Goal: Task Accomplishment & Management: Complete application form

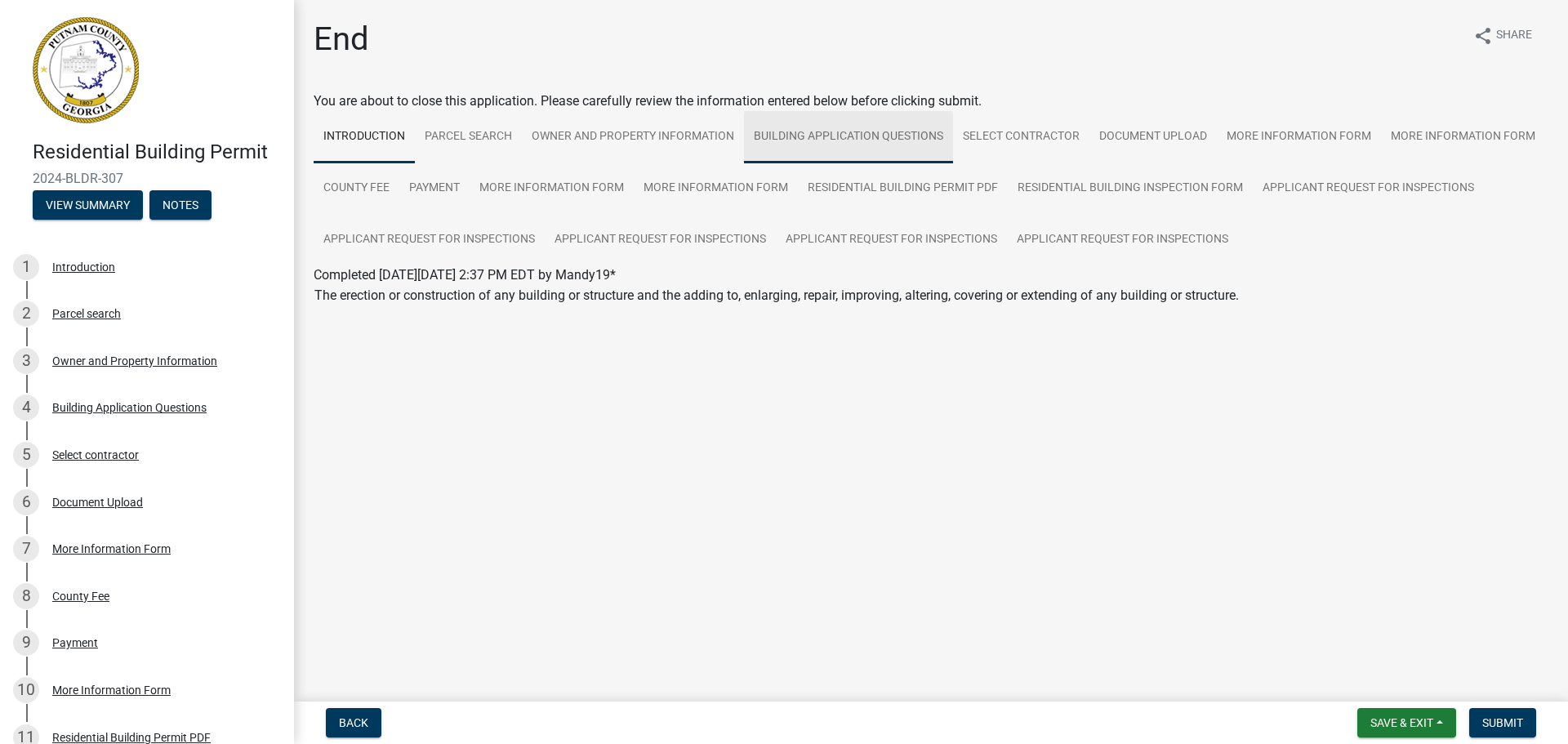
click at [791, 131] on link "Building Application Questions" at bounding box center [849, 137] width 209 height 52
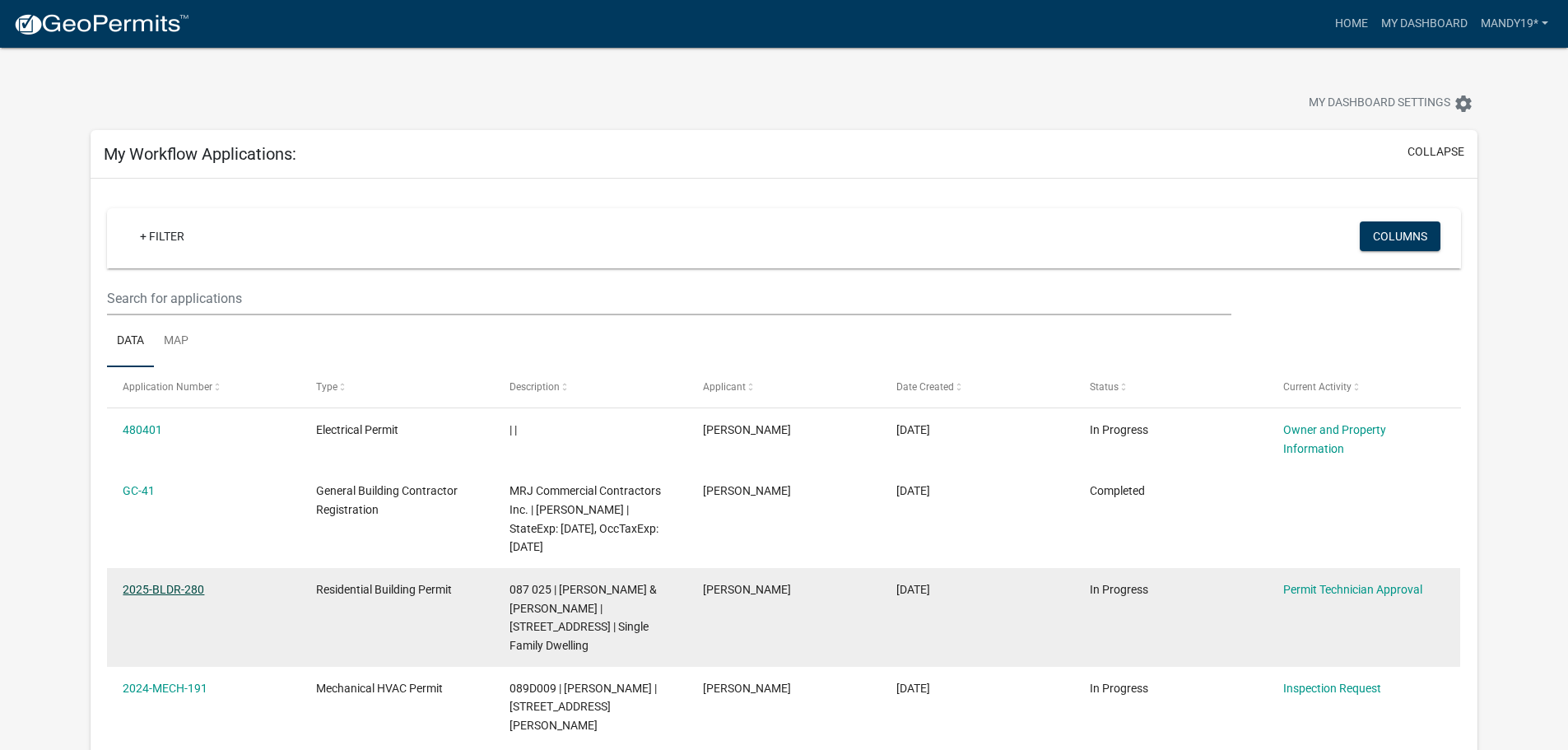
click at [184, 592] on link "2025-BLDR-280" at bounding box center [163, 589] width 81 height 13
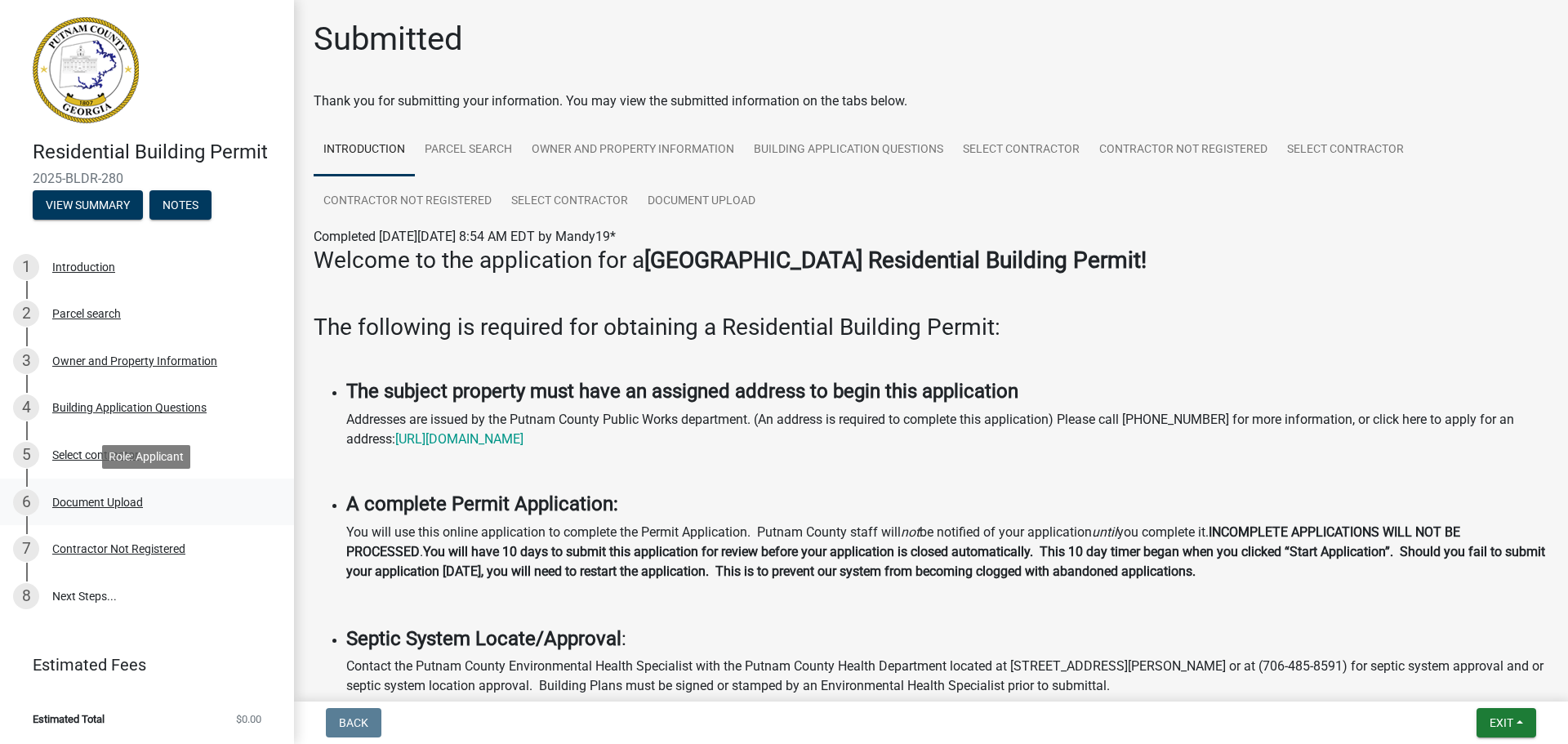
click at [134, 499] on div "Document Upload" at bounding box center [97, 502] width 91 height 11
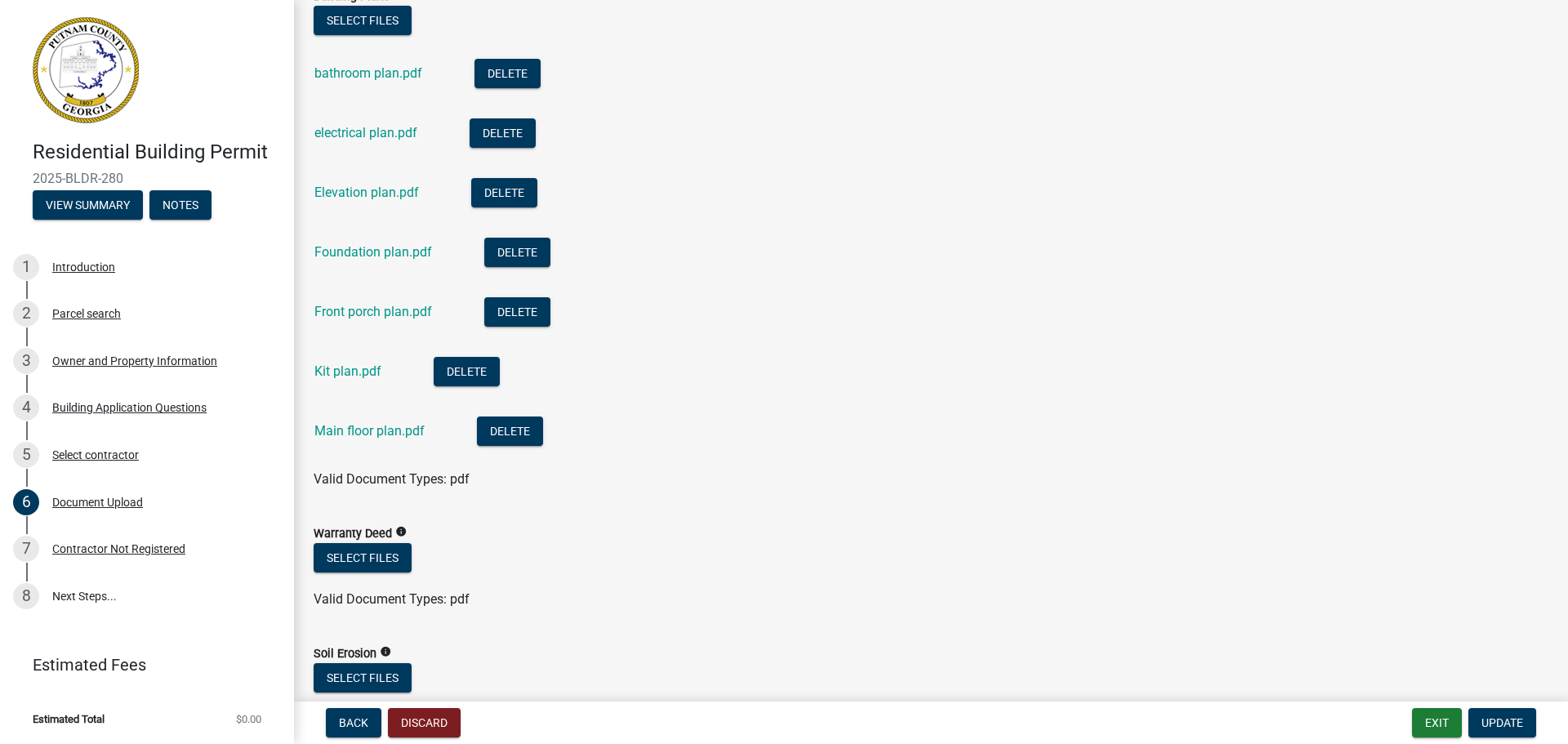
scroll to position [1225, 0]
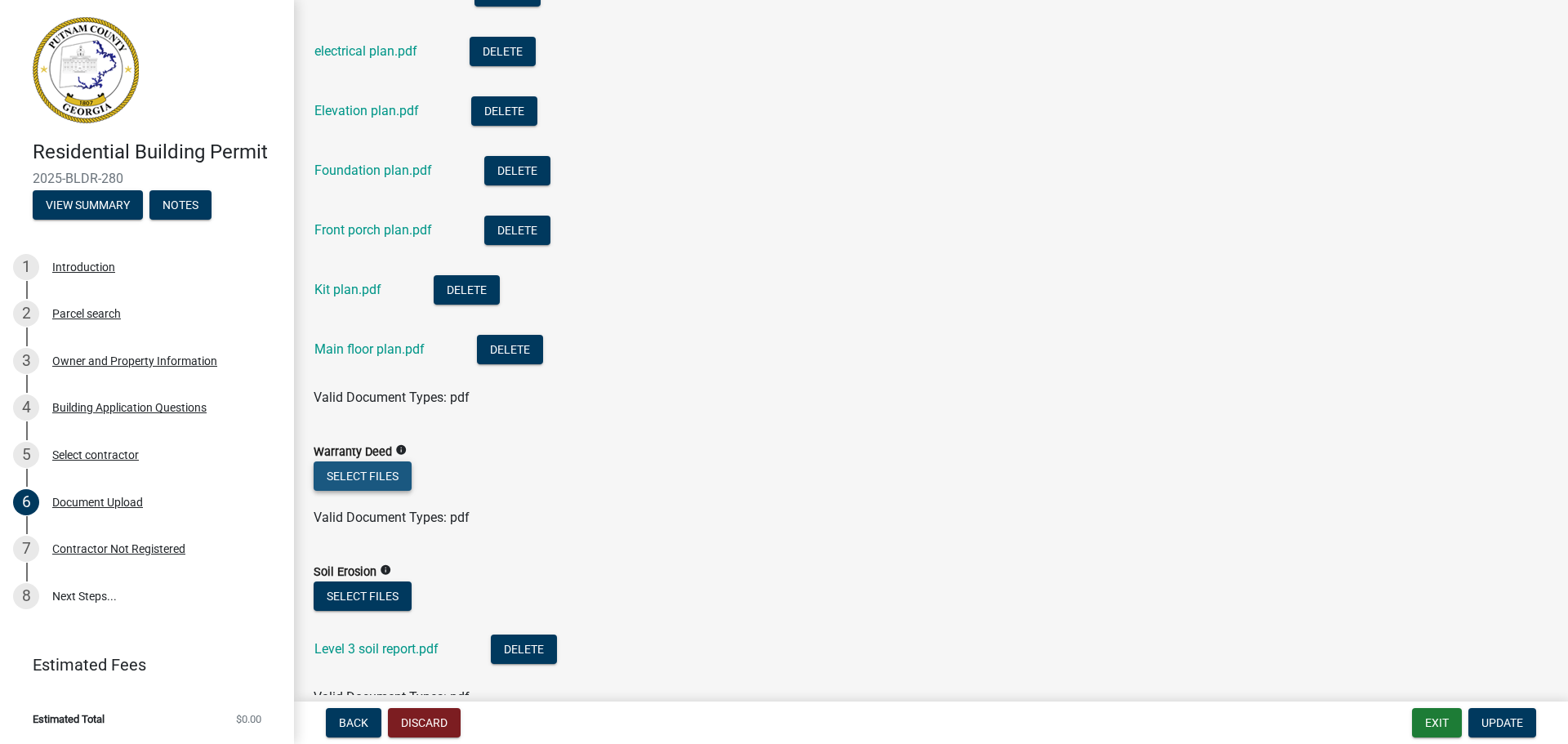
click at [360, 471] on button "Select files" at bounding box center [362, 475] width 98 height 29
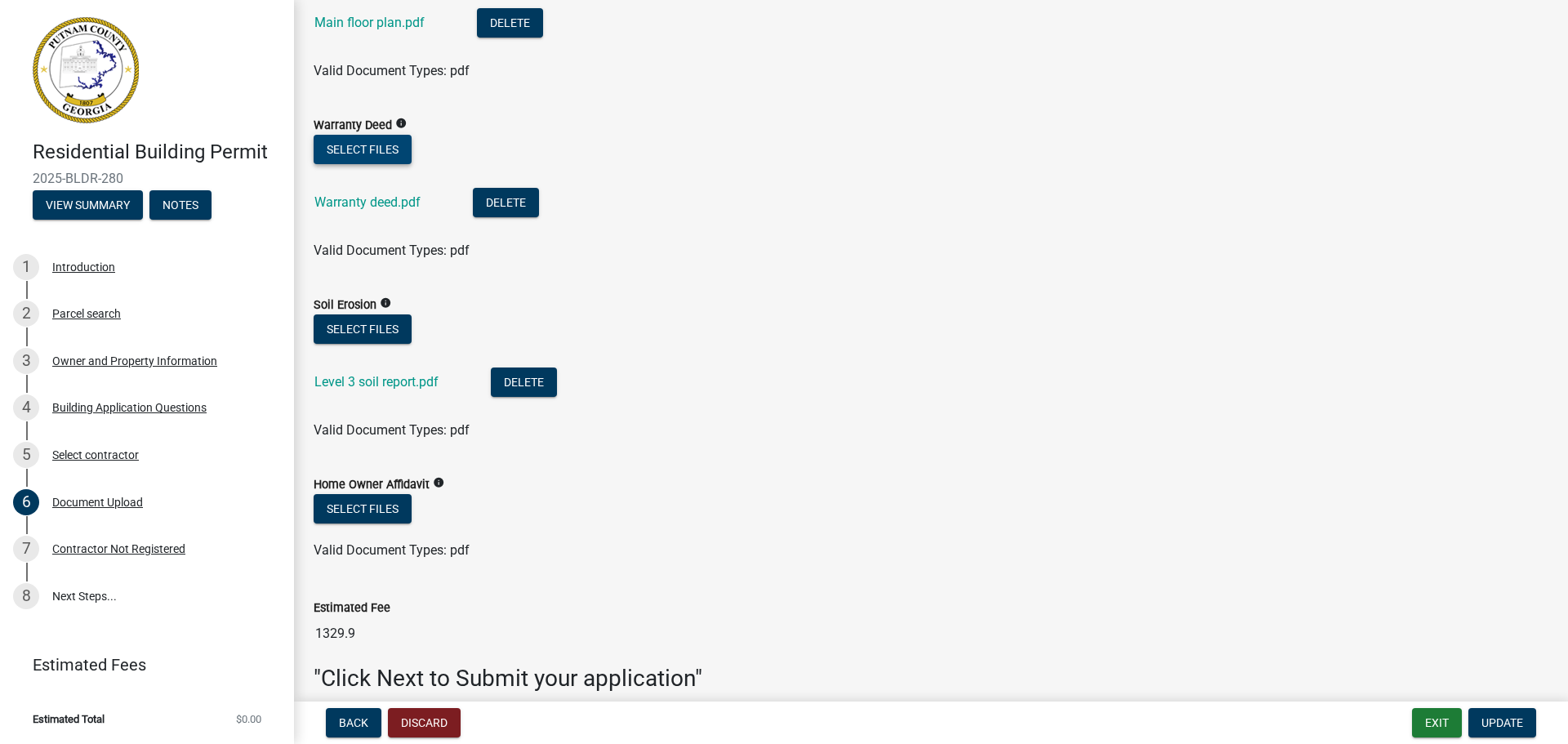
scroll to position [1626, 0]
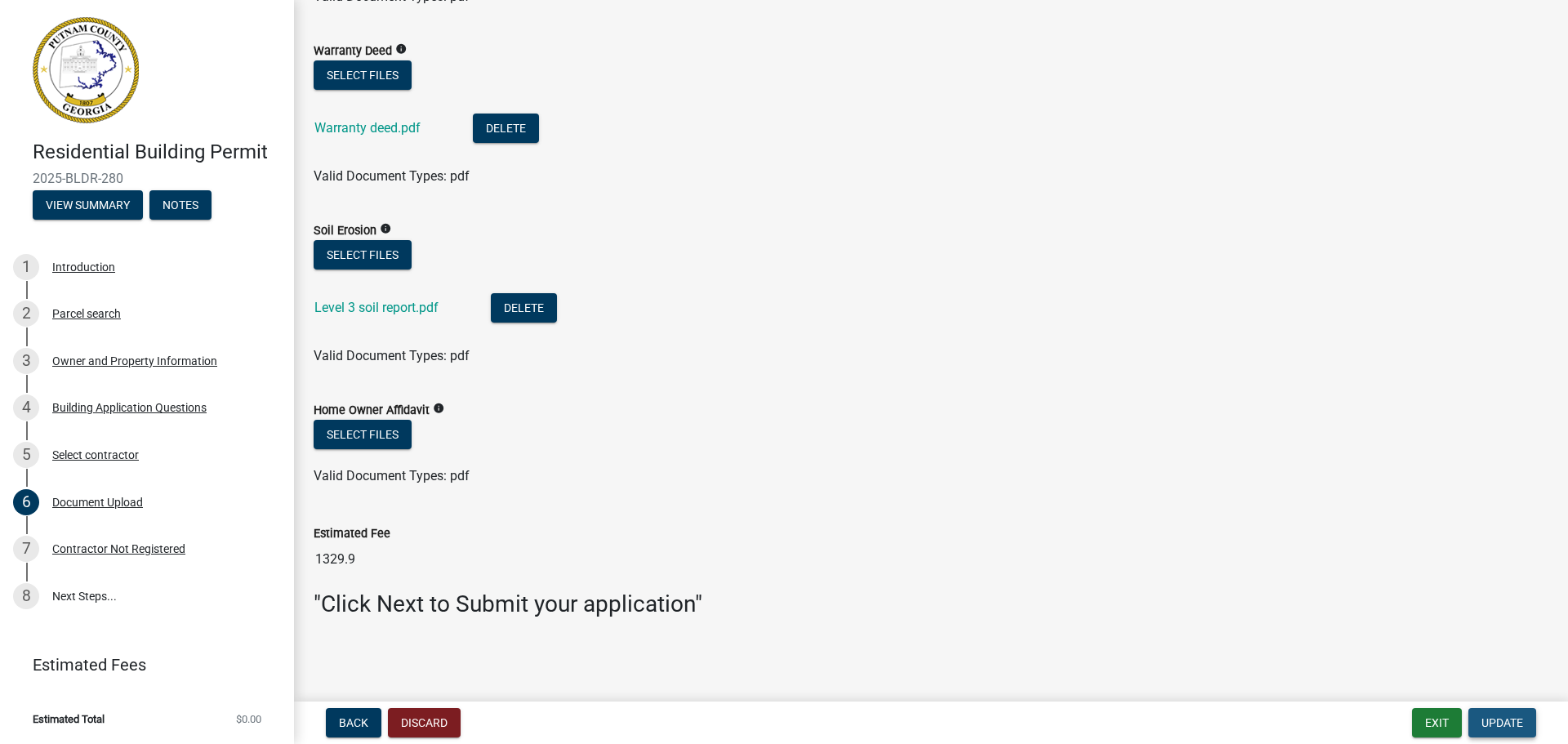
click at [1485, 731] on button "Update" at bounding box center [1503, 722] width 68 height 29
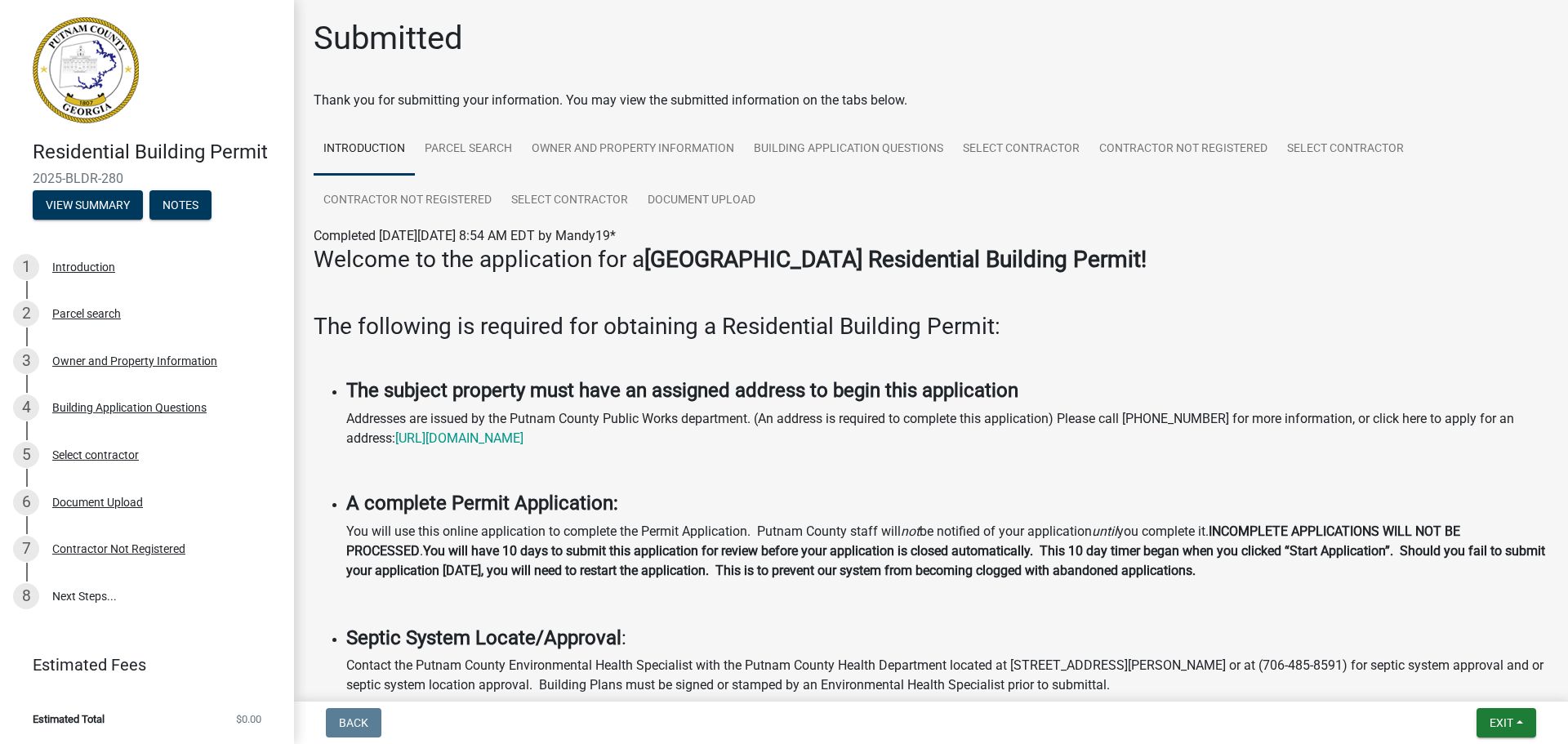
scroll to position [0, 0]
click at [1490, 725] on span "Exit" at bounding box center [1502, 722] width 24 height 13
click at [1452, 680] on button "Save & Exit" at bounding box center [1471, 680] width 131 height 39
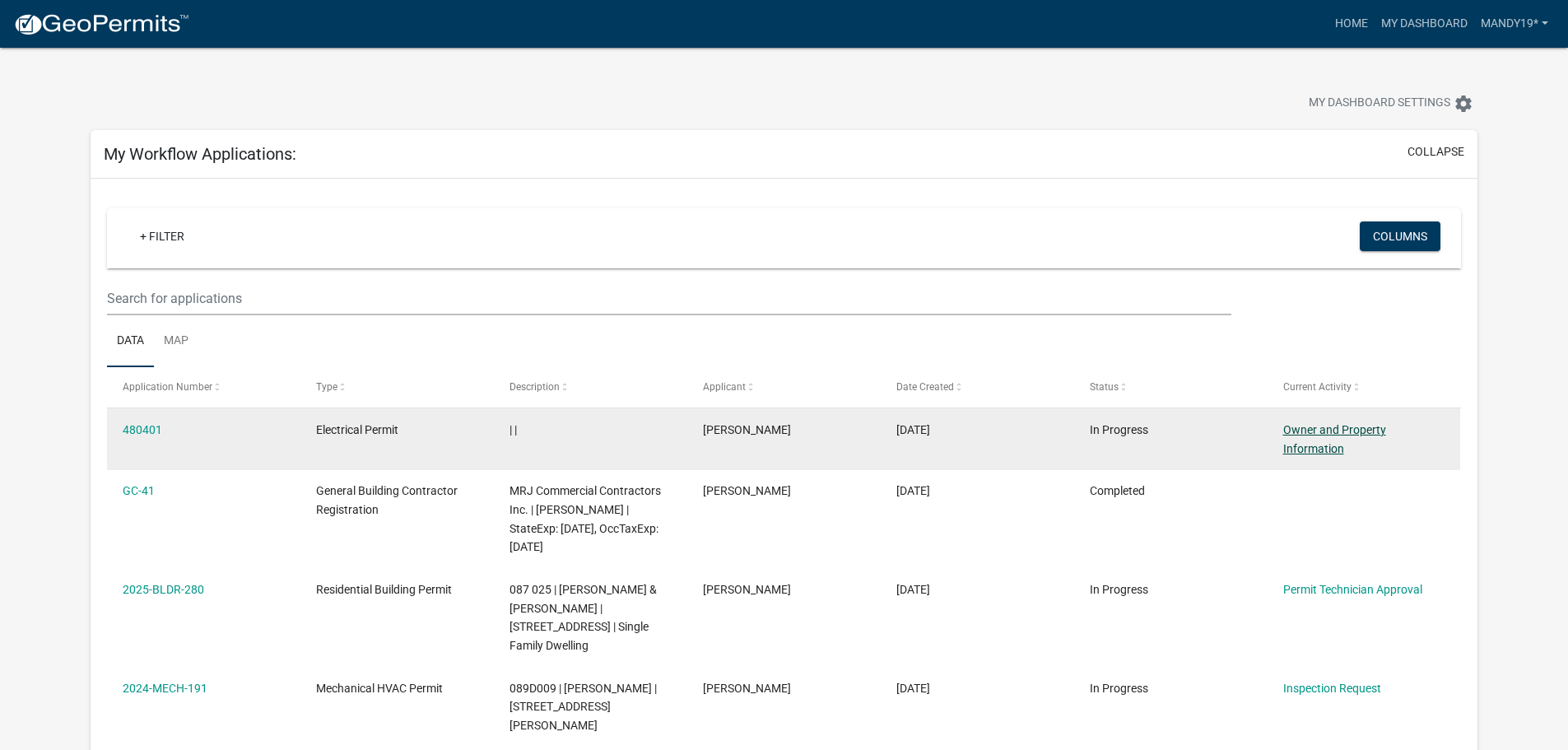
click at [1299, 428] on link "Owner and Property Information" at bounding box center [1335, 439] width 103 height 32
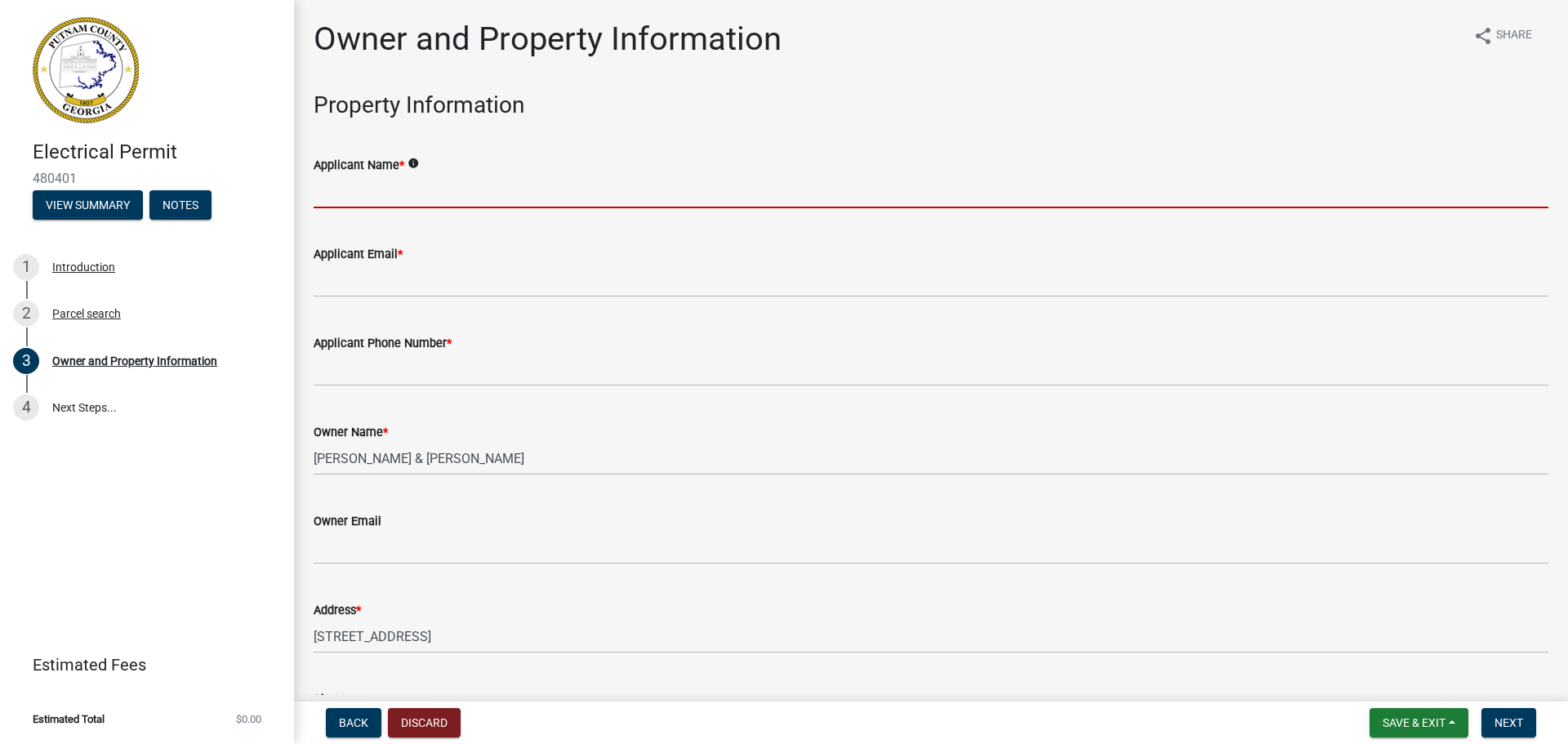
click at [343, 190] on input "Applicant Name *" at bounding box center [931, 192] width 1235 height 34
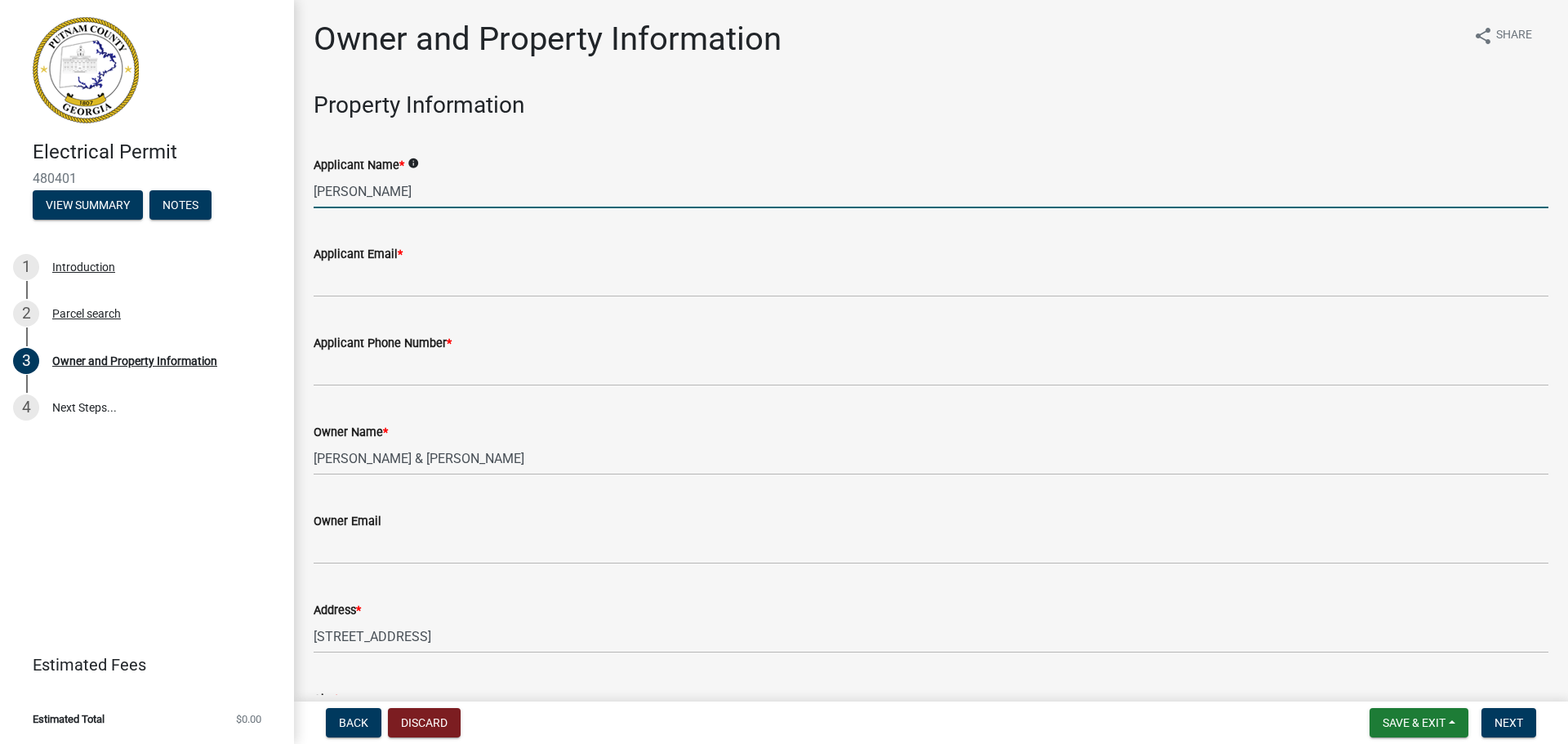
type input "Bryan Labat"
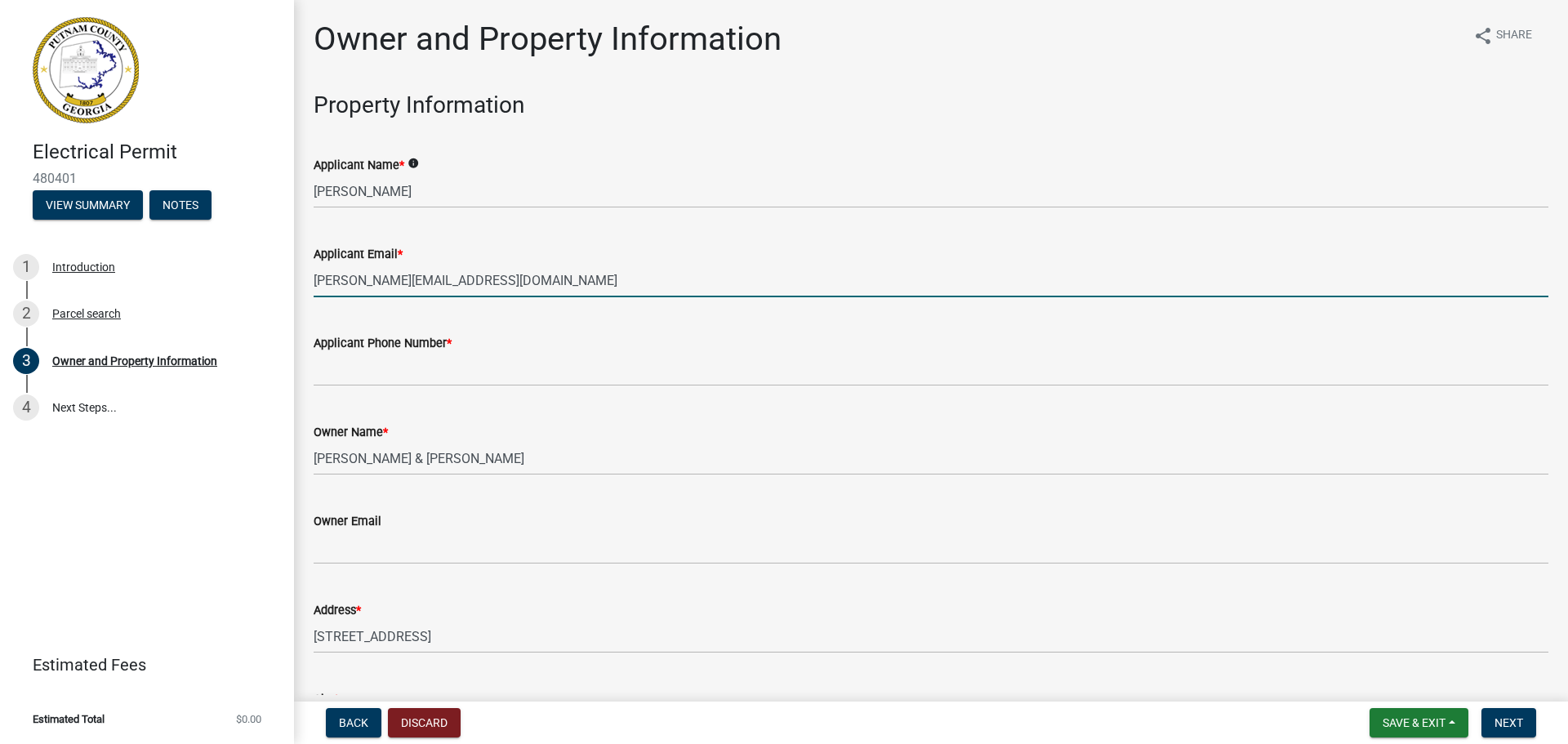
type input "bryan@cesgeorgia.com"
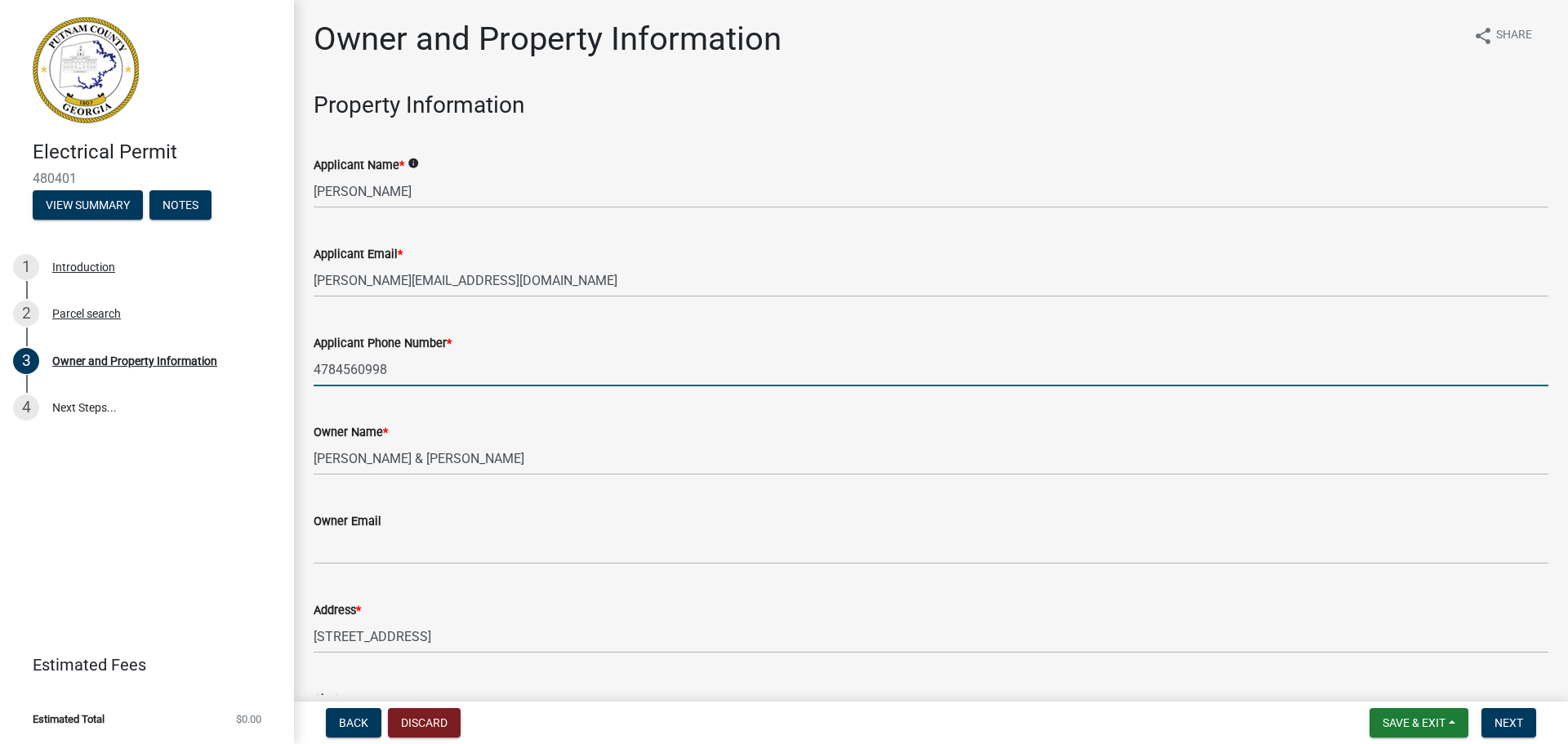
type input "4784560998"
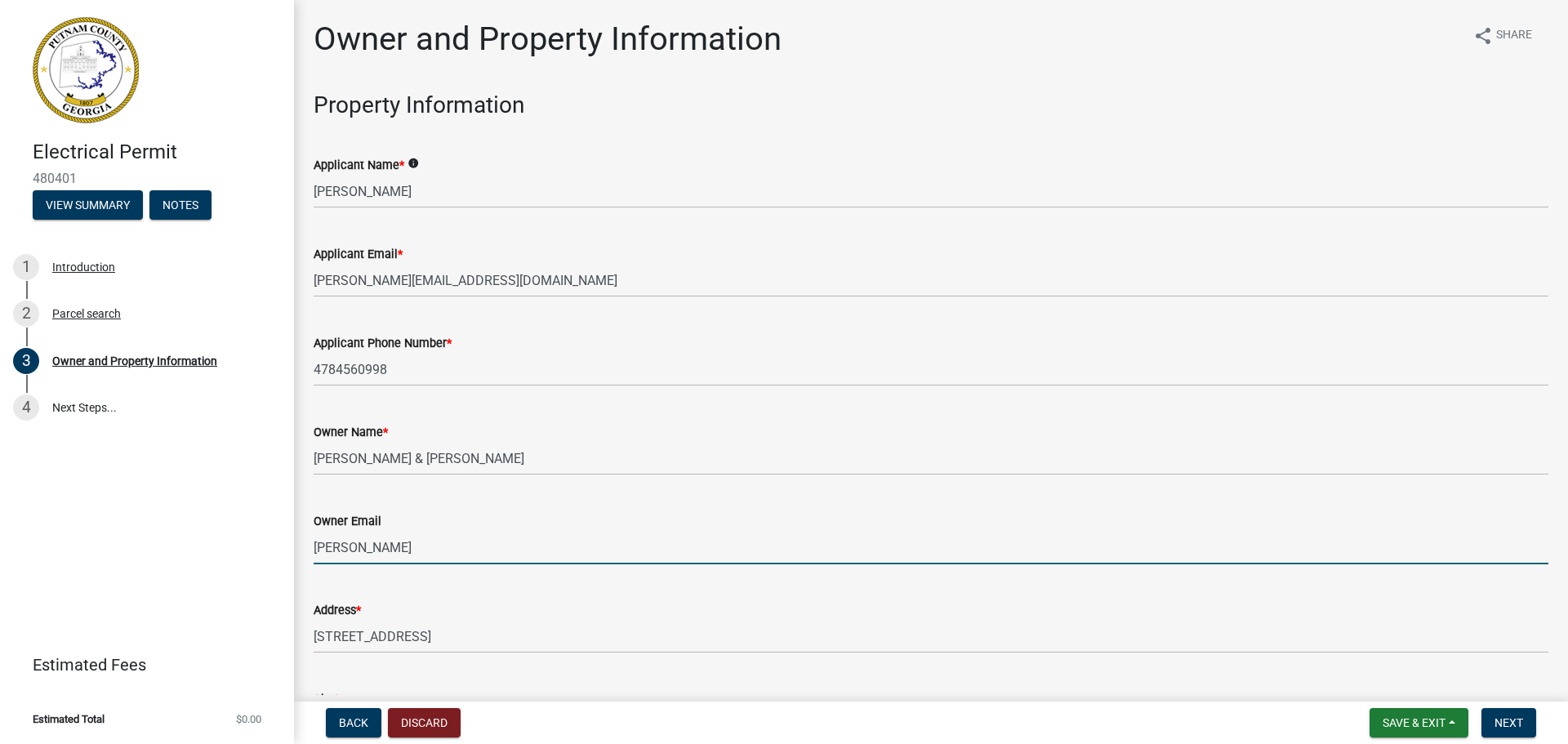
type input "southerngypsy@reagan.com"
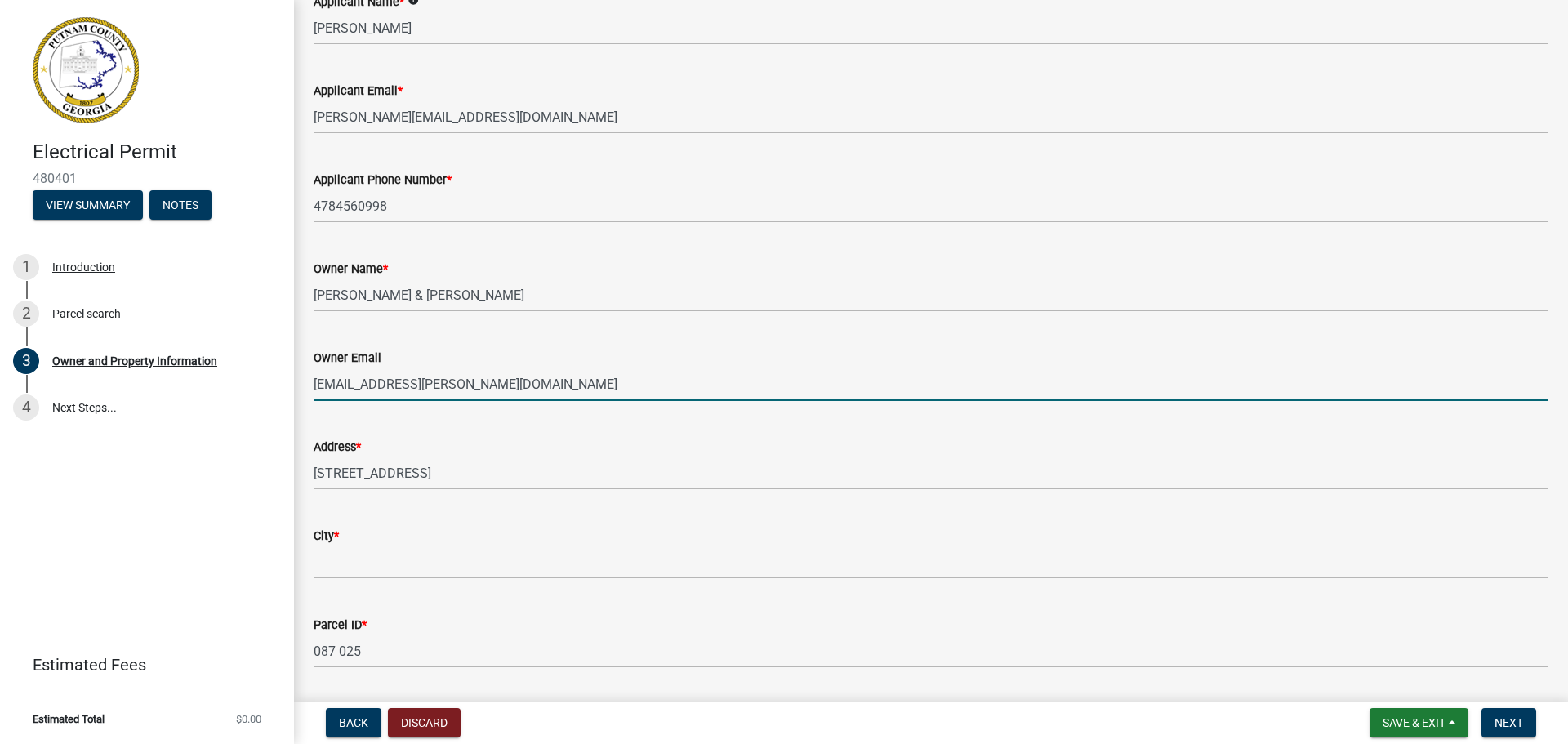
scroll to position [327, 0]
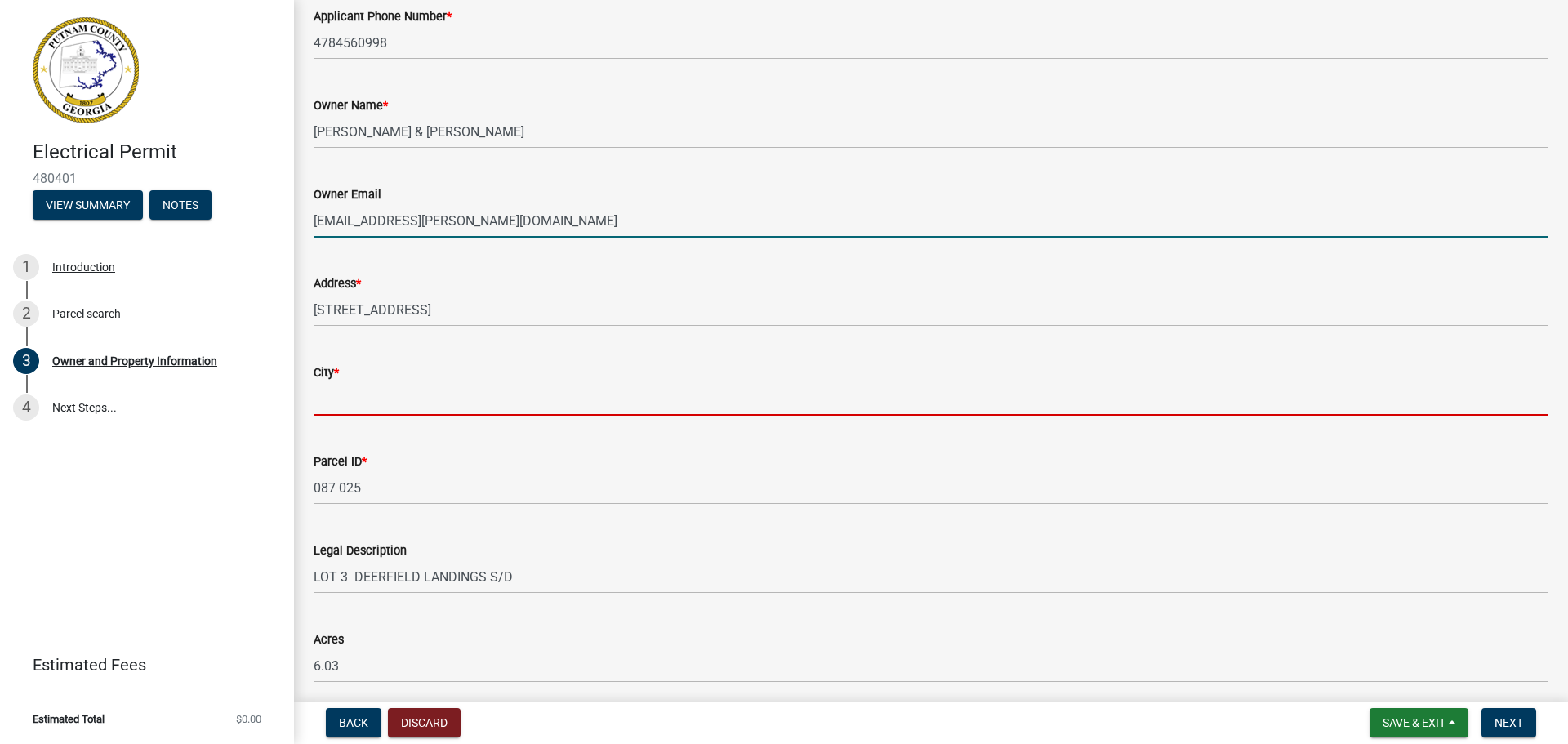
click at [354, 388] on input "City *" at bounding box center [931, 399] width 1235 height 34
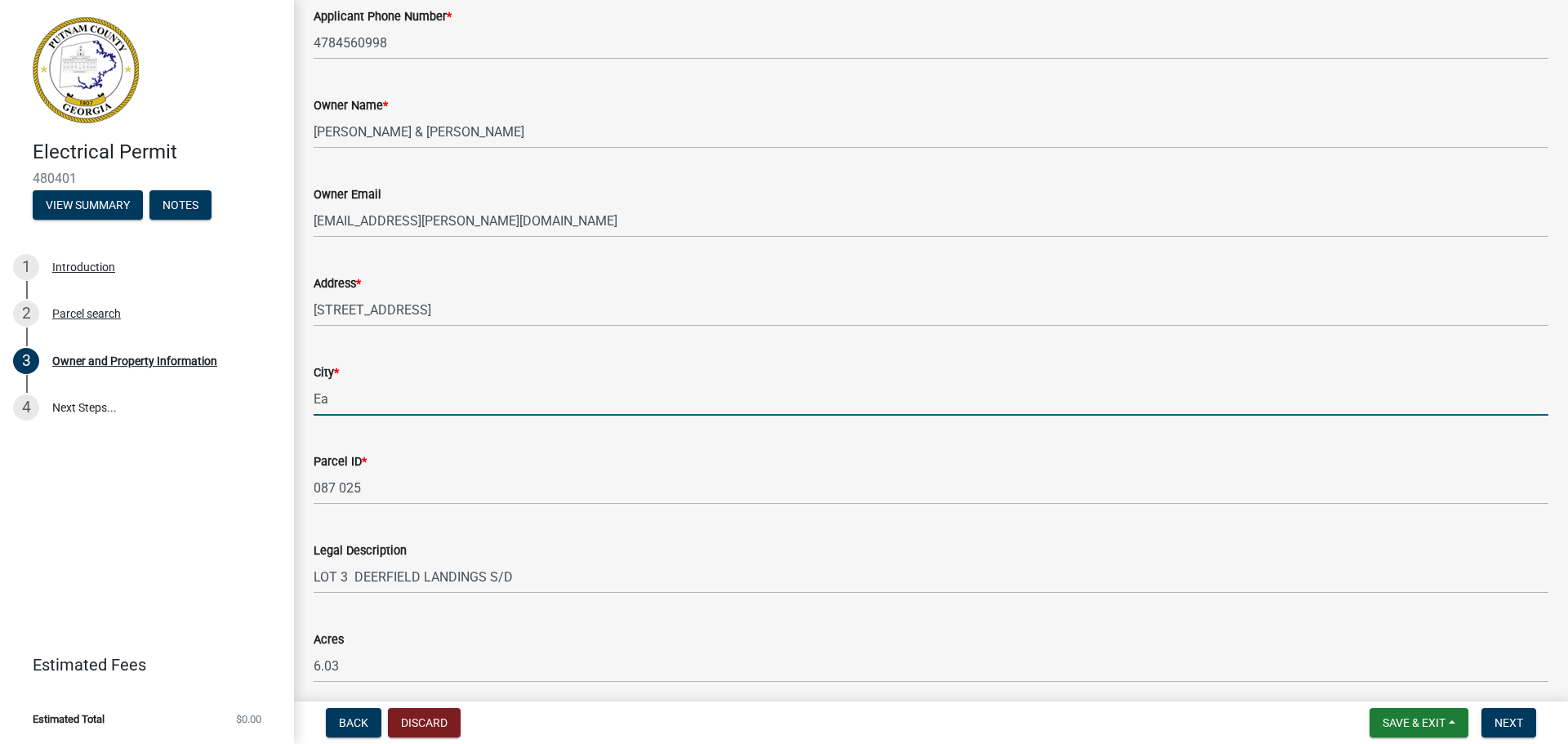
type input "Eatonton"
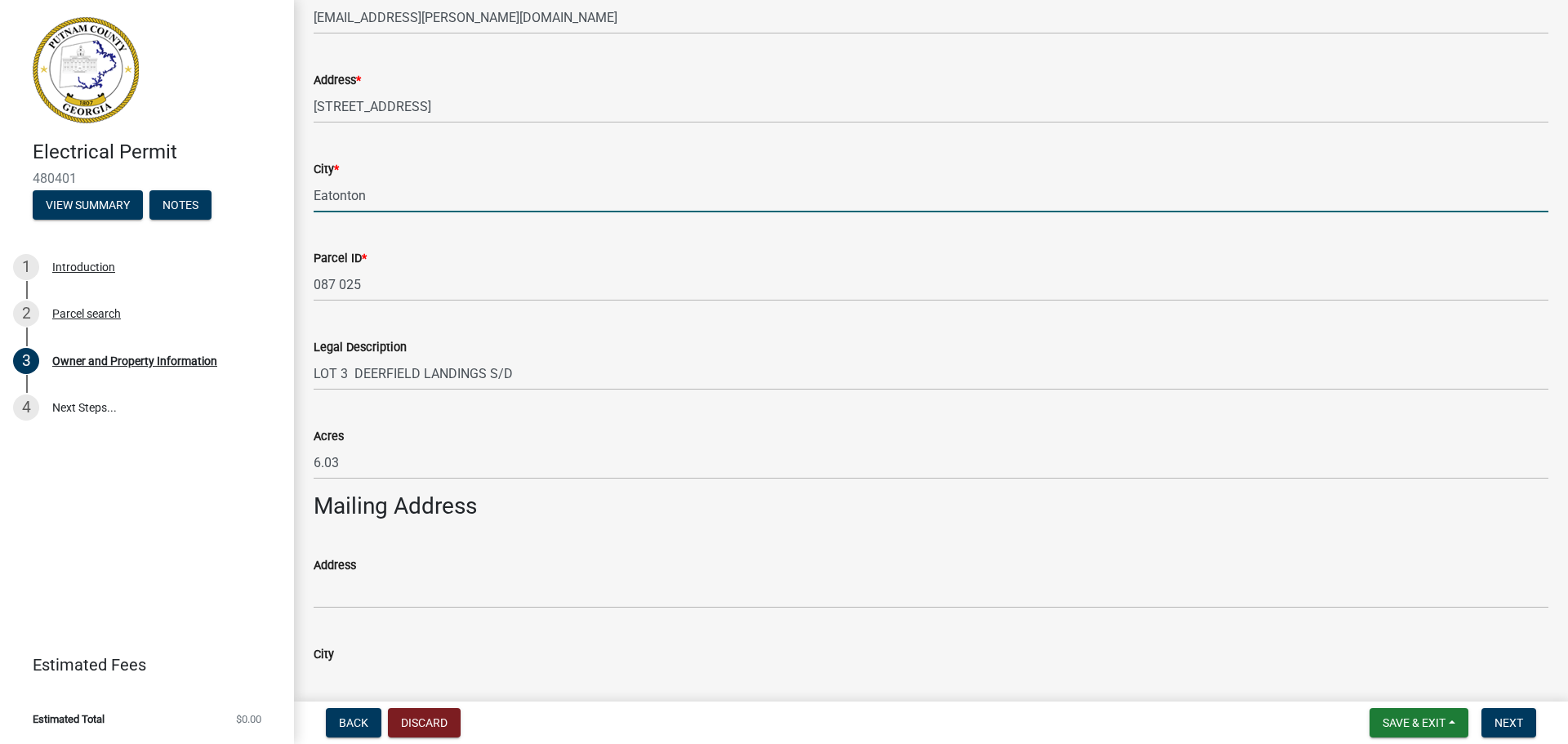
scroll to position [653, 0]
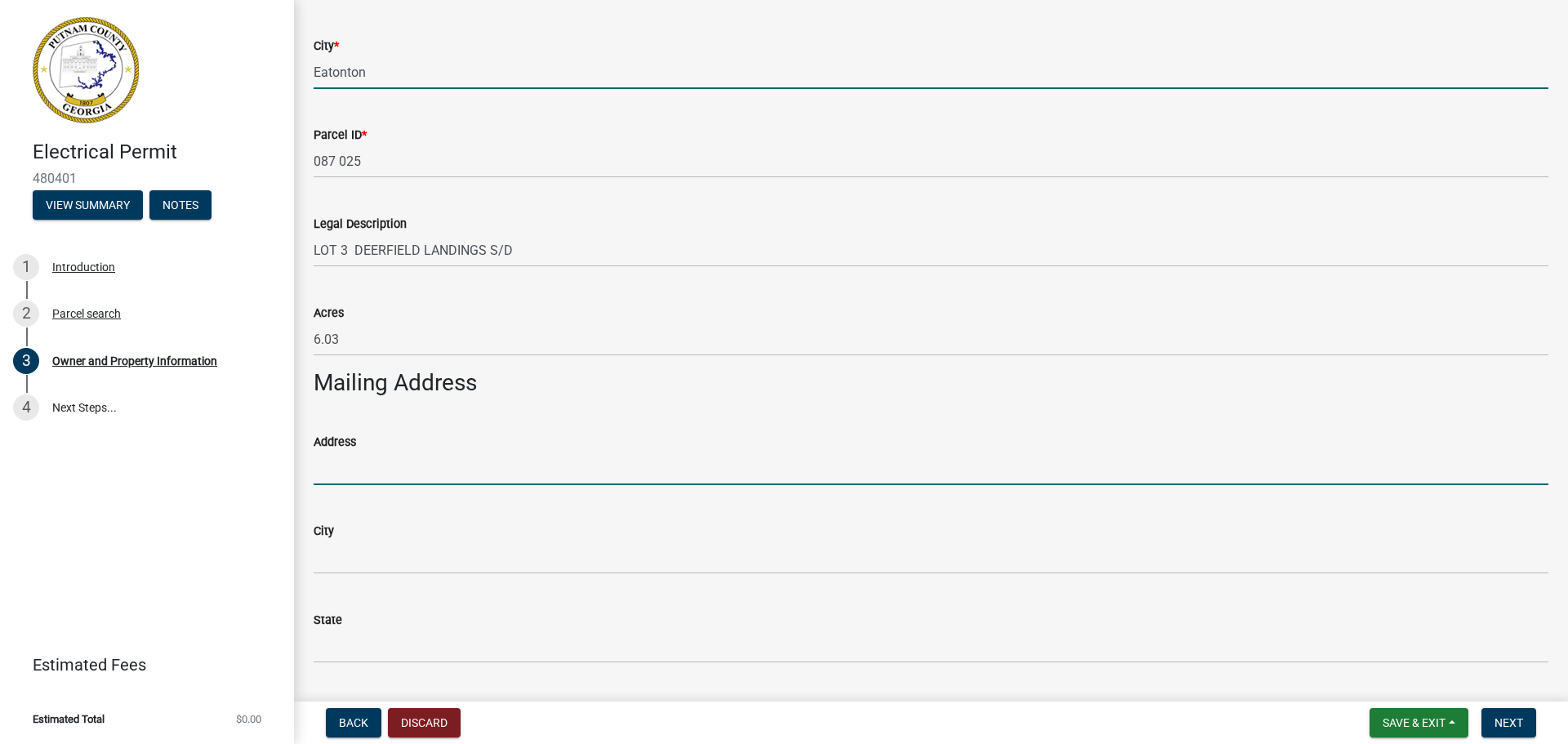
click at [384, 468] on input "Address" at bounding box center [931, 468] width 1235 height 34
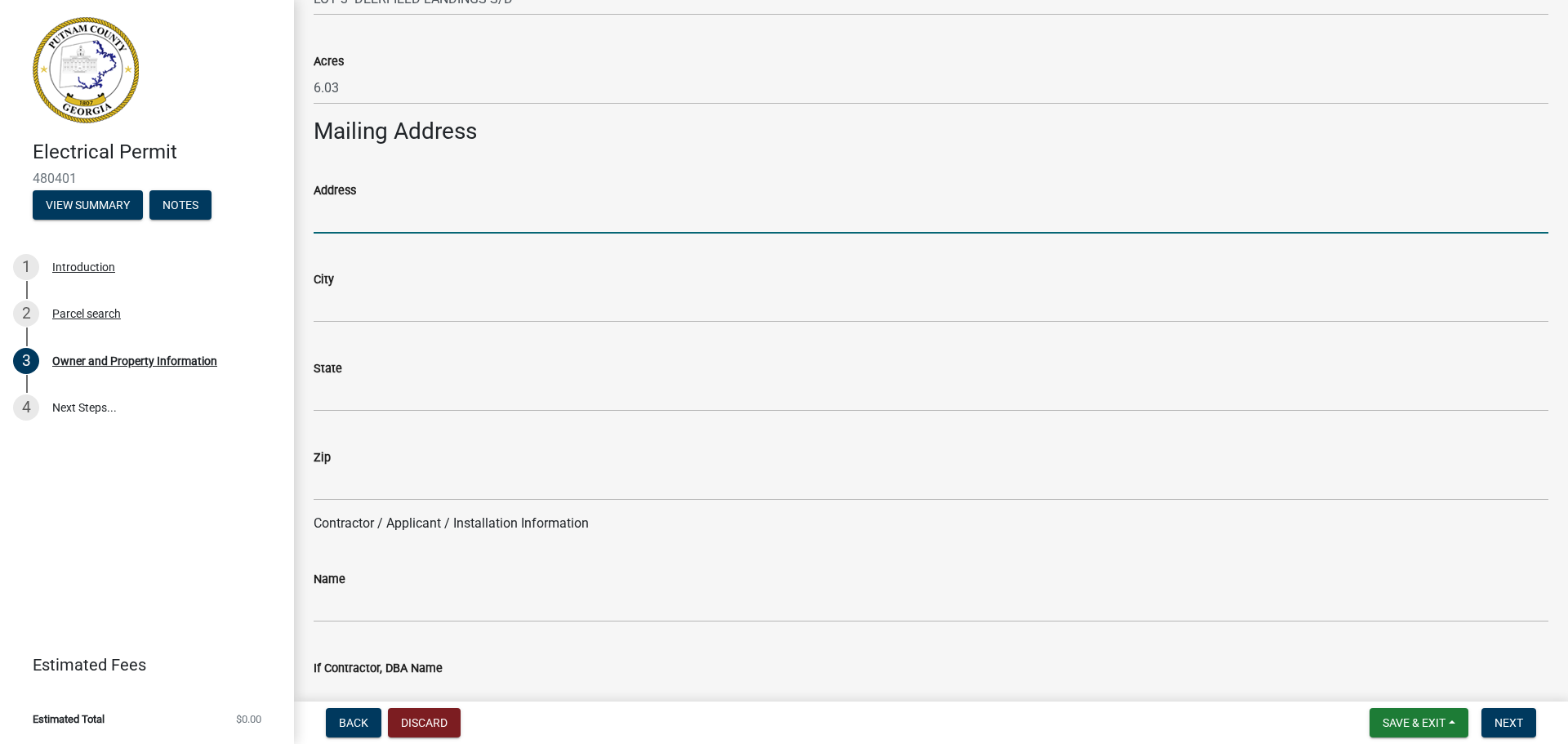
scroll to position [899, 0]
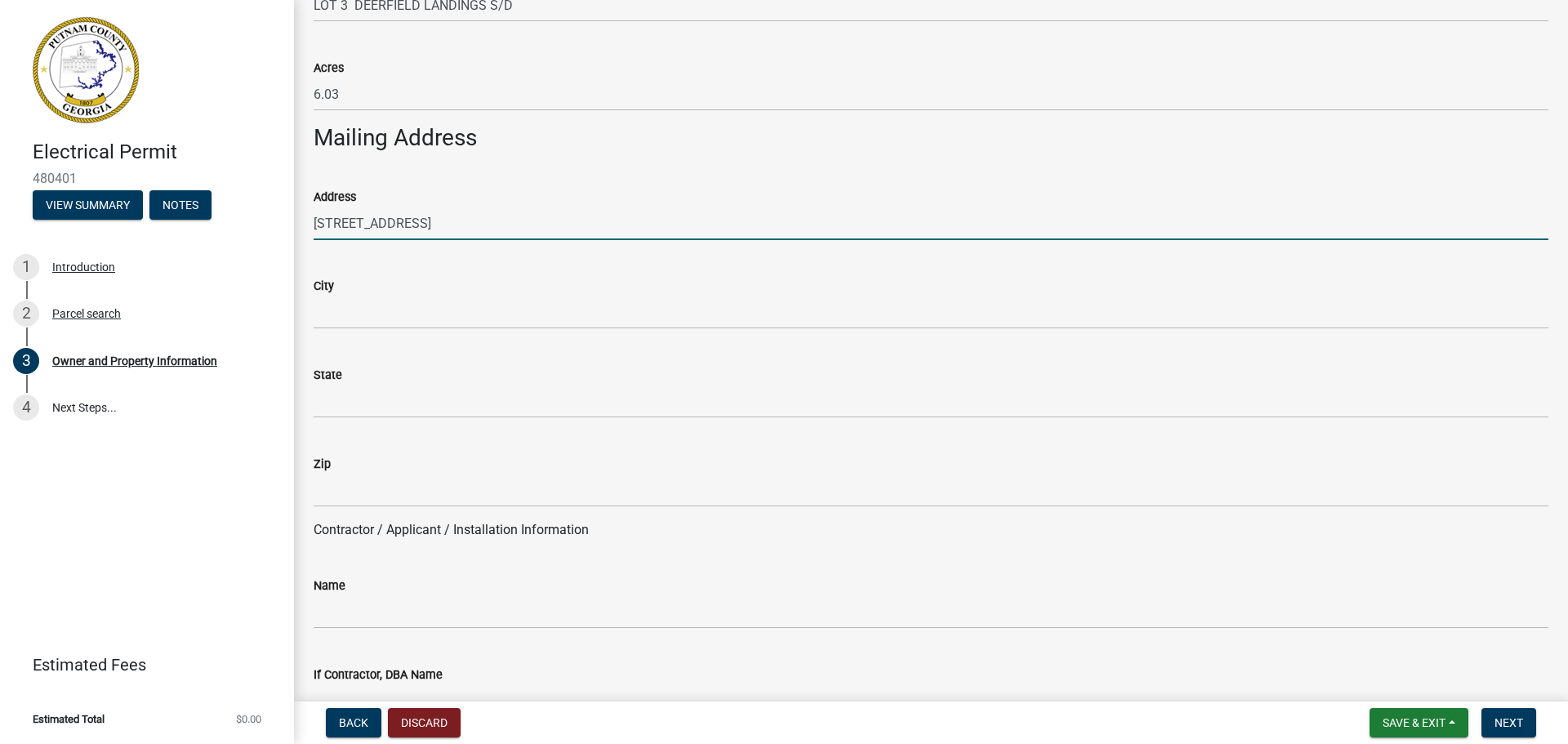
type input "177 County Line Church Road"
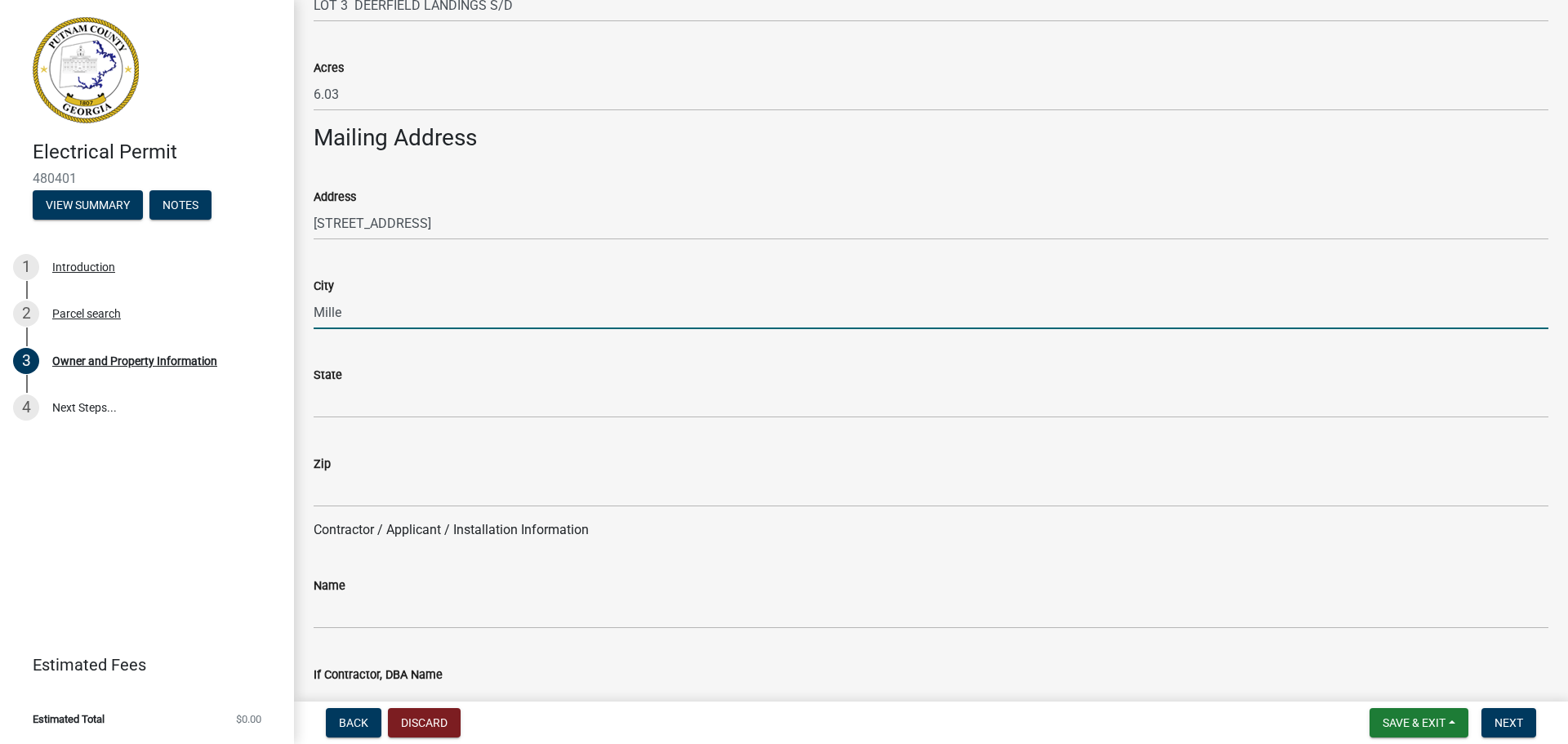
type input "Milledgeville"
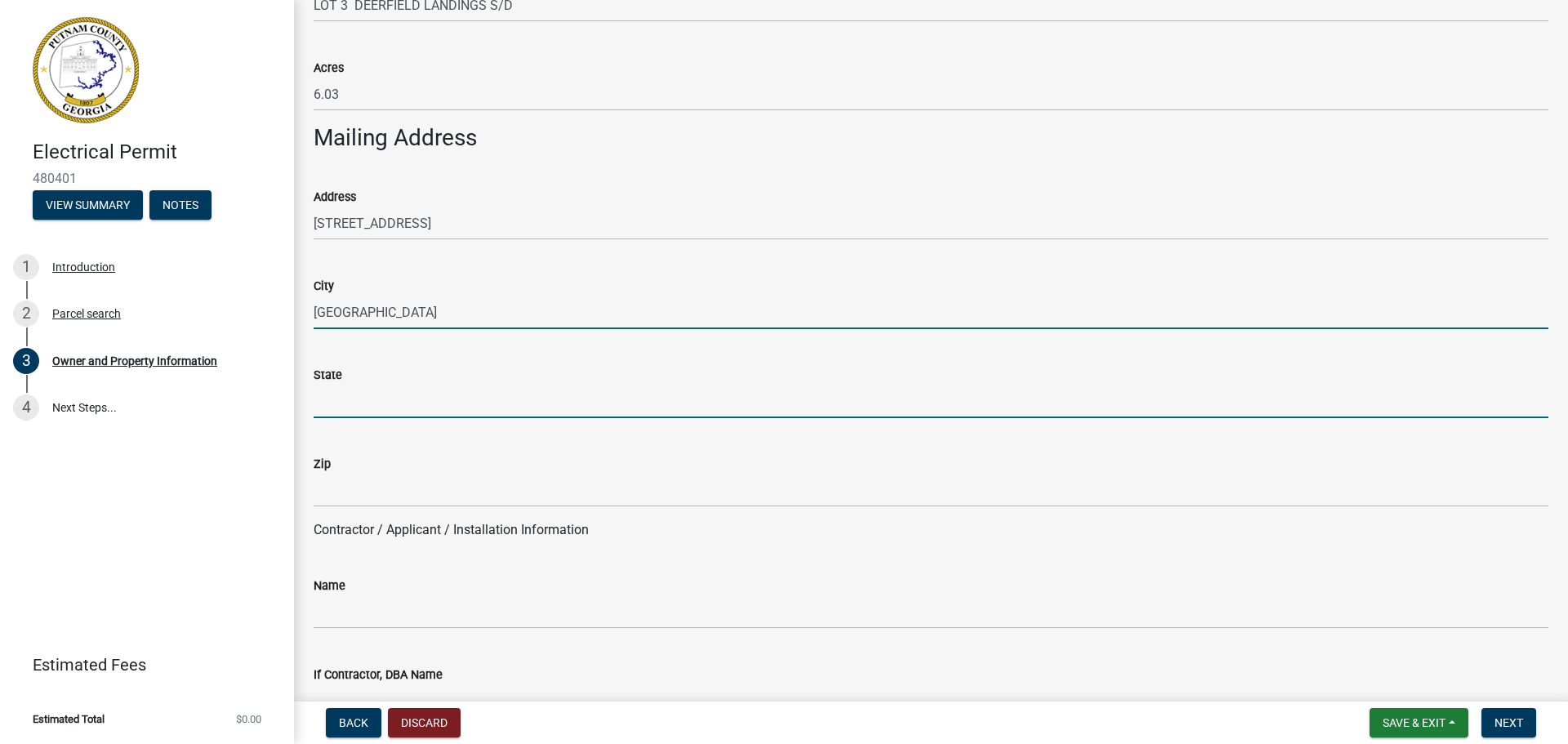
click at [442, 410] on input "State" at bounding box center [931, 401] width 1235 height 34
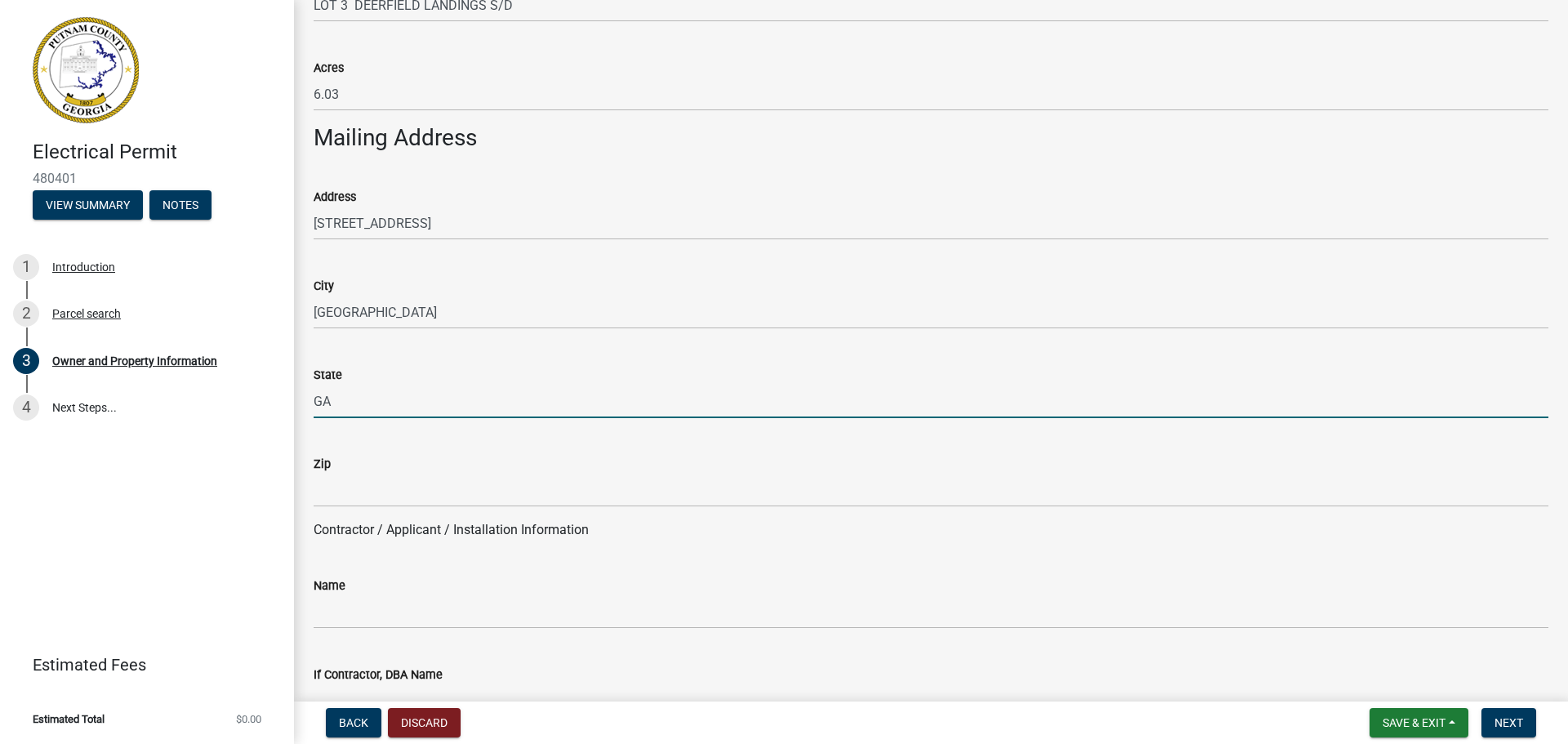
type input "GA"
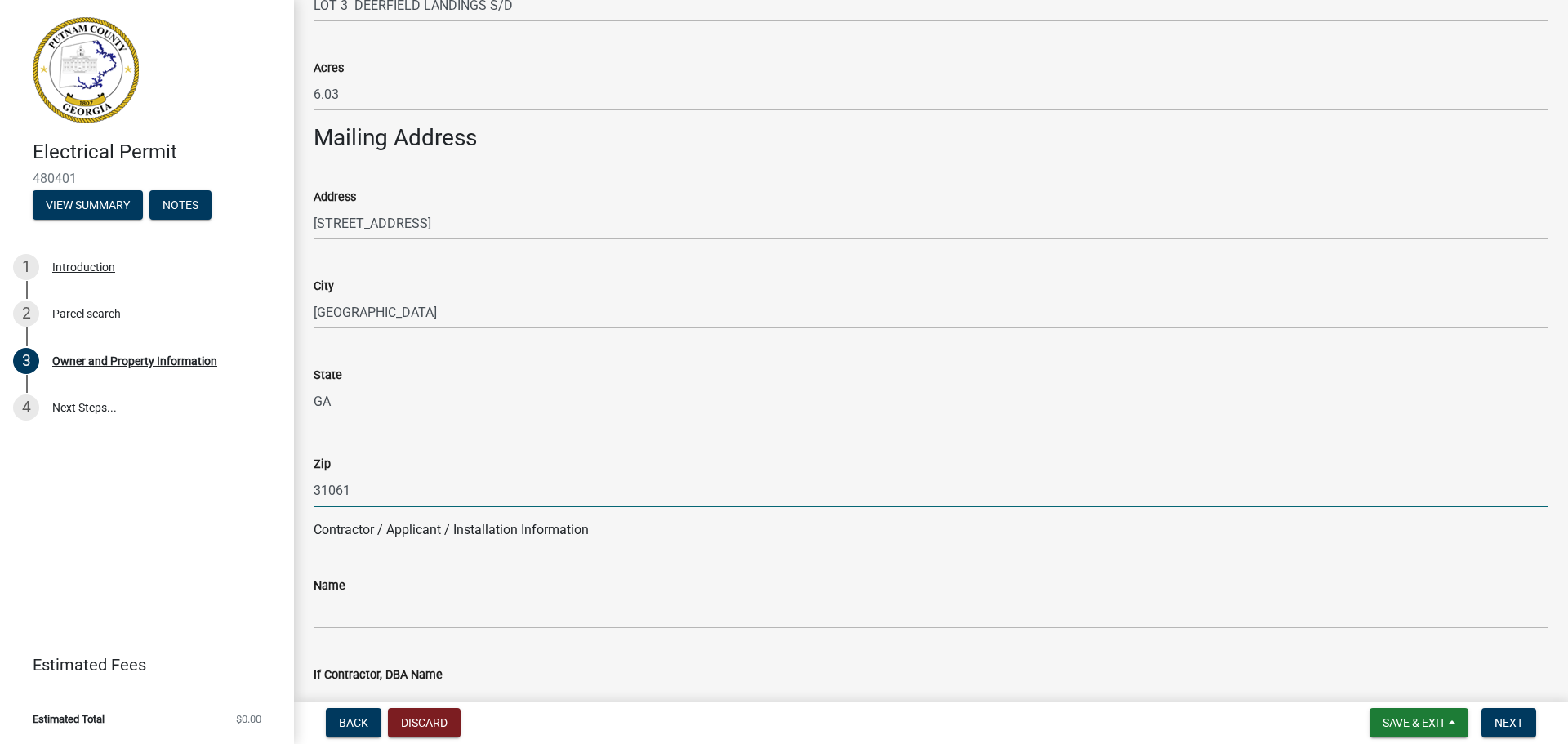
type input "31061"
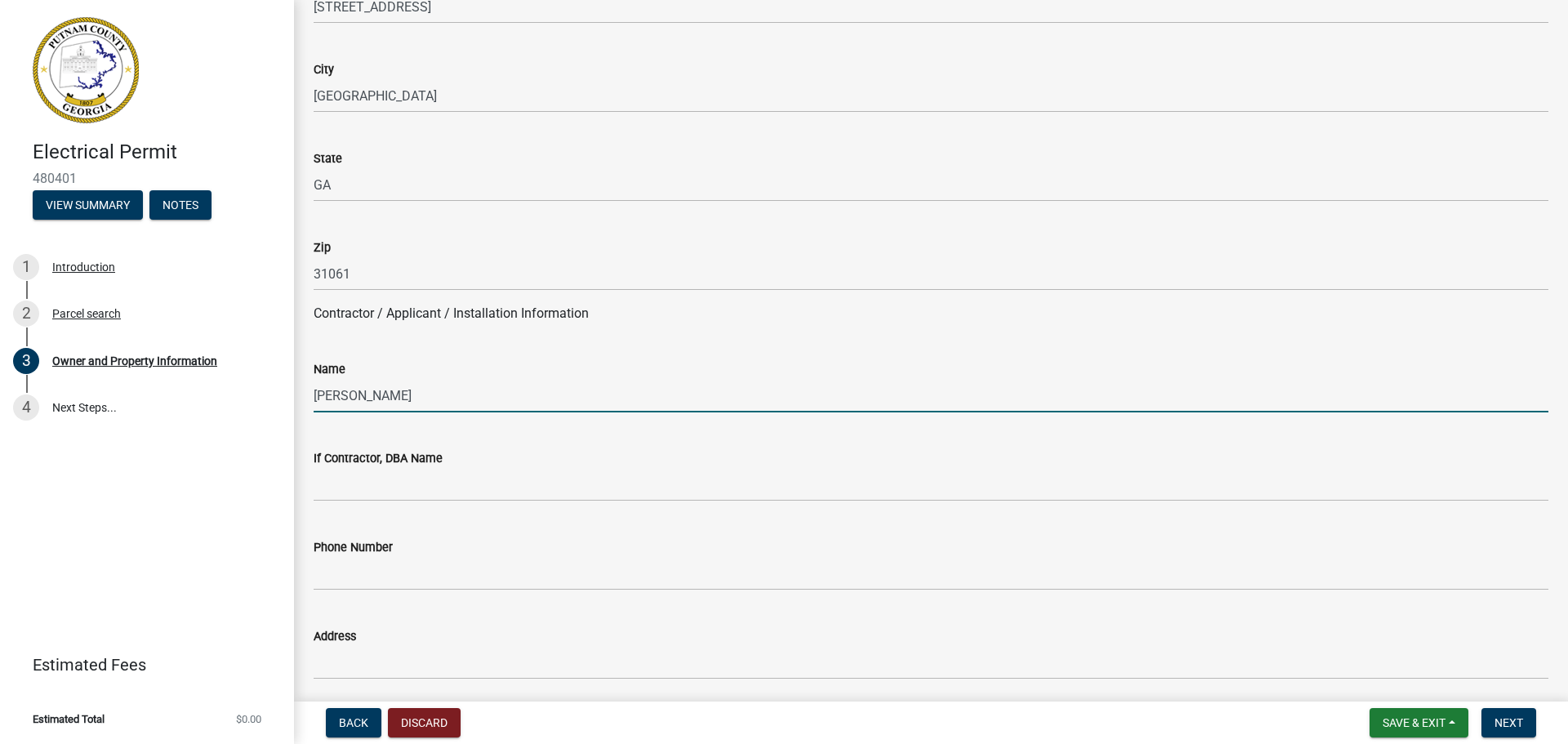
scroll to position [1143, 0]
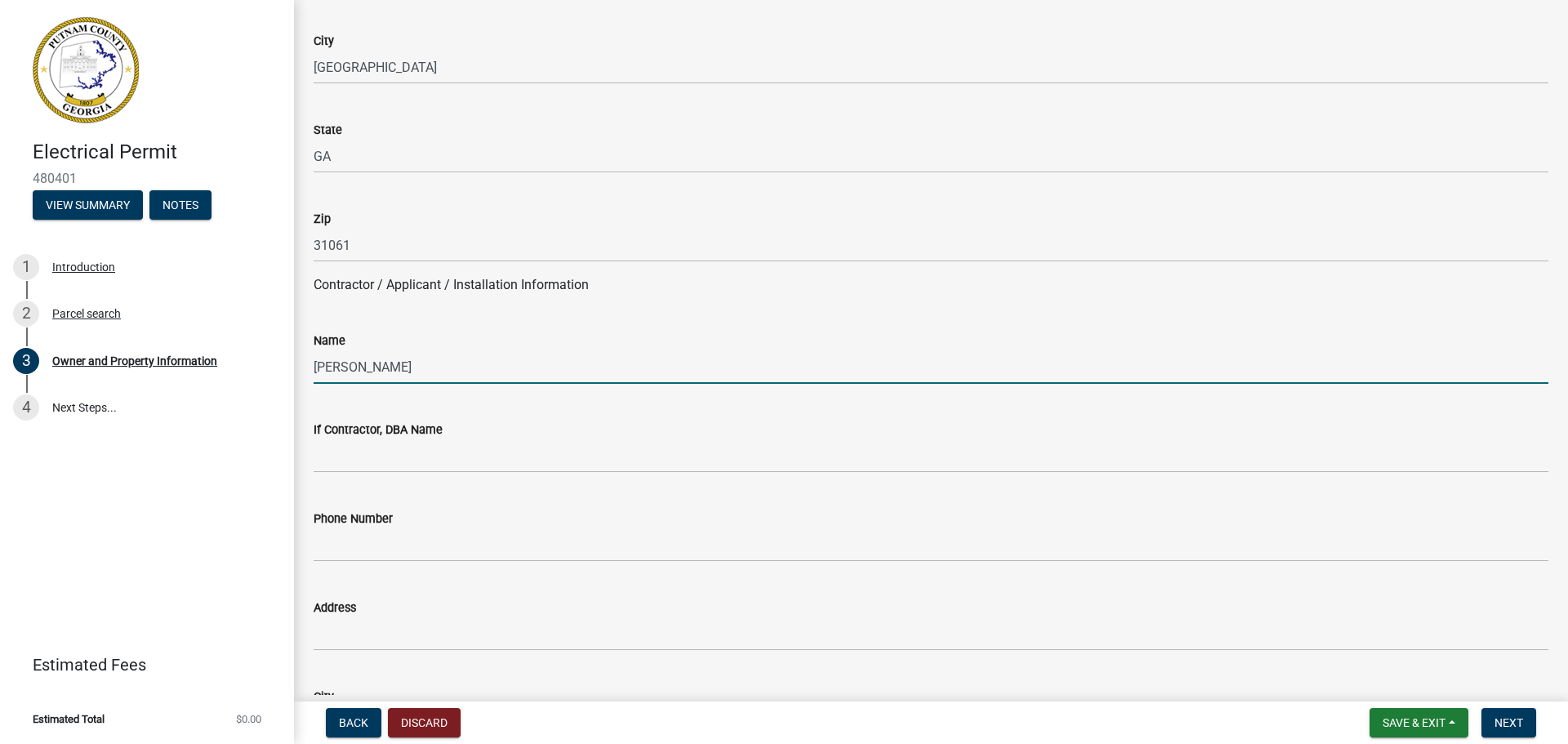
type input "Bryan Labat"
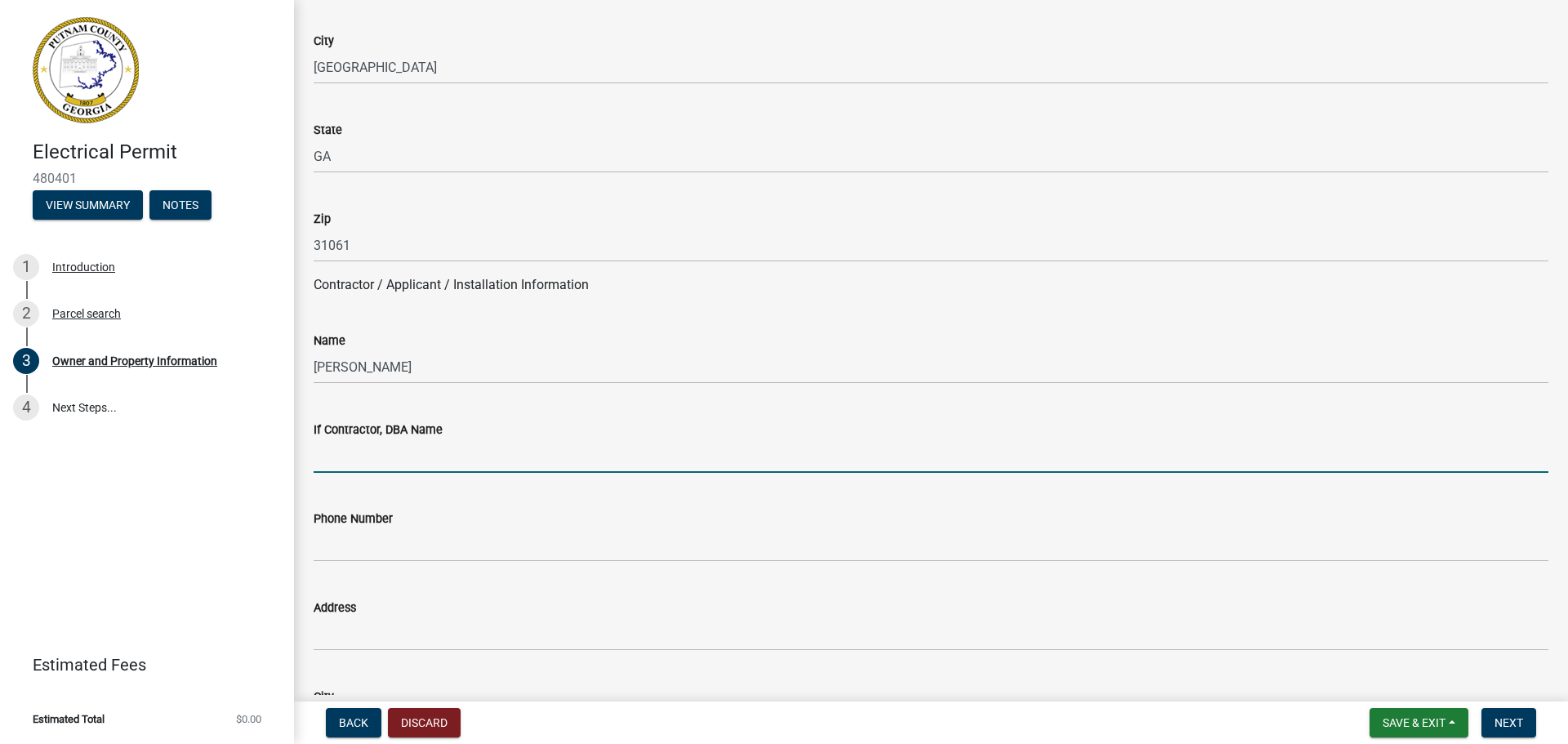
click at [371, 452] on input "If Contractor, DBA Name" at bounding box center [931, 456] width 1235 height 34
type input "Concolidated Electrical"
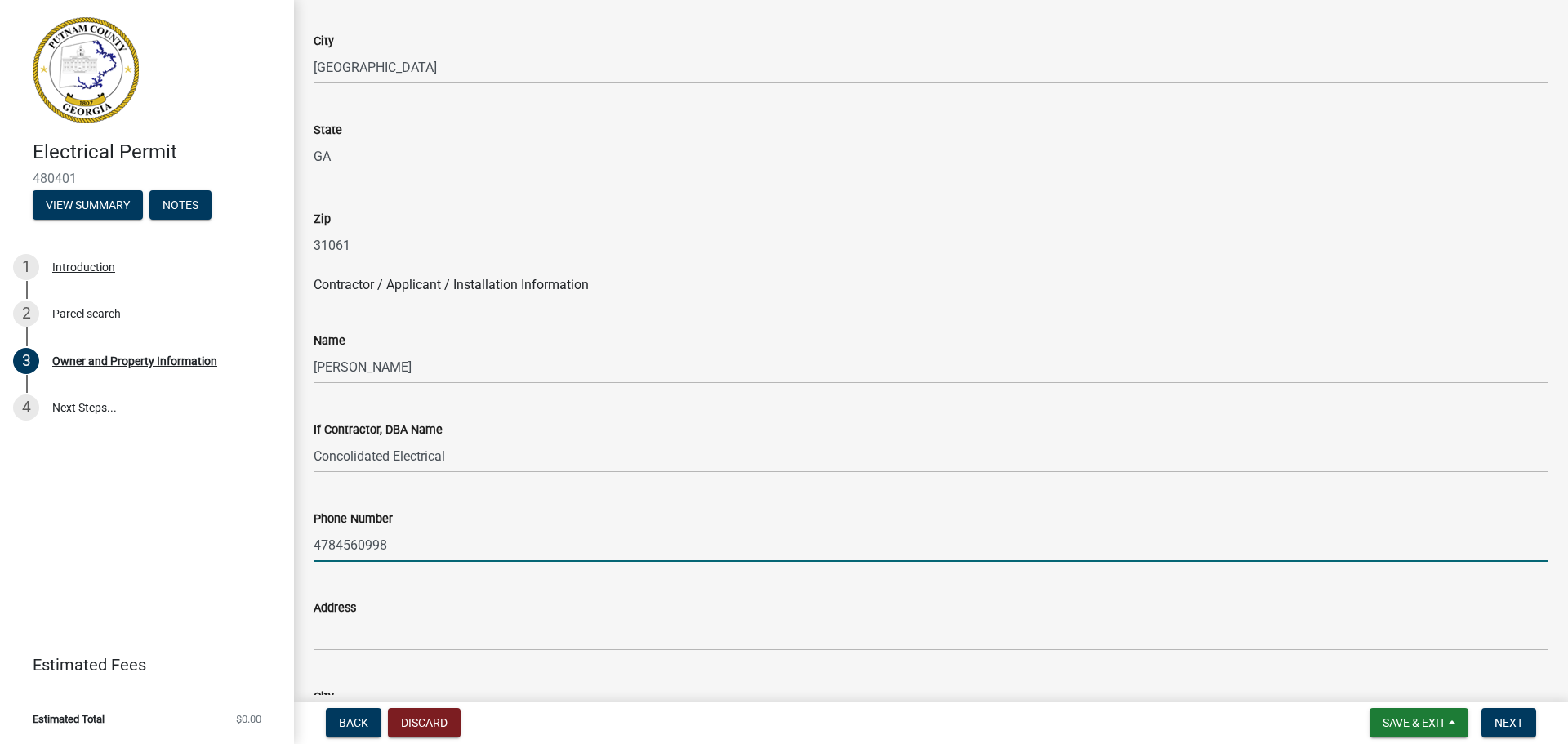
type input "4784560998"
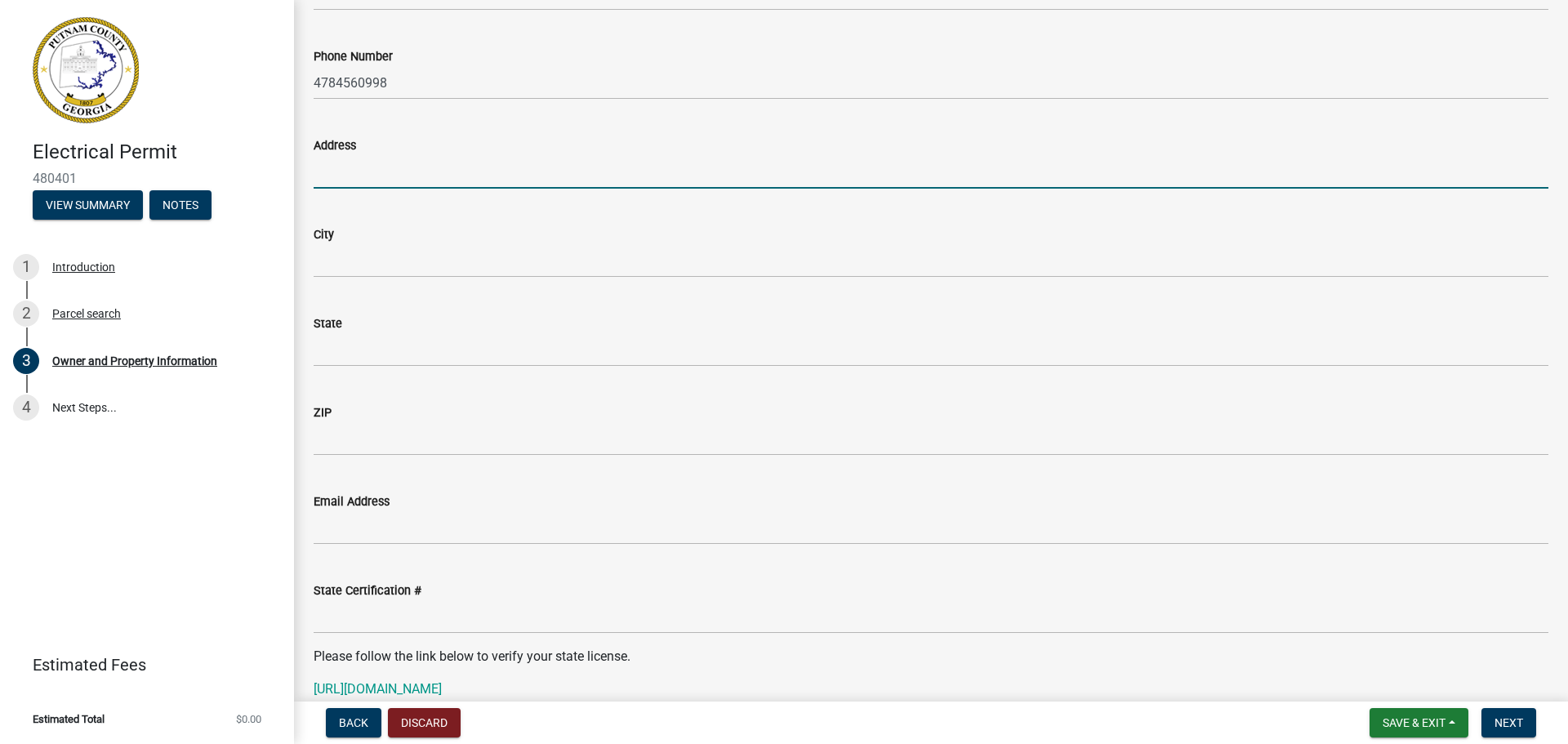
scroll to position [1633, 0]
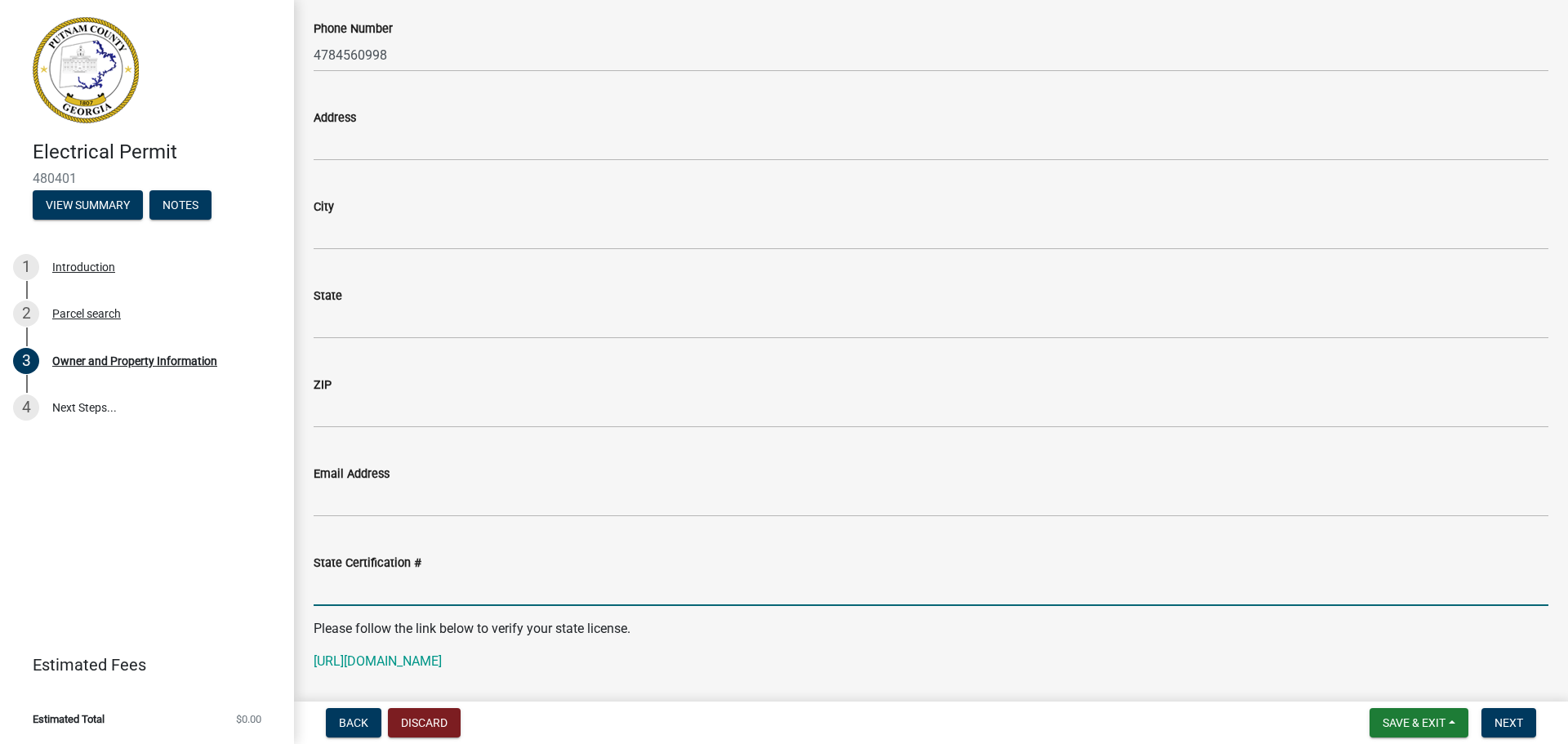
click at [354, 588] on input "State Certification #" at bounding box center [931, 589] width 1235 height 34
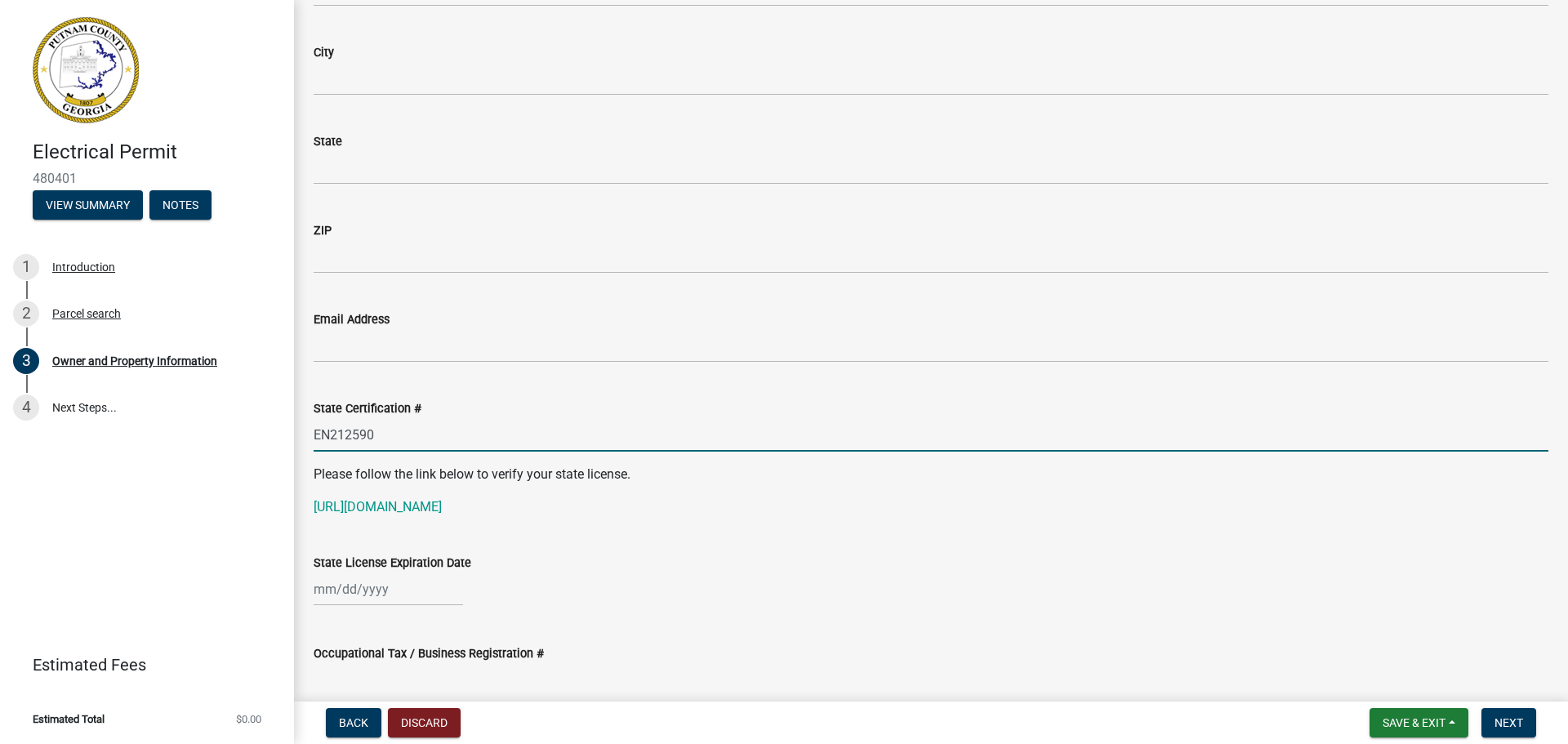
scroll to position [1796, 0]
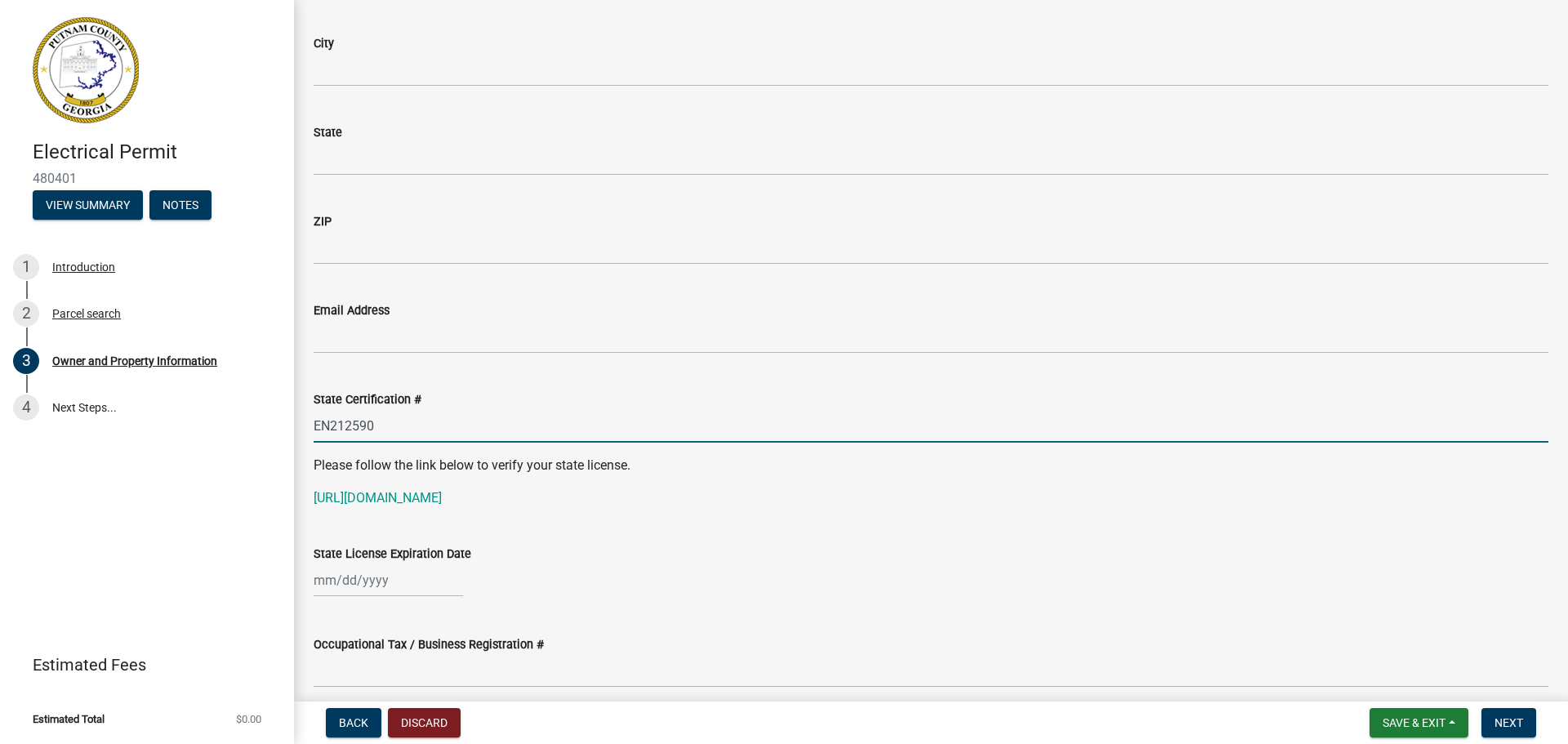
type input "EN212590"
click at [331, 576] on div at bounding box center [388, 581] width 149 height 34
select select "9"
select select "2025"
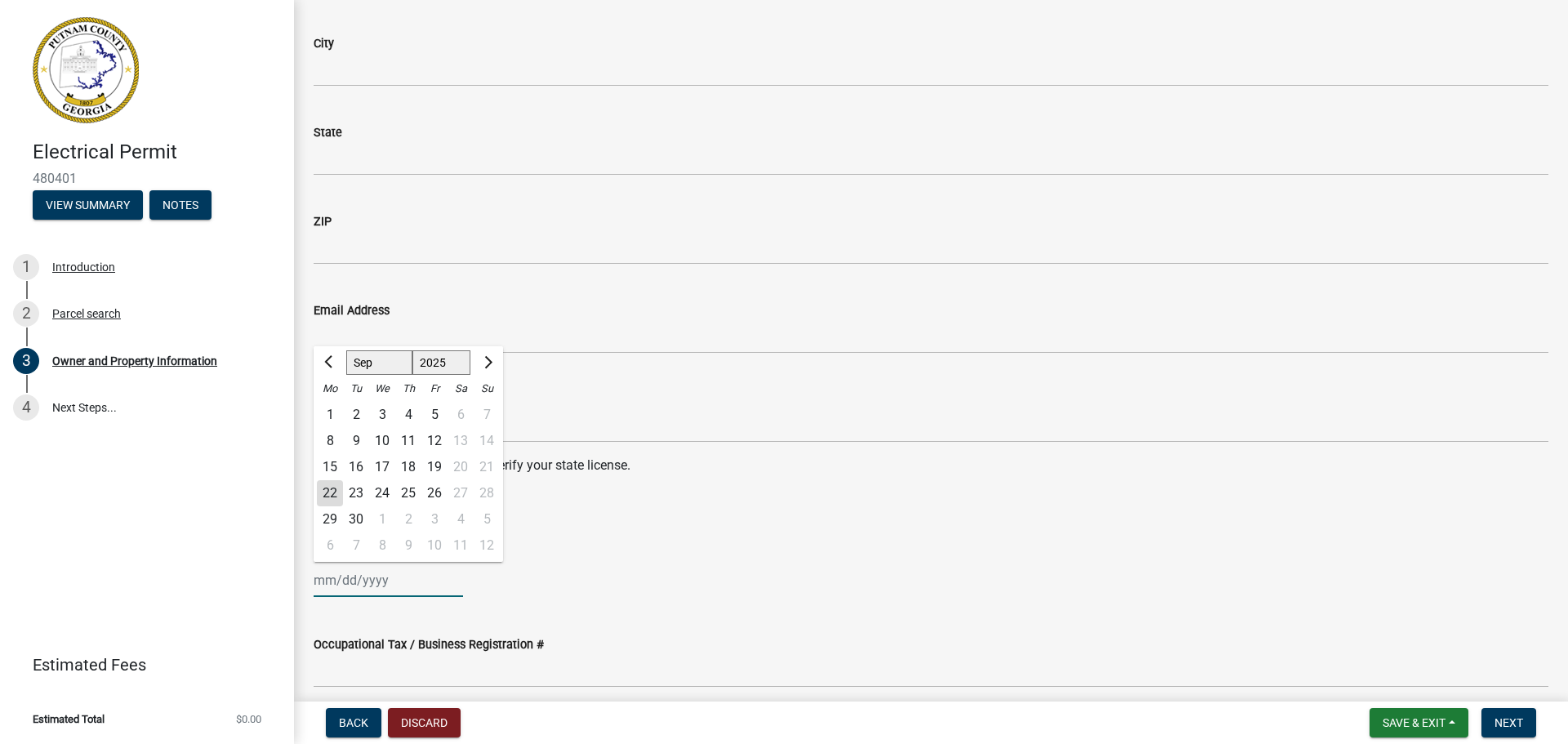
click at [317, 591] on input "State License Expiration Date" at bounding box center [388, 581] width 149 height 34
type input "06/30/2026"
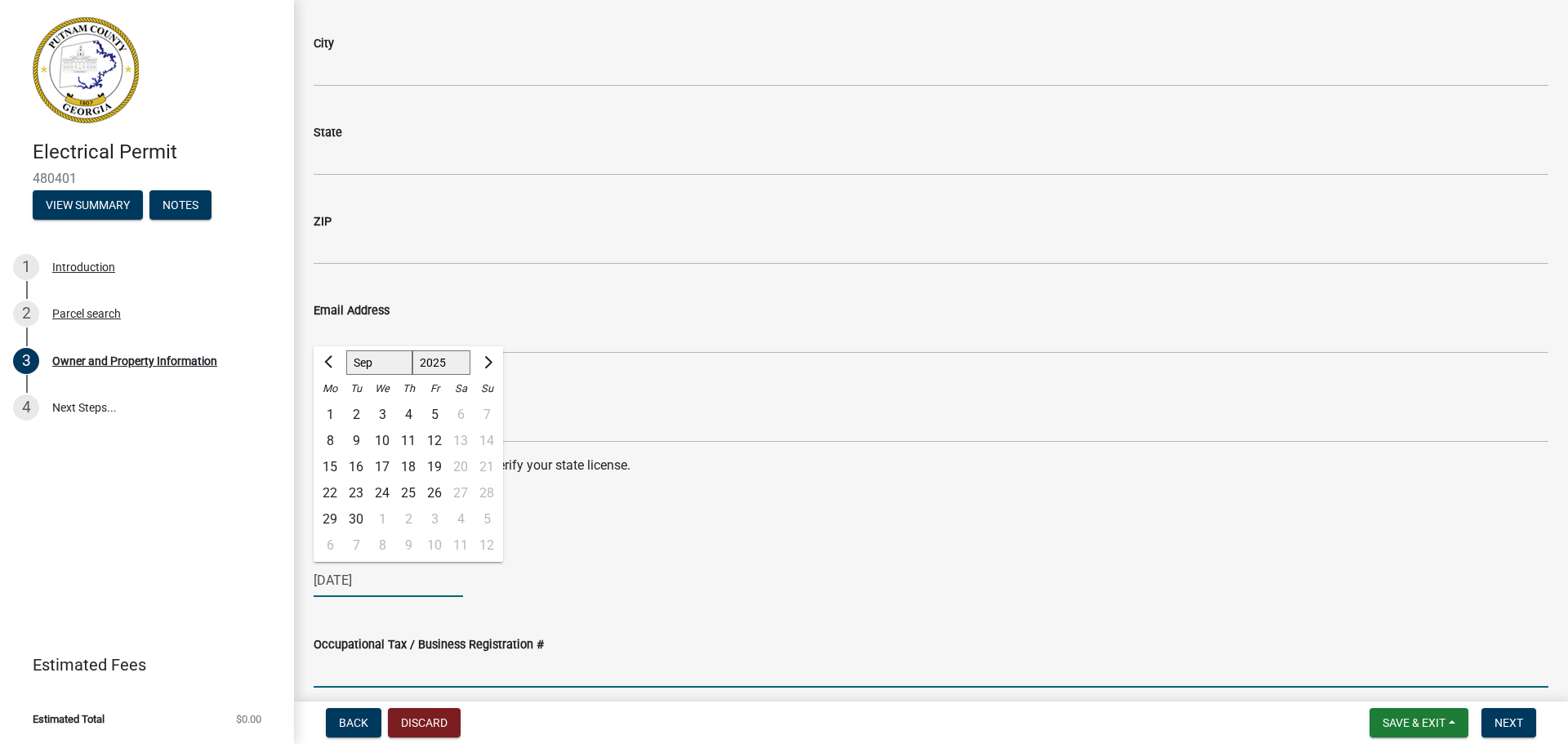
click at [334, 659] on input "Occupational Tax / Business Registration #" at bounding box center [931, 671] width 1235 height 34
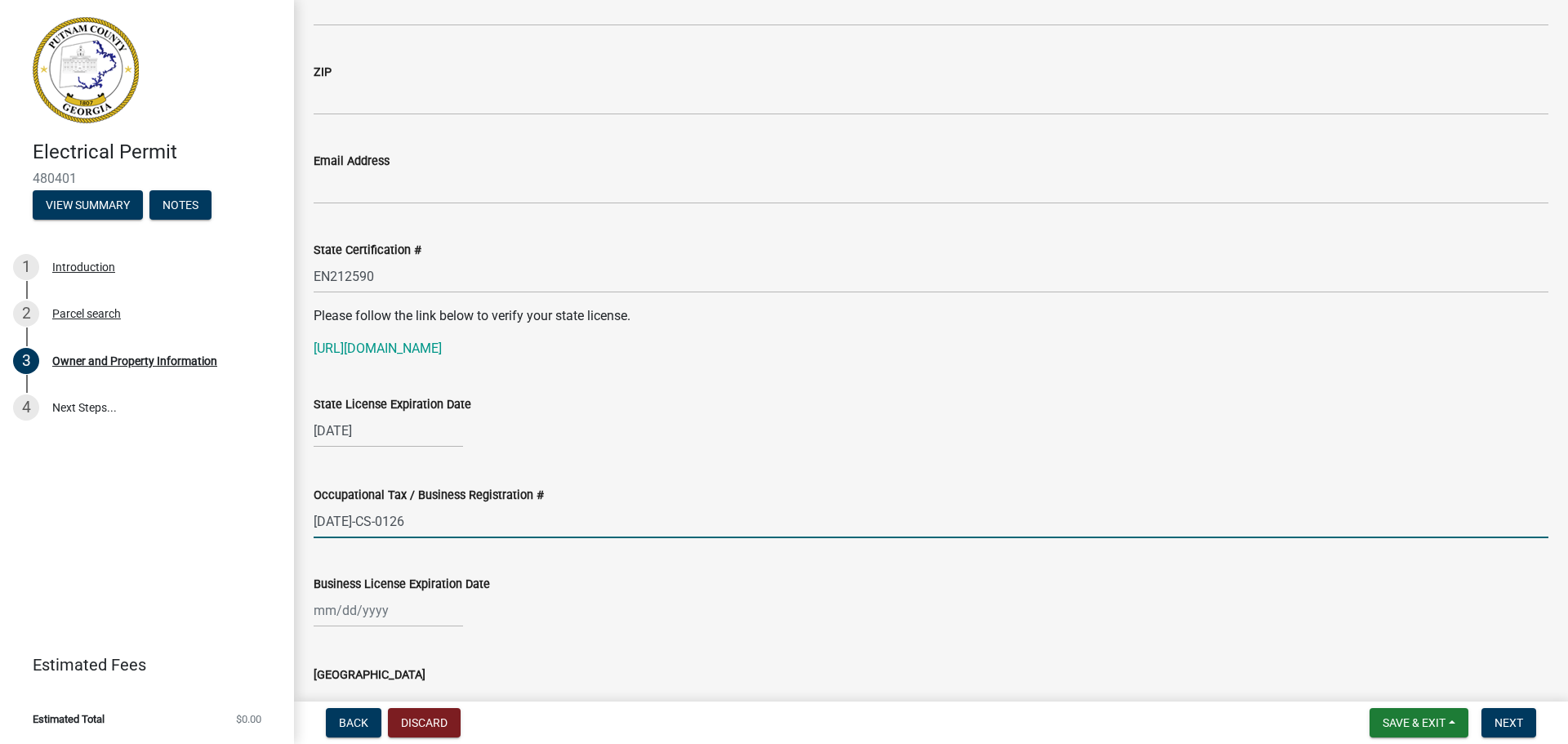
scroll to position [1960, 0]
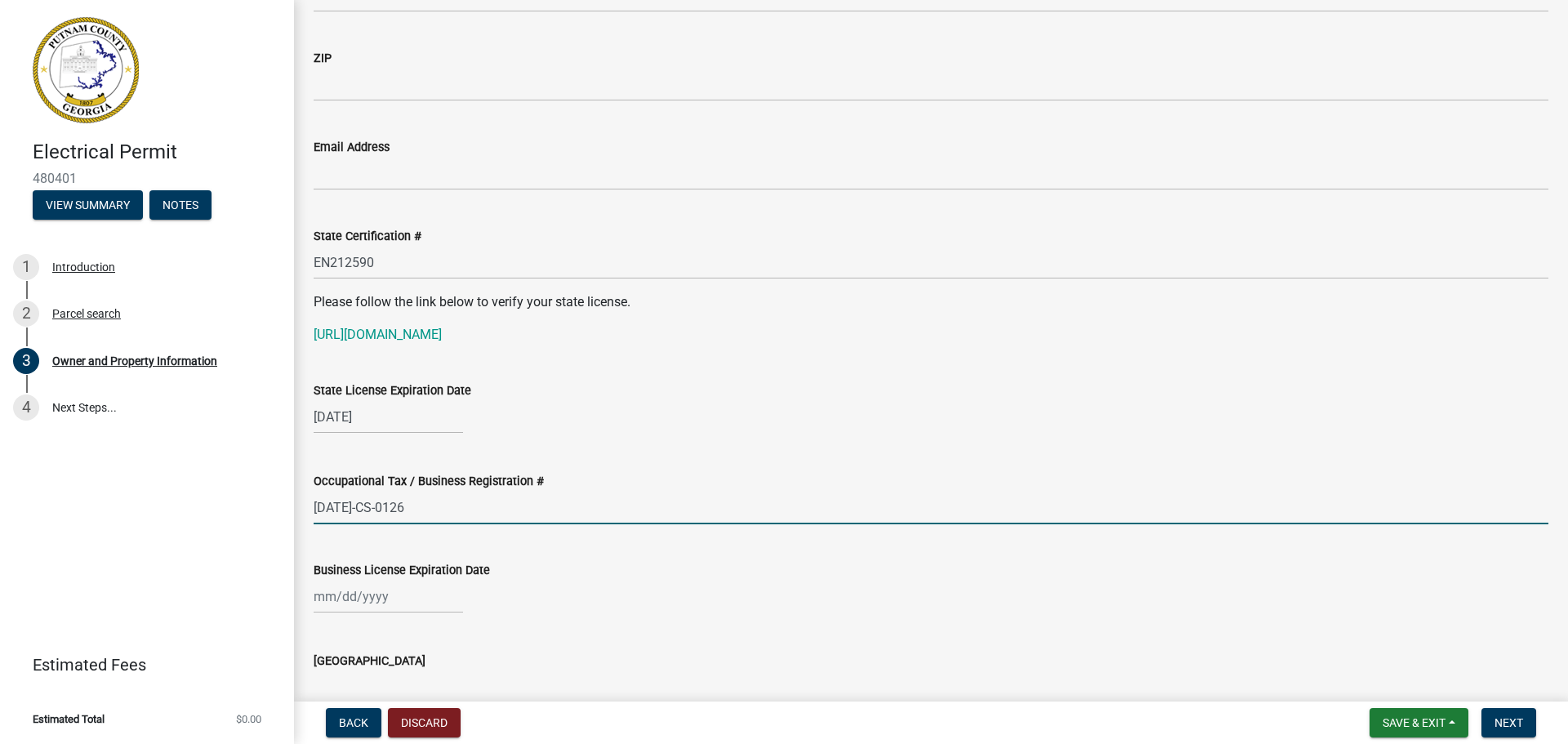
type input "25BC-CS-0126"
select select "9"
select select "2025"
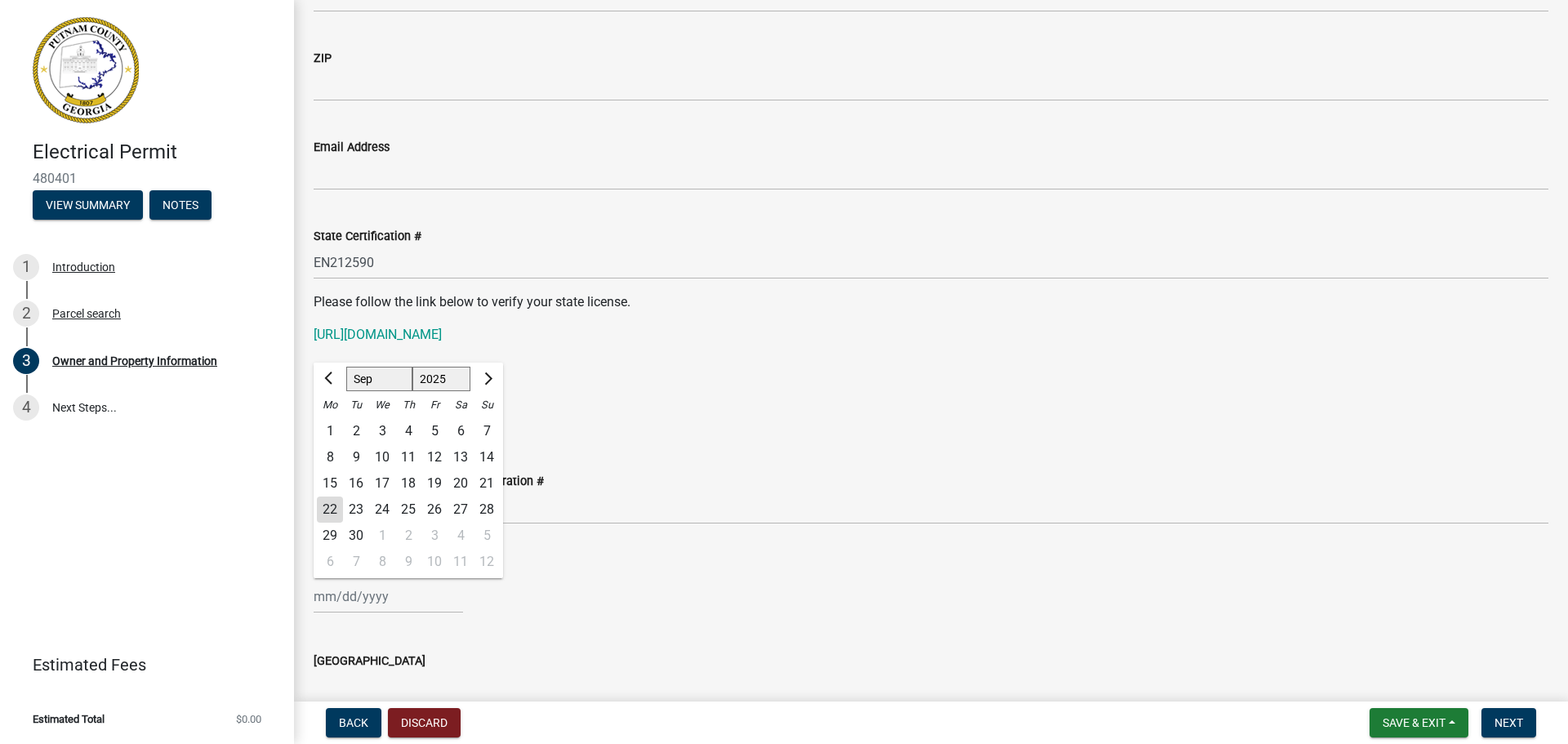
click at [345, 603] on div "Jan Feb Mar Apr May Jun Jul Aug Sep Oct Nov Dec 1525 1526 1527 1528 1529 1530 1…" at bounding box center [388, 596] width 149 height 34
click at [346, 602] on input "Business License Expiration Date" at bounding box center [388, 596] width 149 height 34
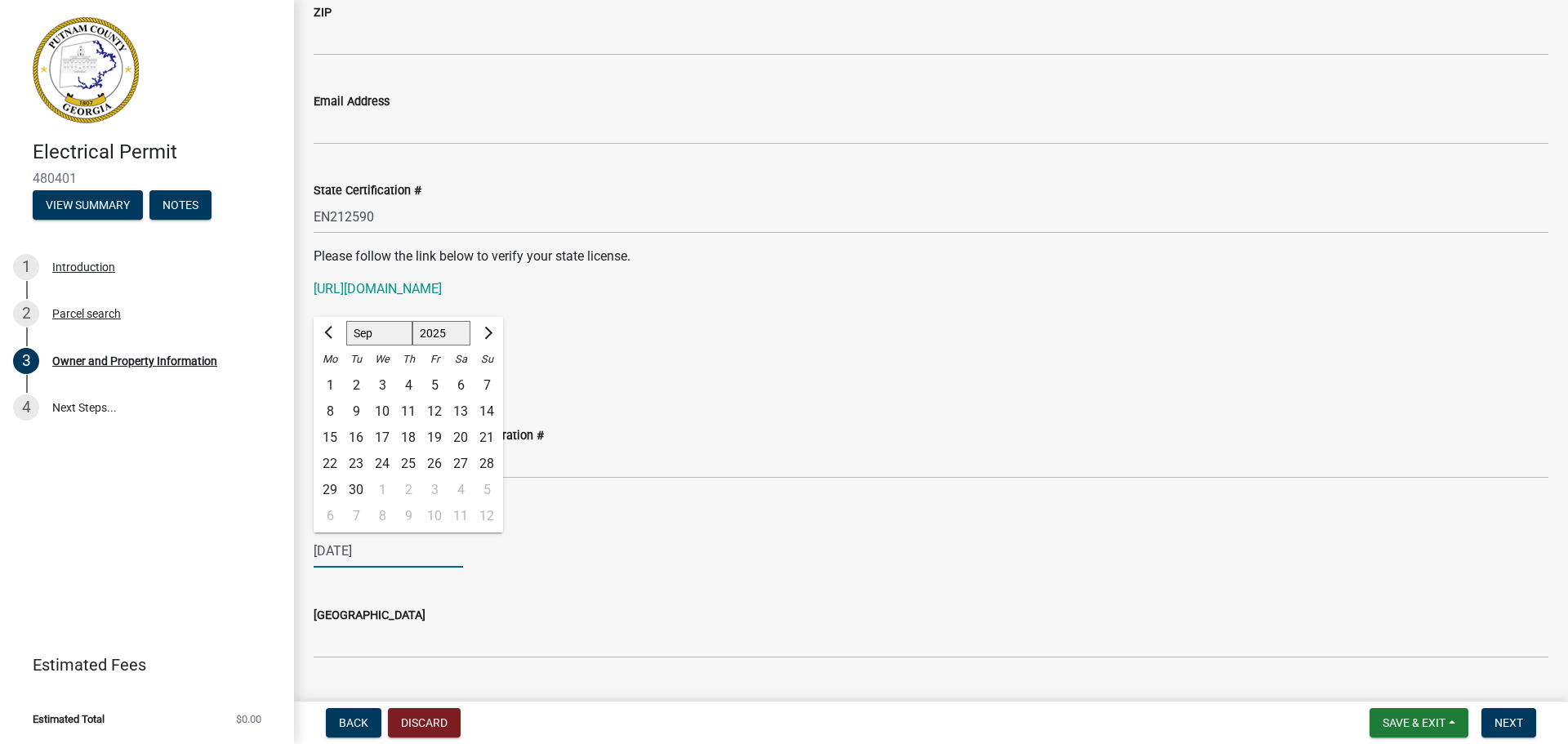
scroll to position [2041, 0]
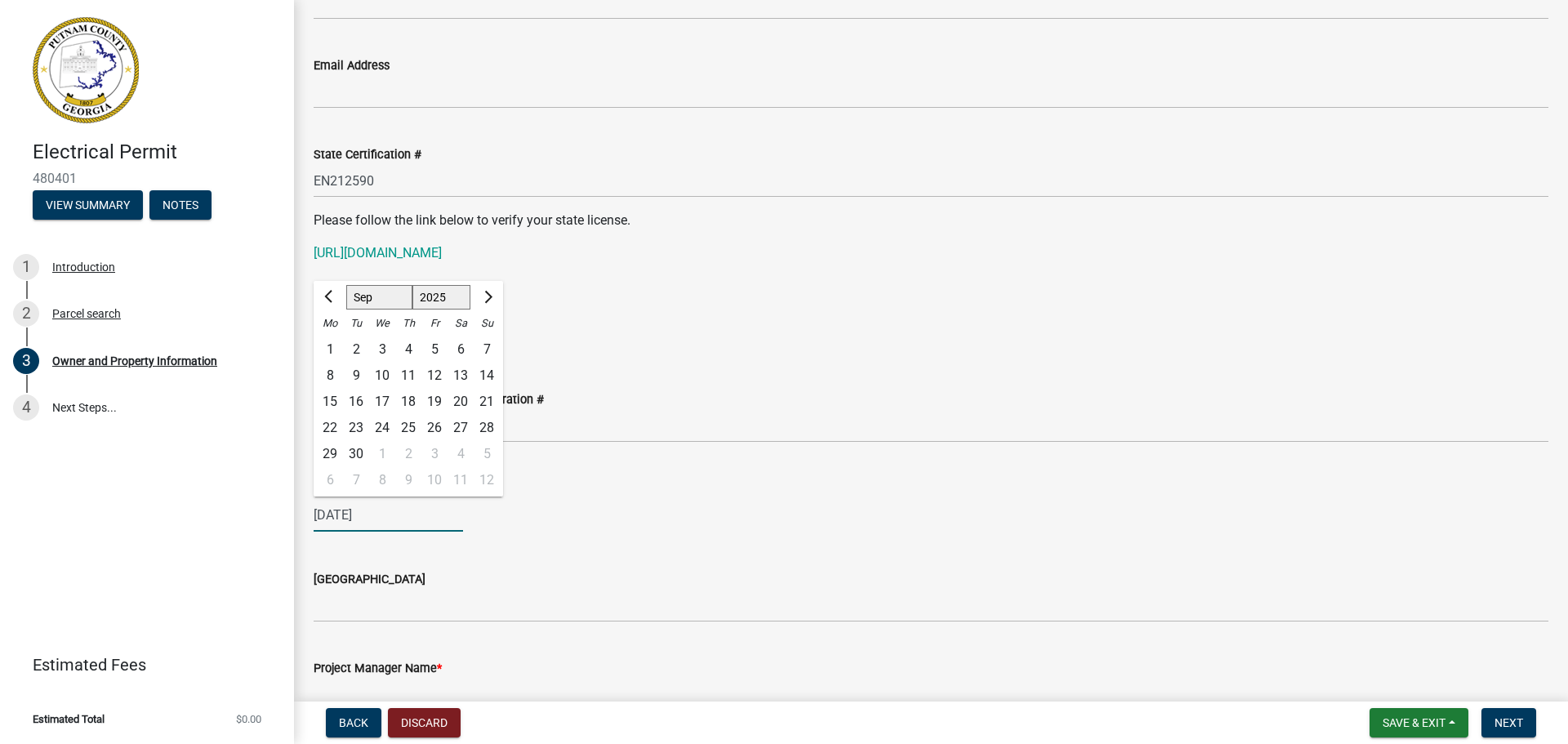
type input "12/31/2025"
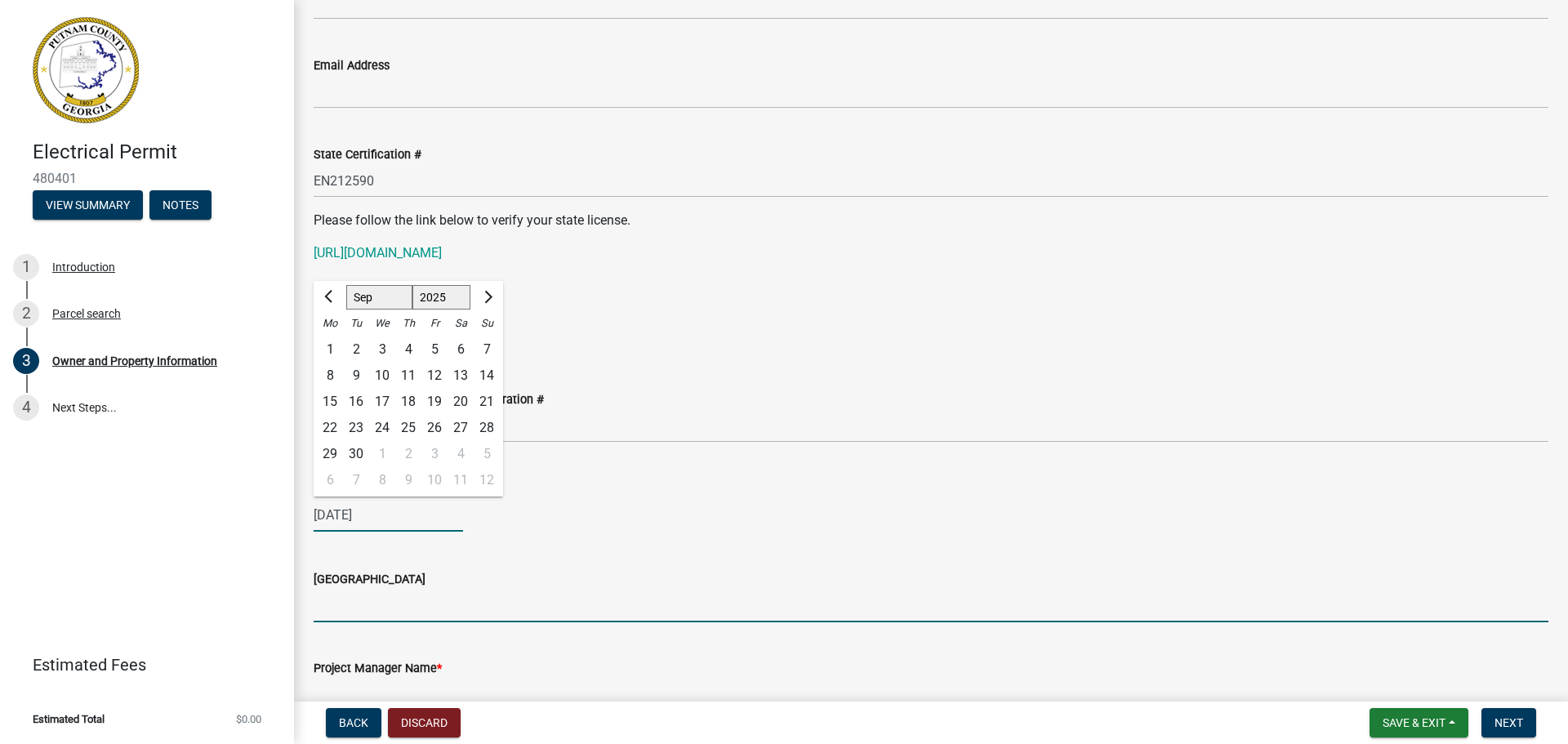
click at [367, 611] on input "Issuing County" at bounding box center [931, 605] width 1235 height 34
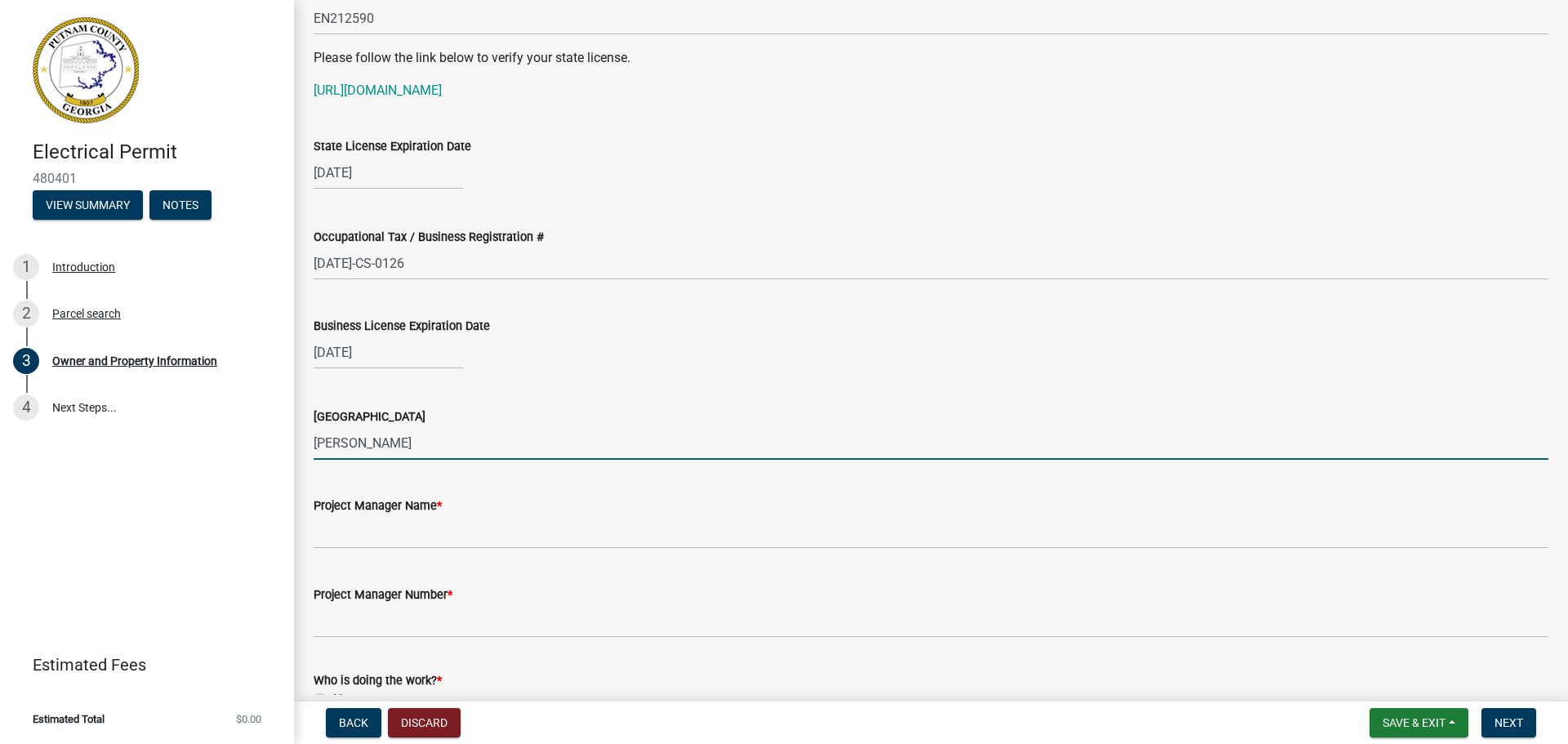
scroll to position [2205, 0]
type input "Baldwin"
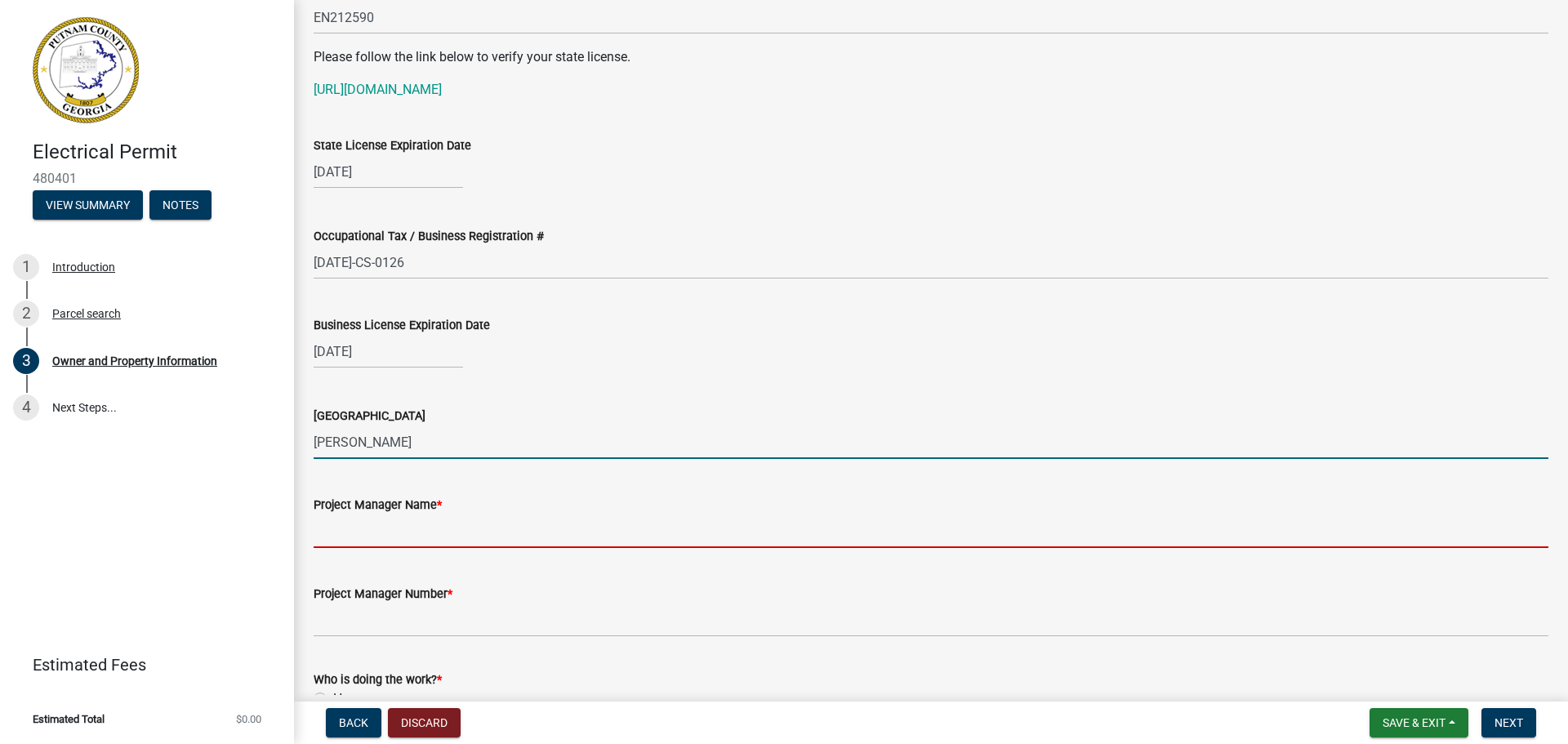
click at [377, 533] on input "Project Manager Name *" at bounding box center [931, 531] width 1235 height 34
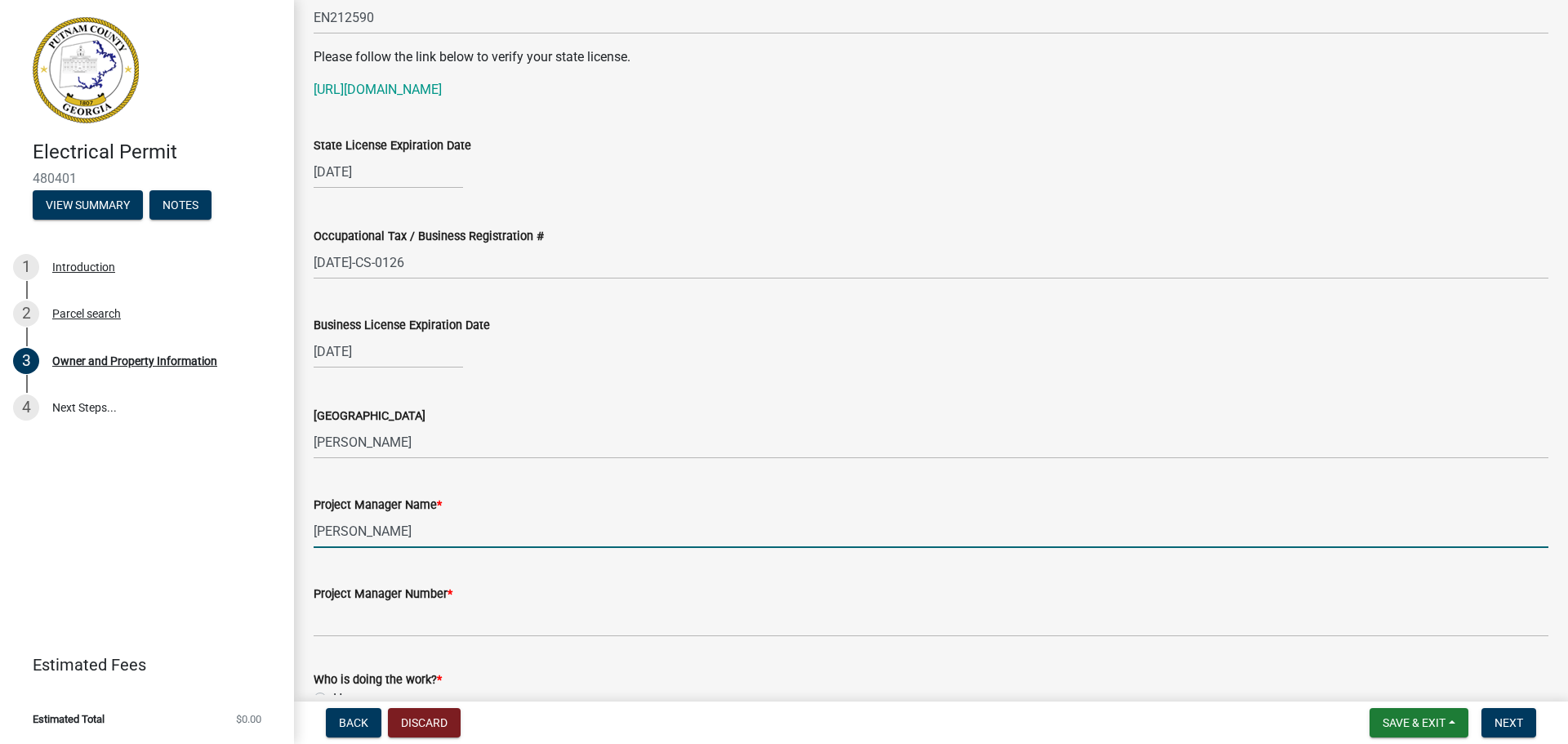
type input "Mike Ford"
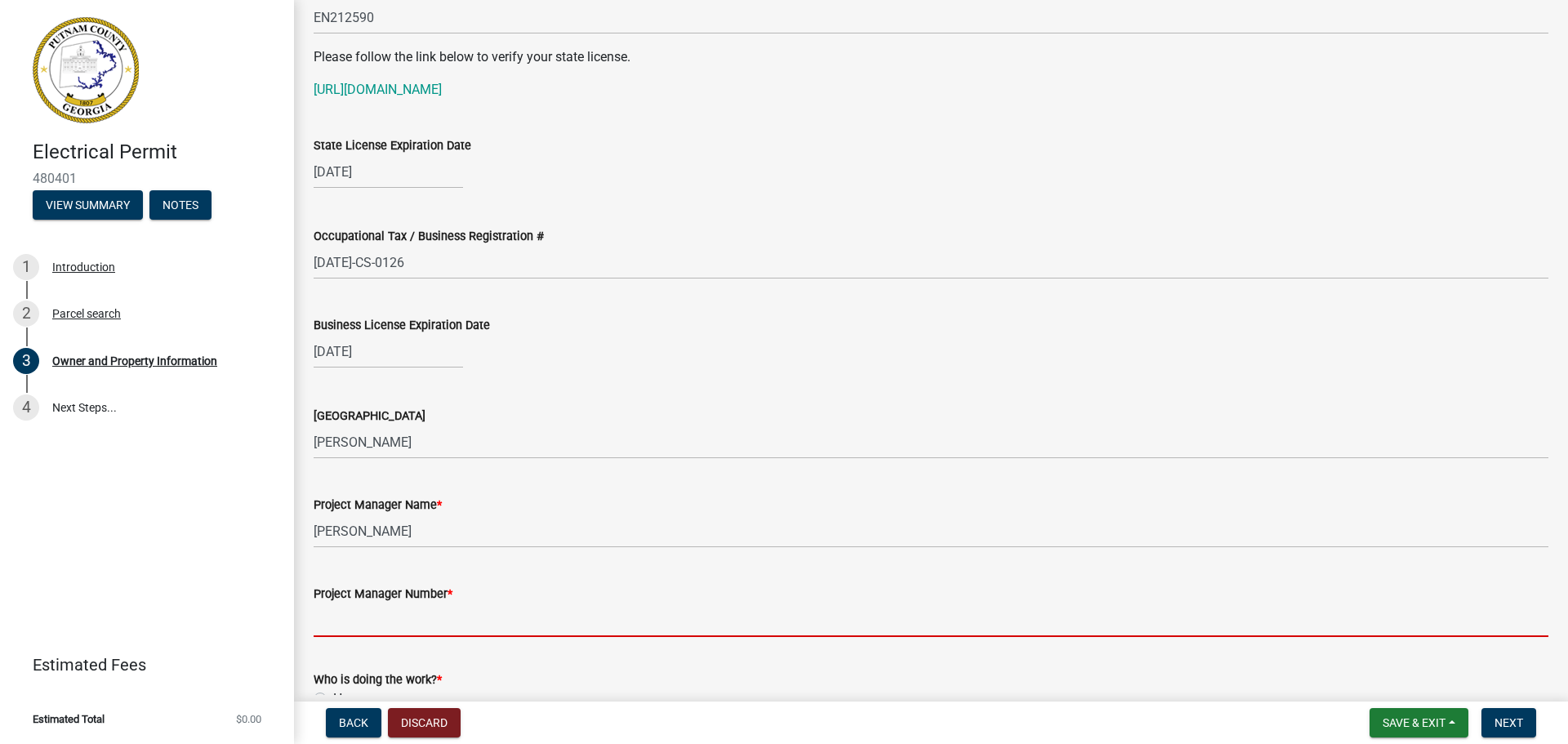
click at [391, 627] on input "Project Manager Number *" at bounding box center [931, 620] width 1235 height 34
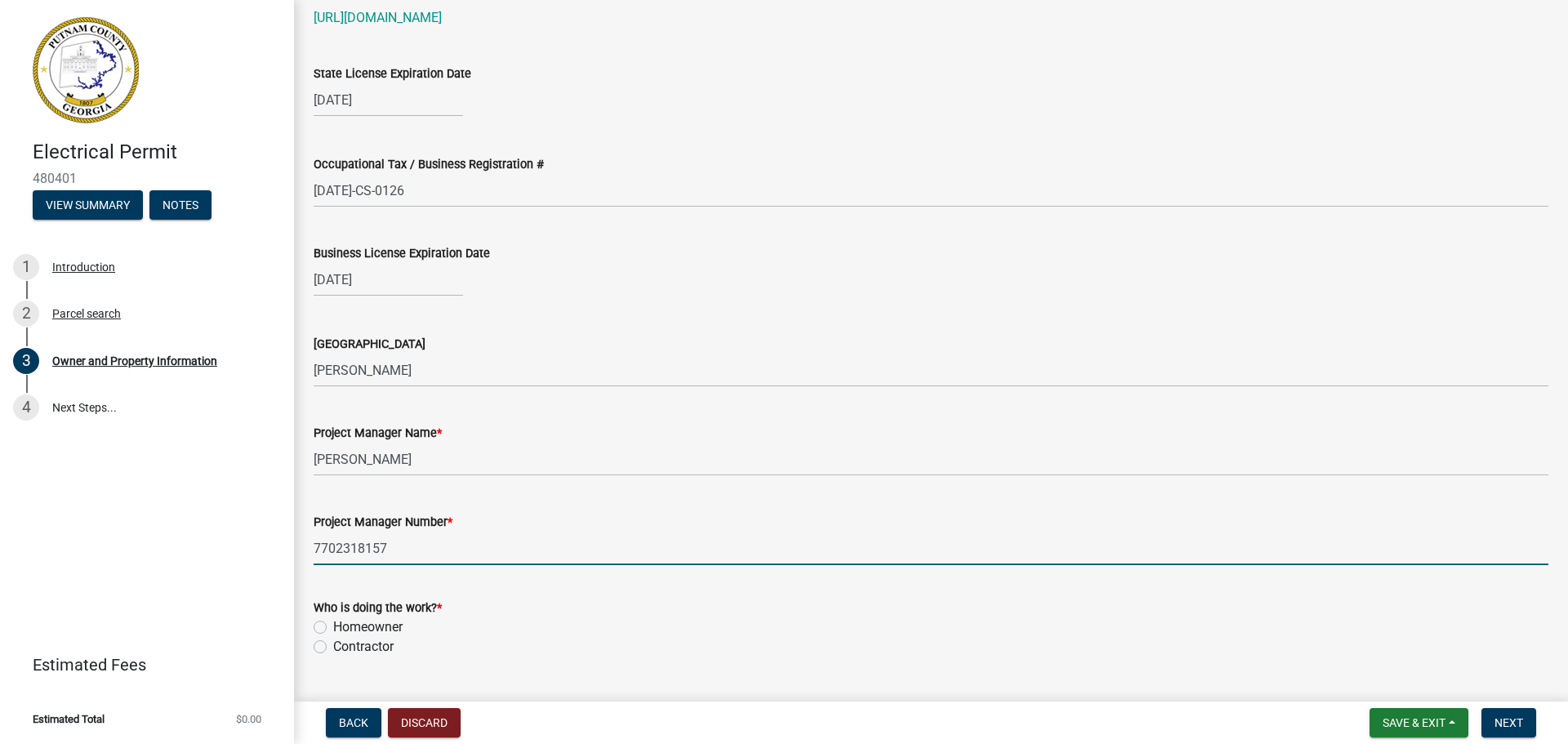
scroll to position [2368, 0]
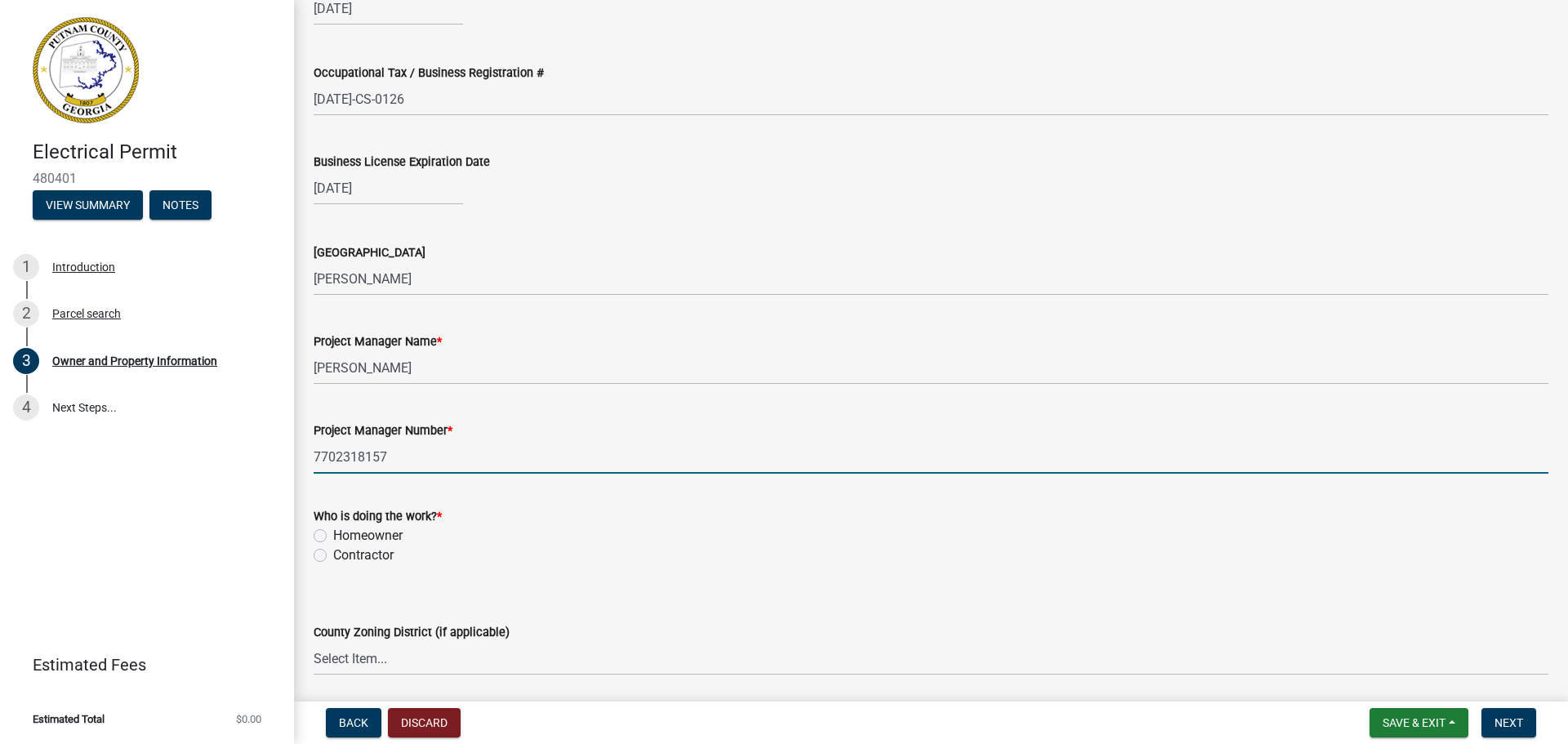
type input "7702318157"
click at [322, 547] on div "Contractor" at bounding box center [931, 555] width 1235 height 19
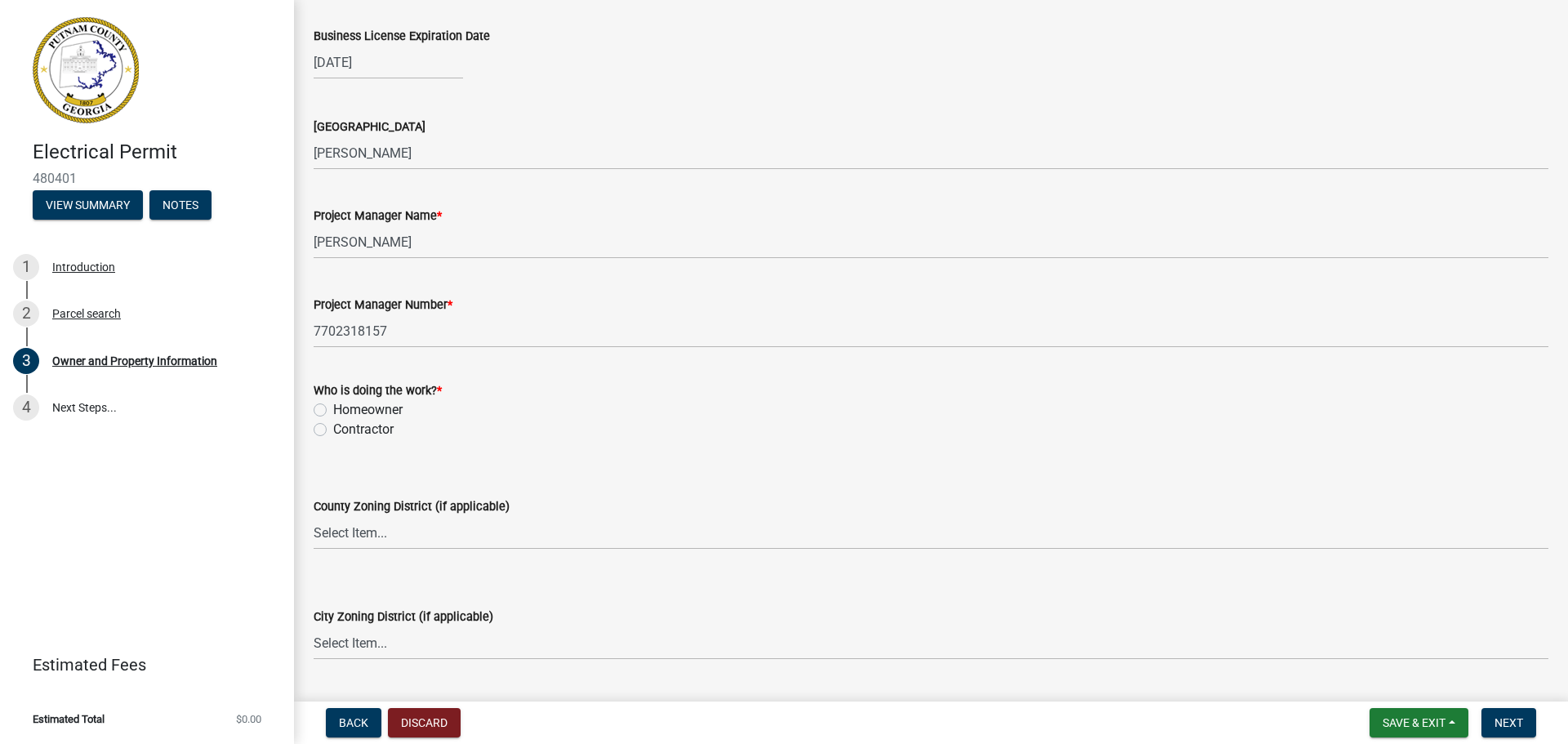
scroll to position [2532, 0]
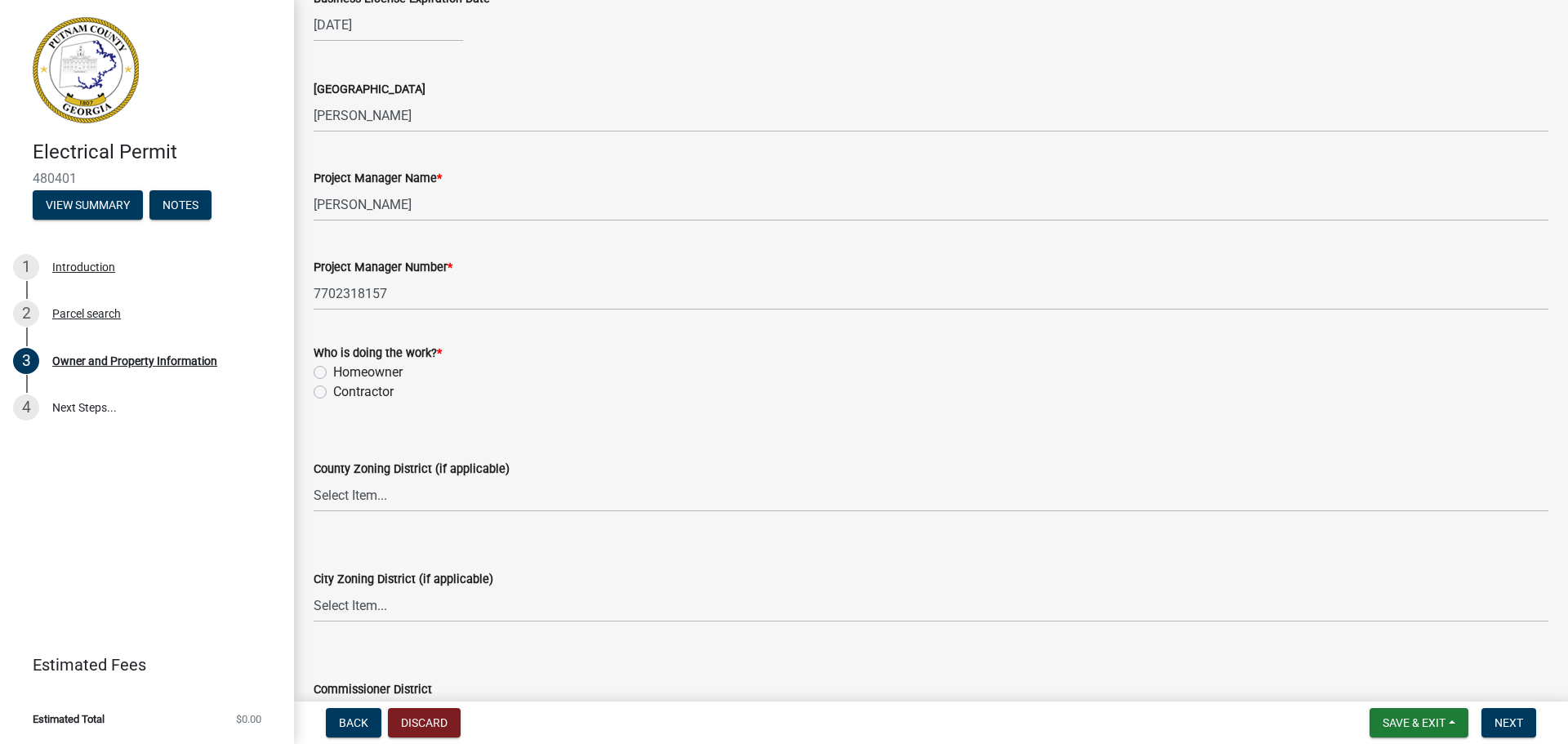
click at [333, 391] on label "Contractor" at bounding box center [363, 391] width 60 height 19
click at [333, 391] on input "Contractor" at bounding box center [339, 387] width 11 height 11
radio input "true"
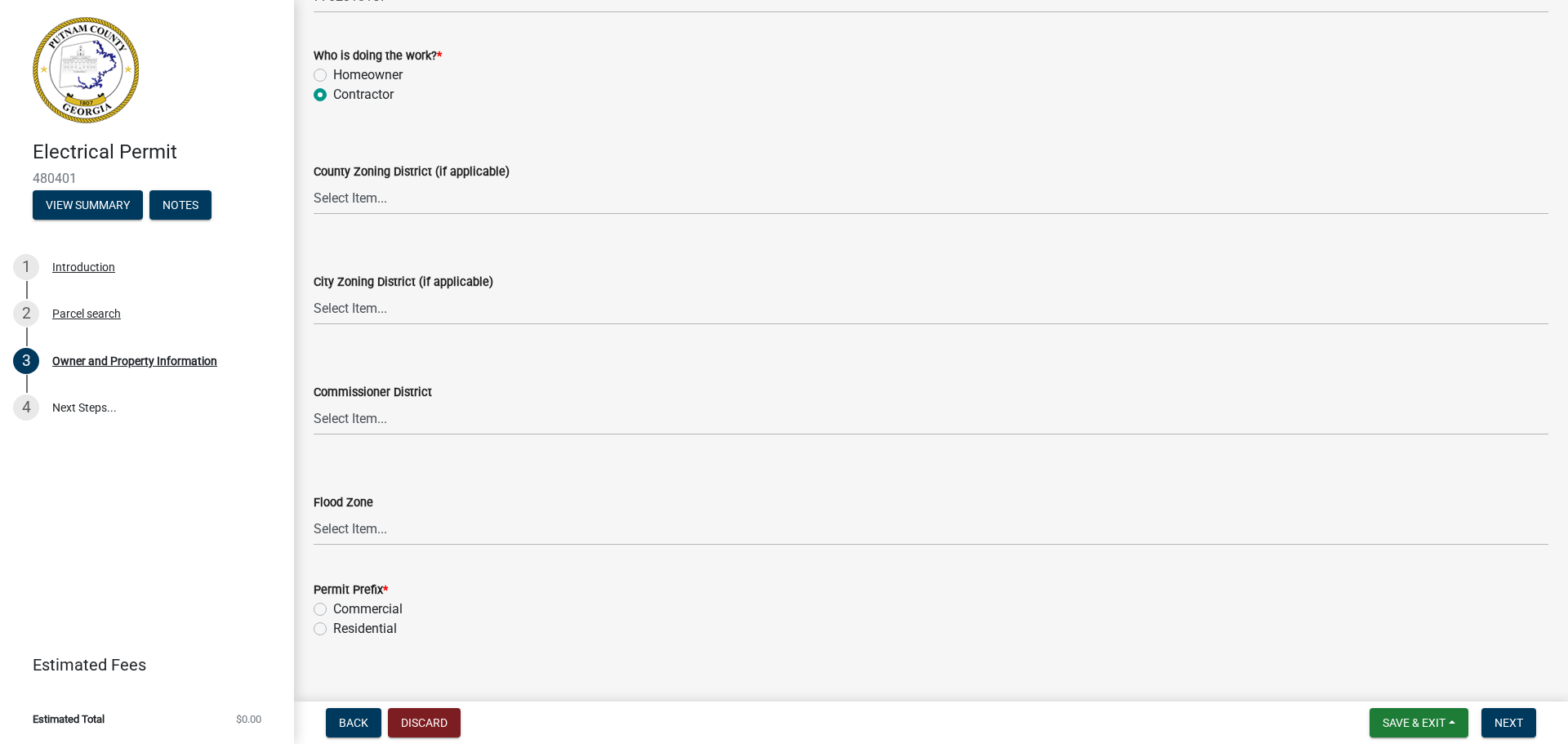
scroll to position [2851, 0]
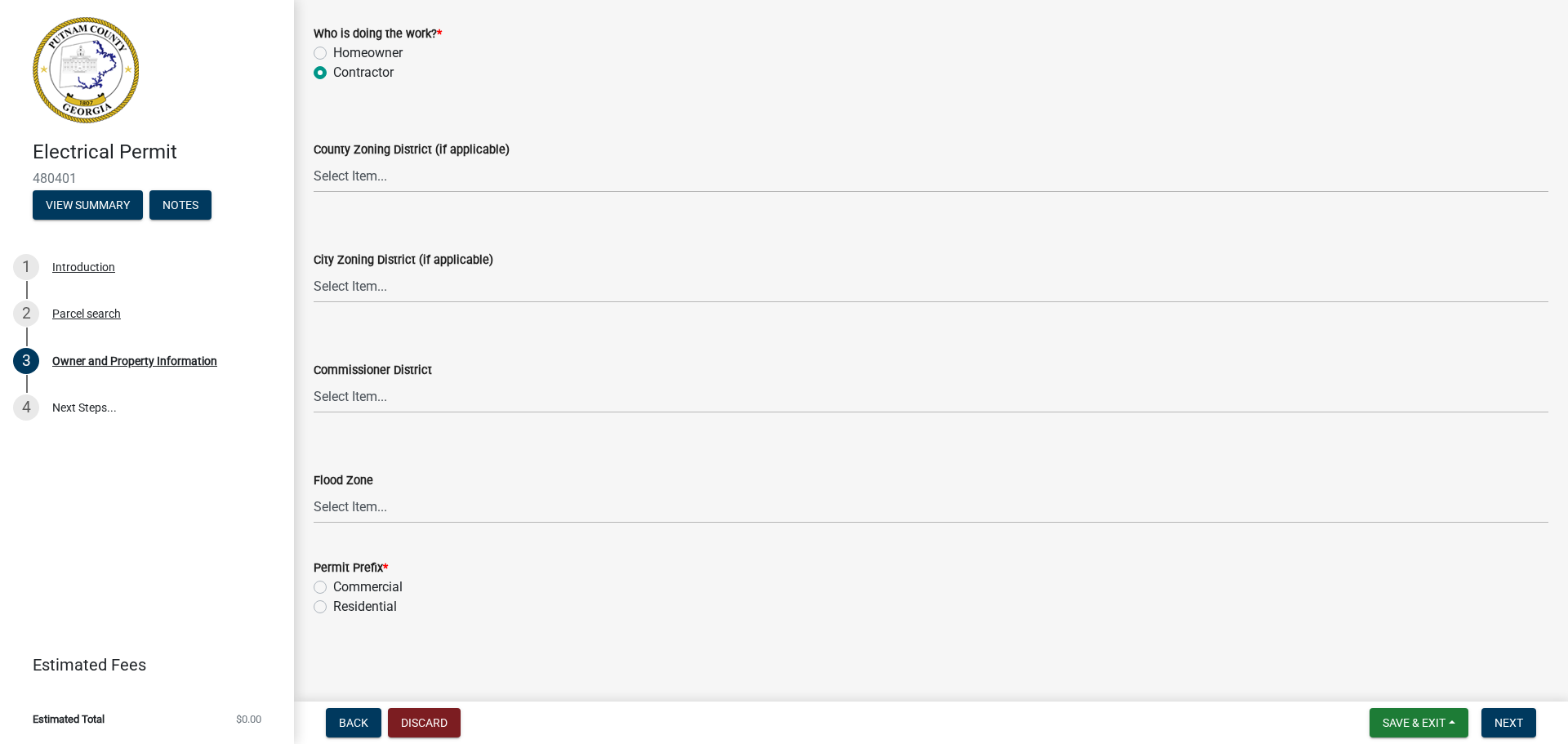
click at [333, 611] on label "Residential" at bounding box center [365, 607] width 64 height 19
click at [333, 608] on input "Residential" at bounding box center [339, 603] width 11 height 11
radio input "true"
click at [1501, 731] on button "Next" at bounding box center [1509, 722] width 55 height 29
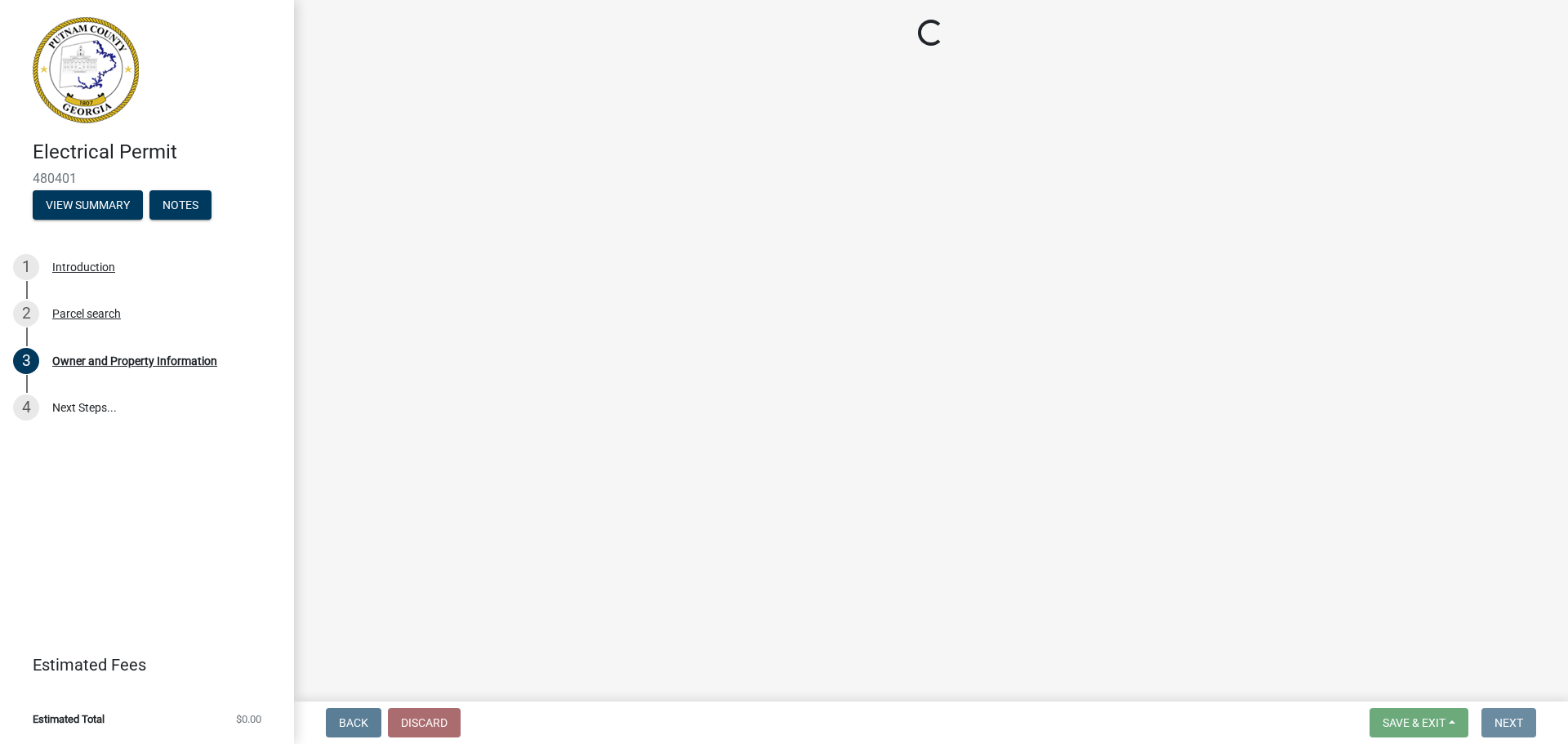
scroll to position [0, 0]
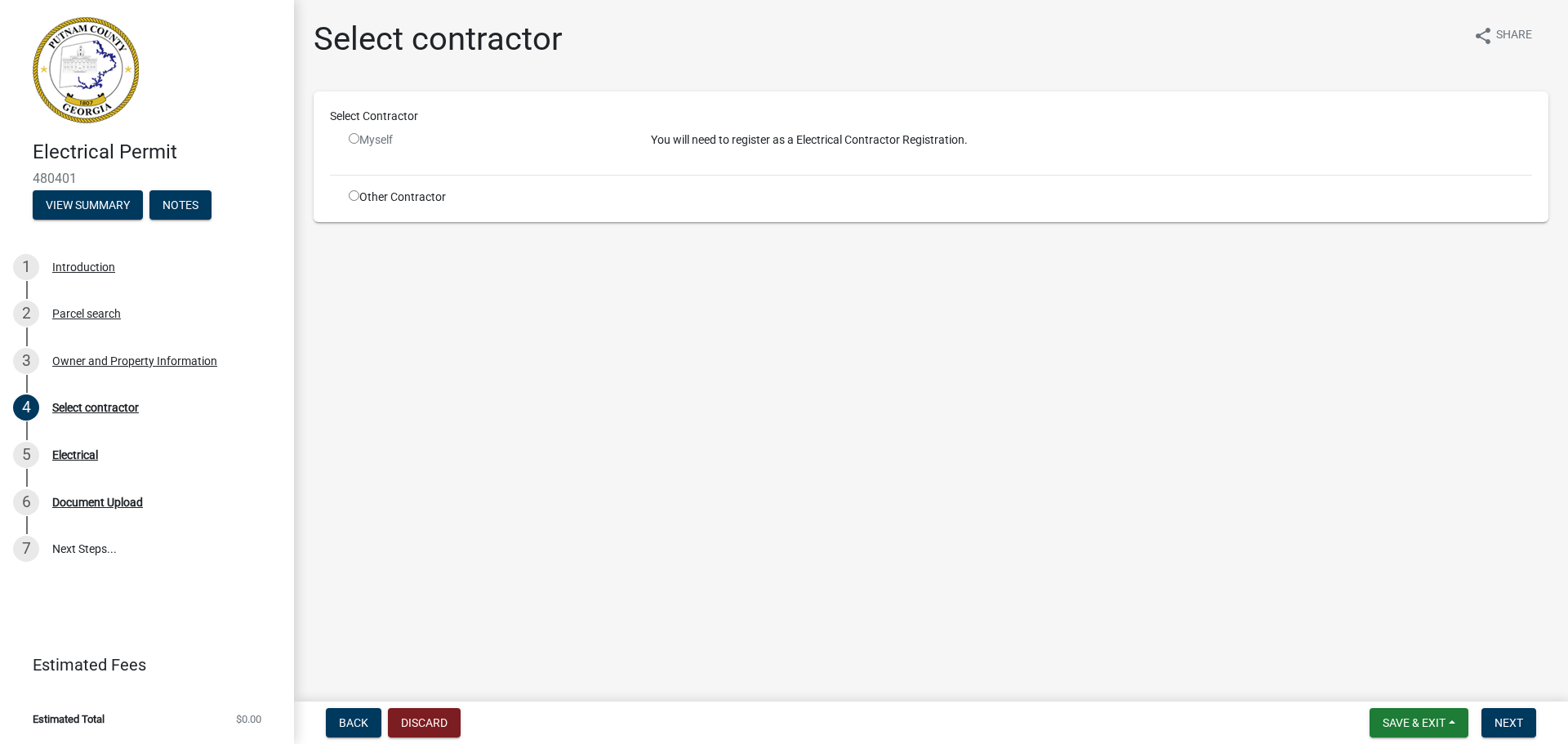
click at [353, 191] on input "radio" at bounding box center [354, 195] width 11 height 11
radio input "true"
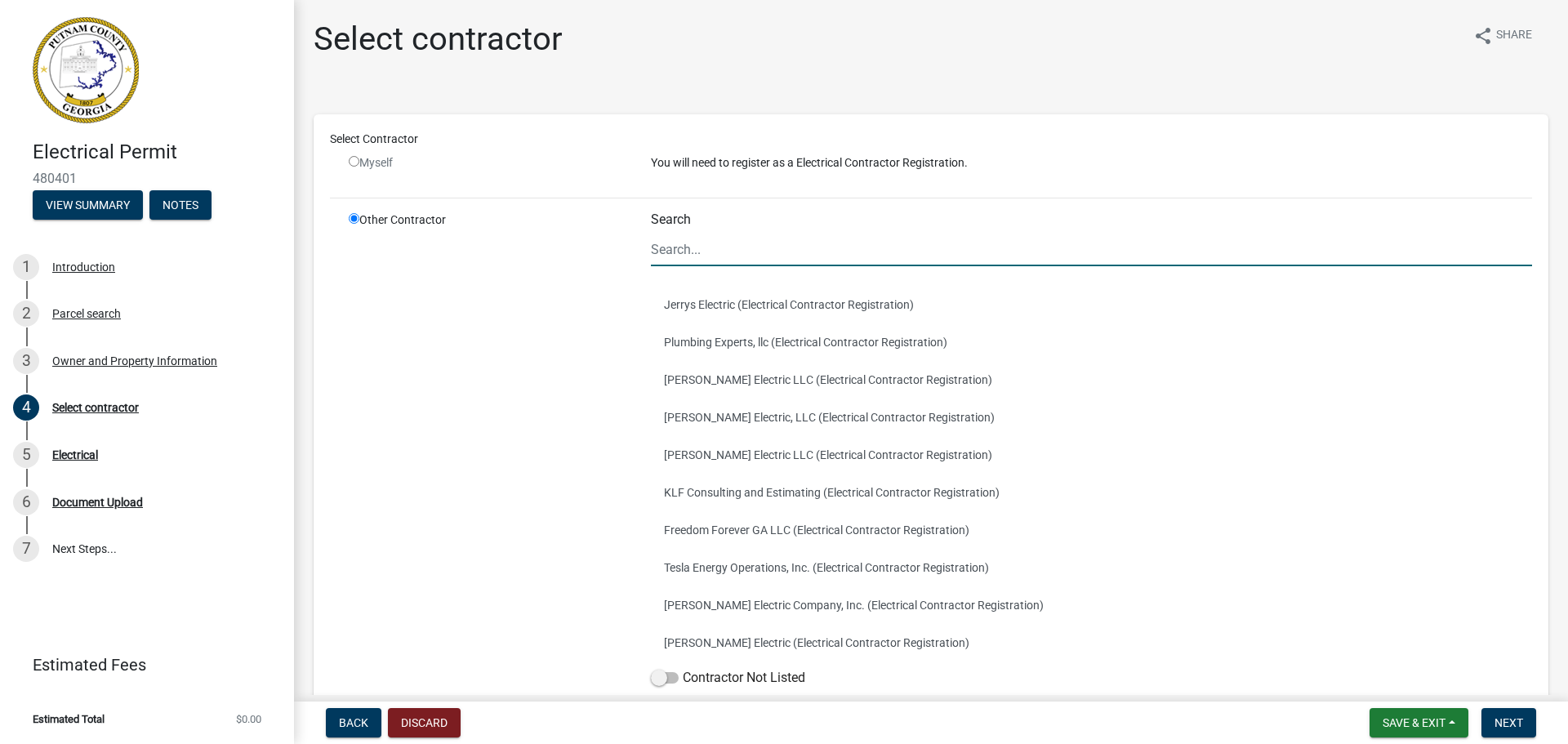
click at [677, 254] on input "Search" at bounding box center [1092, 249] width 881 height 34
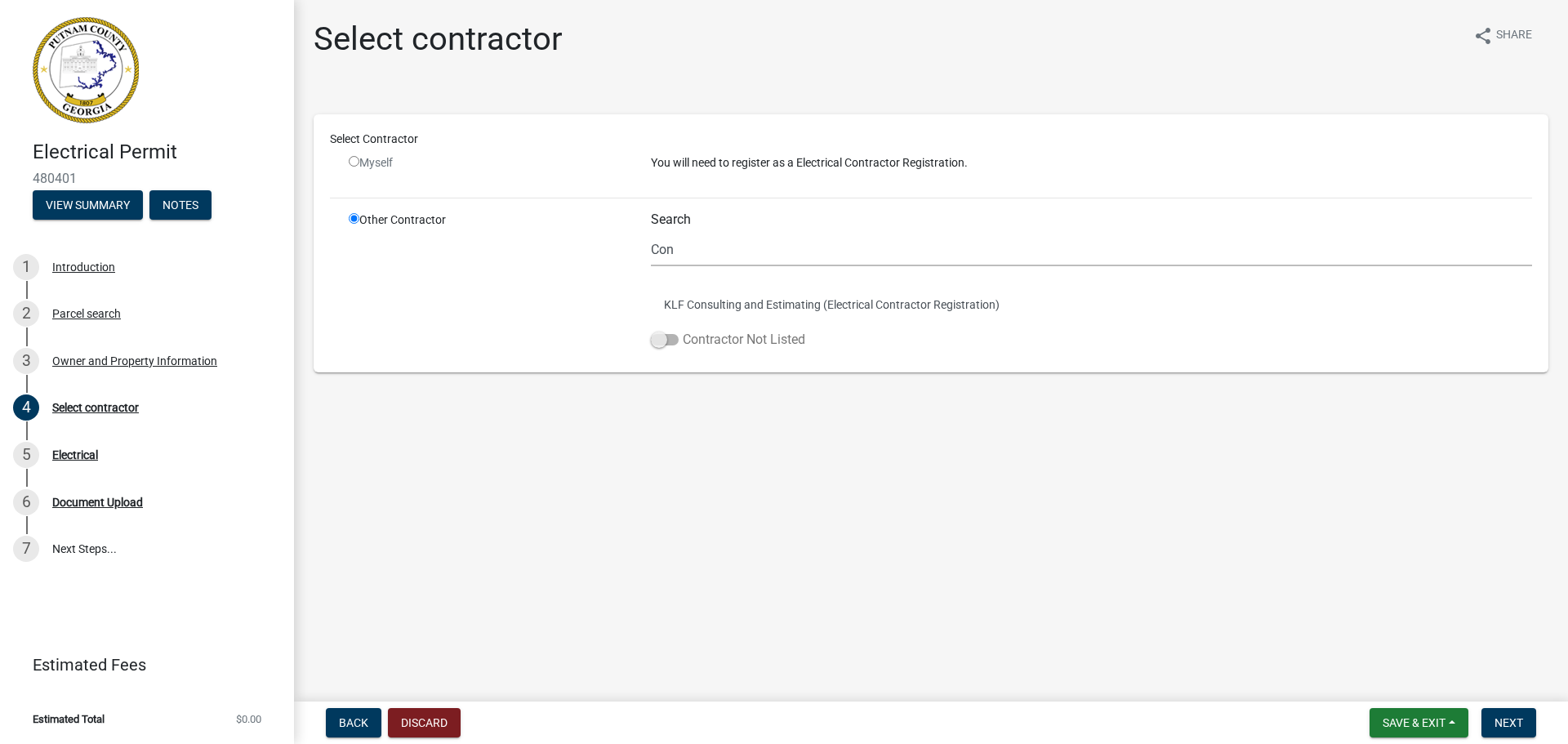
click at [674, 338] on span at bounding box center [665, 339] width 27 height 11
click at [683, 330] on input "Contractor Not Listed" at bounding box center [683, 330] width 0 height 0
click at [706, 245] on input "Con" at bounding box center [1092, 249] width 881 height 34
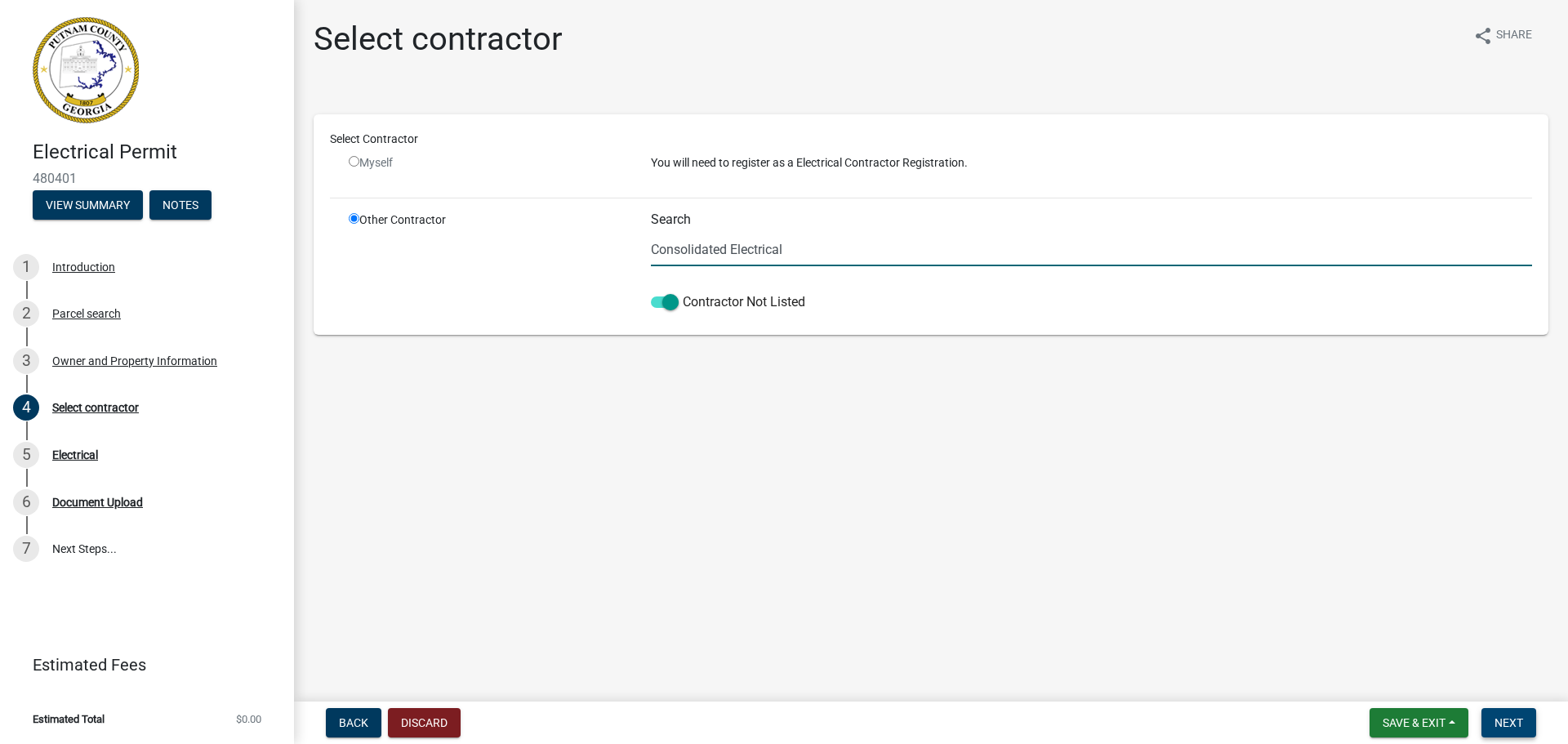
type input "Consolidated Electrical"
click at [1499, 726] on span "Next" at bounding box center [1509, 722] width 28 height 13
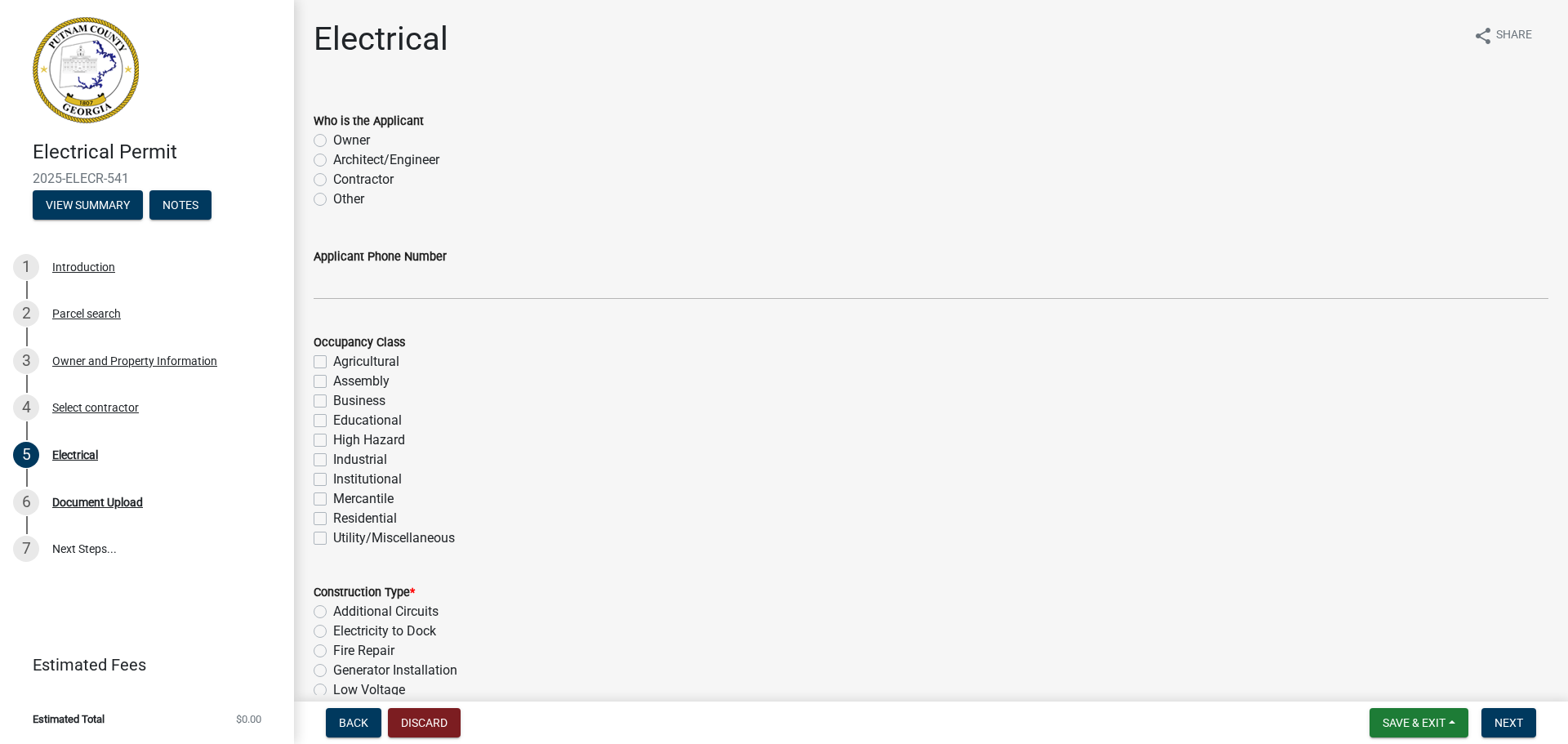
click at [333, 175] on label "Contractor" at bounding box center [363, 179] width 60 height 19
click at [333, 175] on input "Contractor" at bounding box center [339, 175] width 11 height 11
radio input "true"
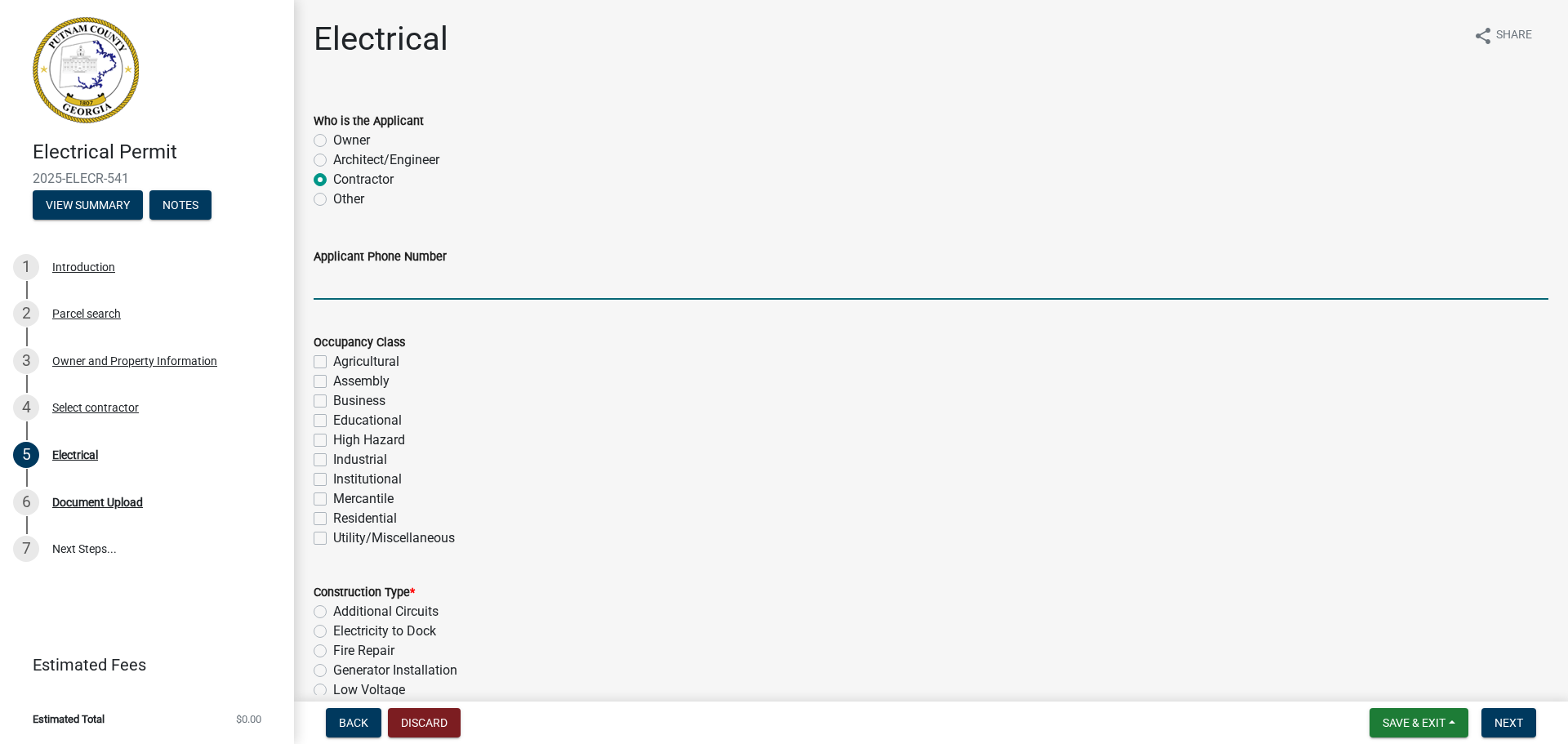
click at [361, 289] on input "Applicant Phone Number" at bounding box center [931, 283] width 1235 height 34
type input "478-456-0998"
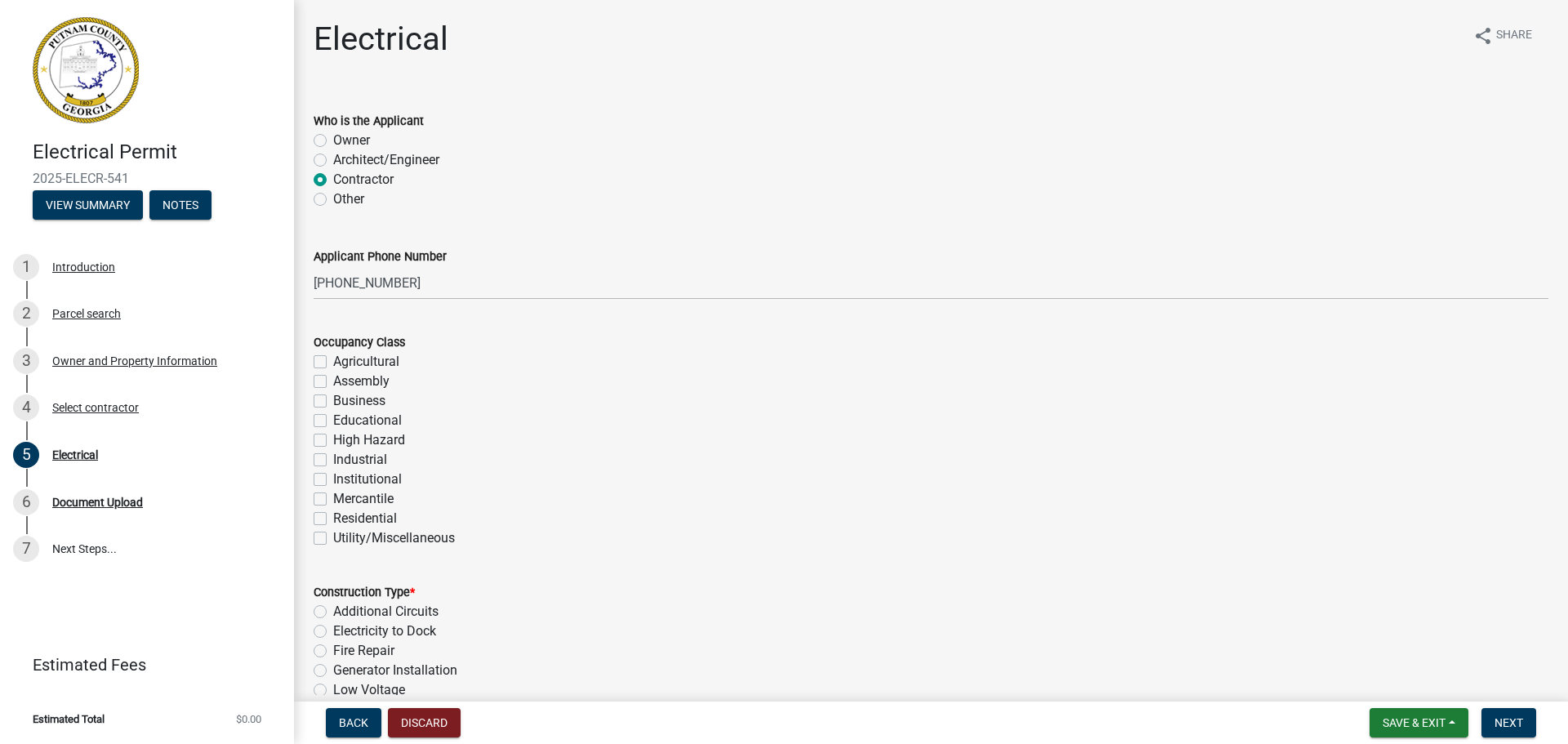
click at [333, 517] on label "Residential" at bounding box center [365, 519] width 64 height 19
click at [333, 517] on input "Residential" at bounding box center [339, 514] width 11 height 11
checkbox input "true"
checkbox input "false"
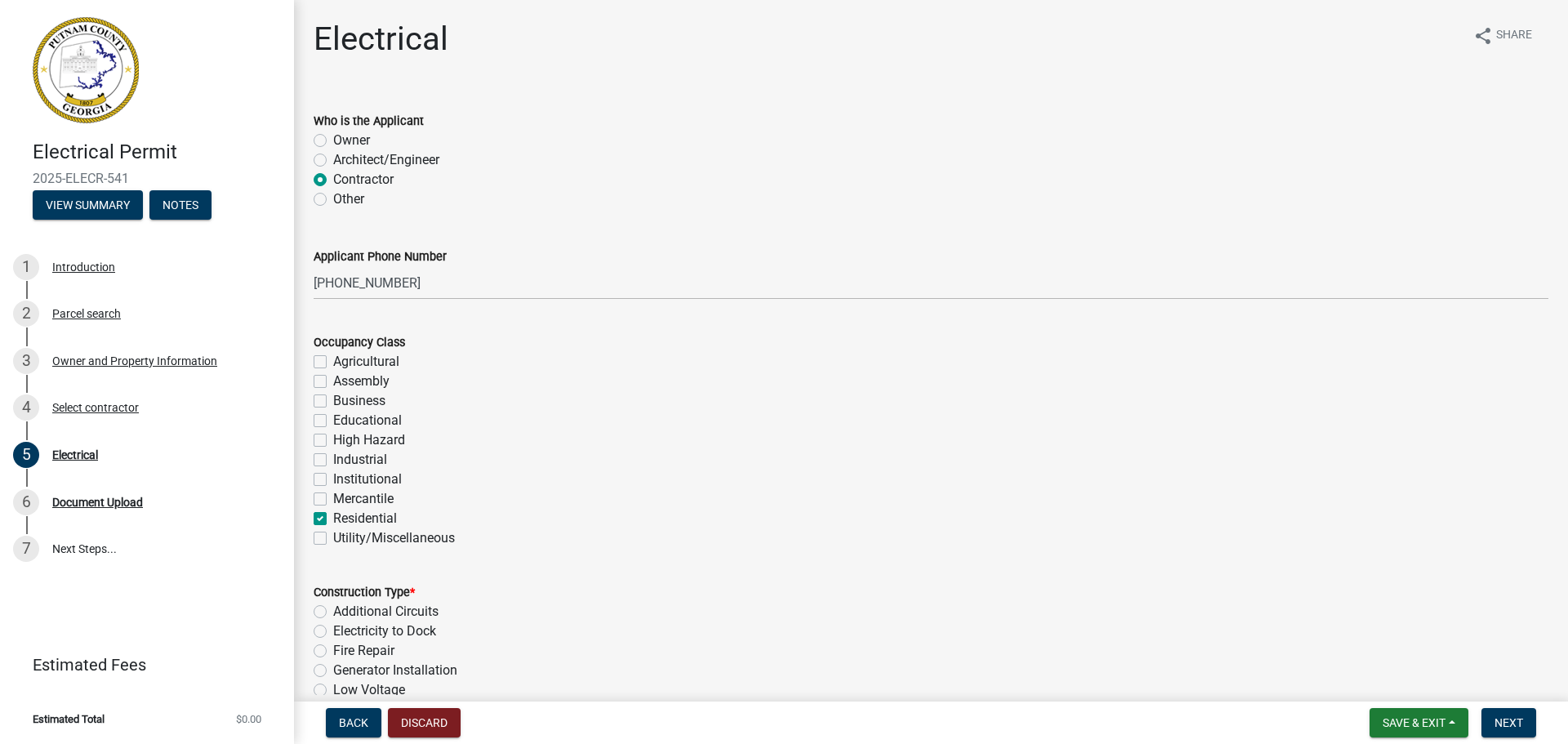
checkbox input "false"
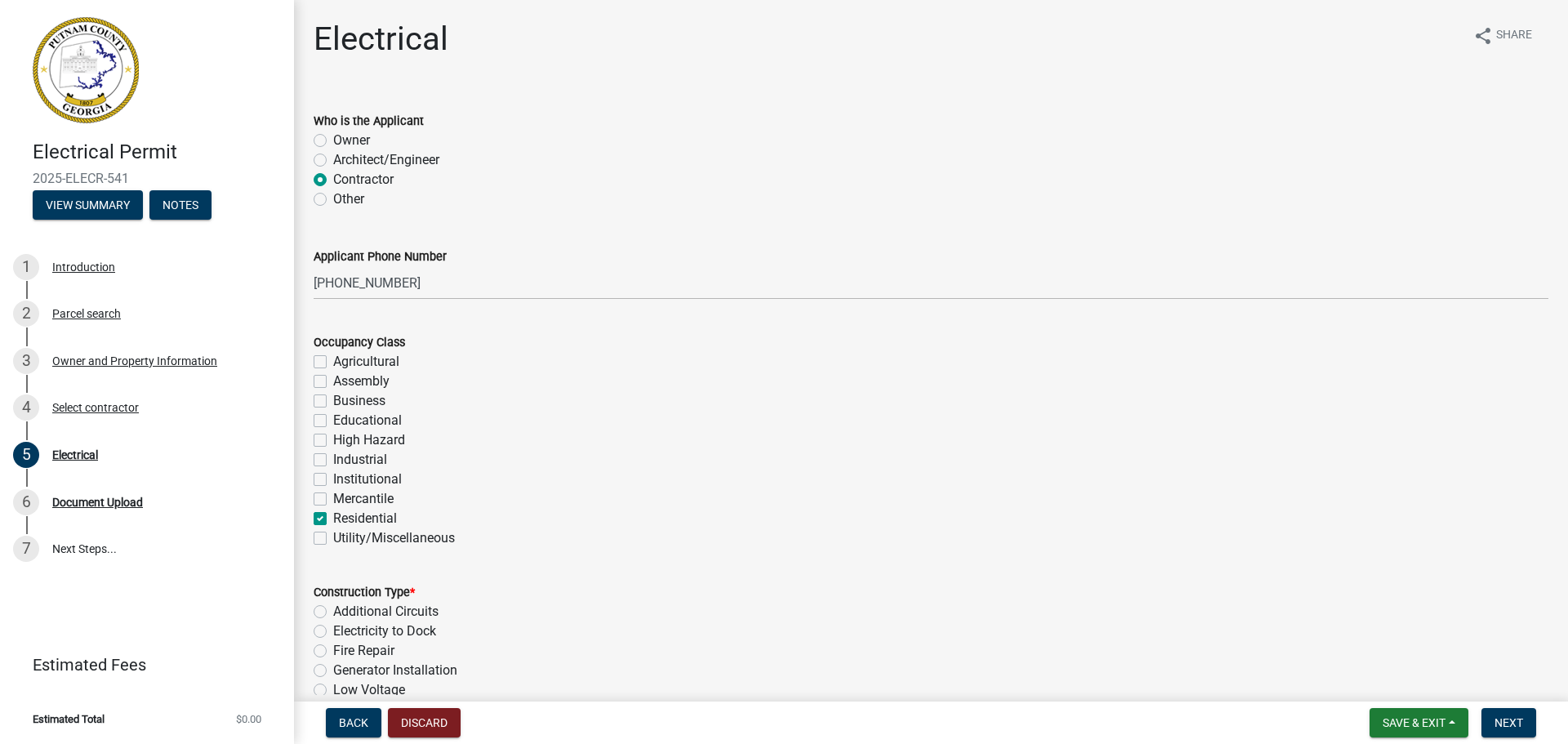
checkbox input "false"
checkbox input "true"
checkbox input "false"
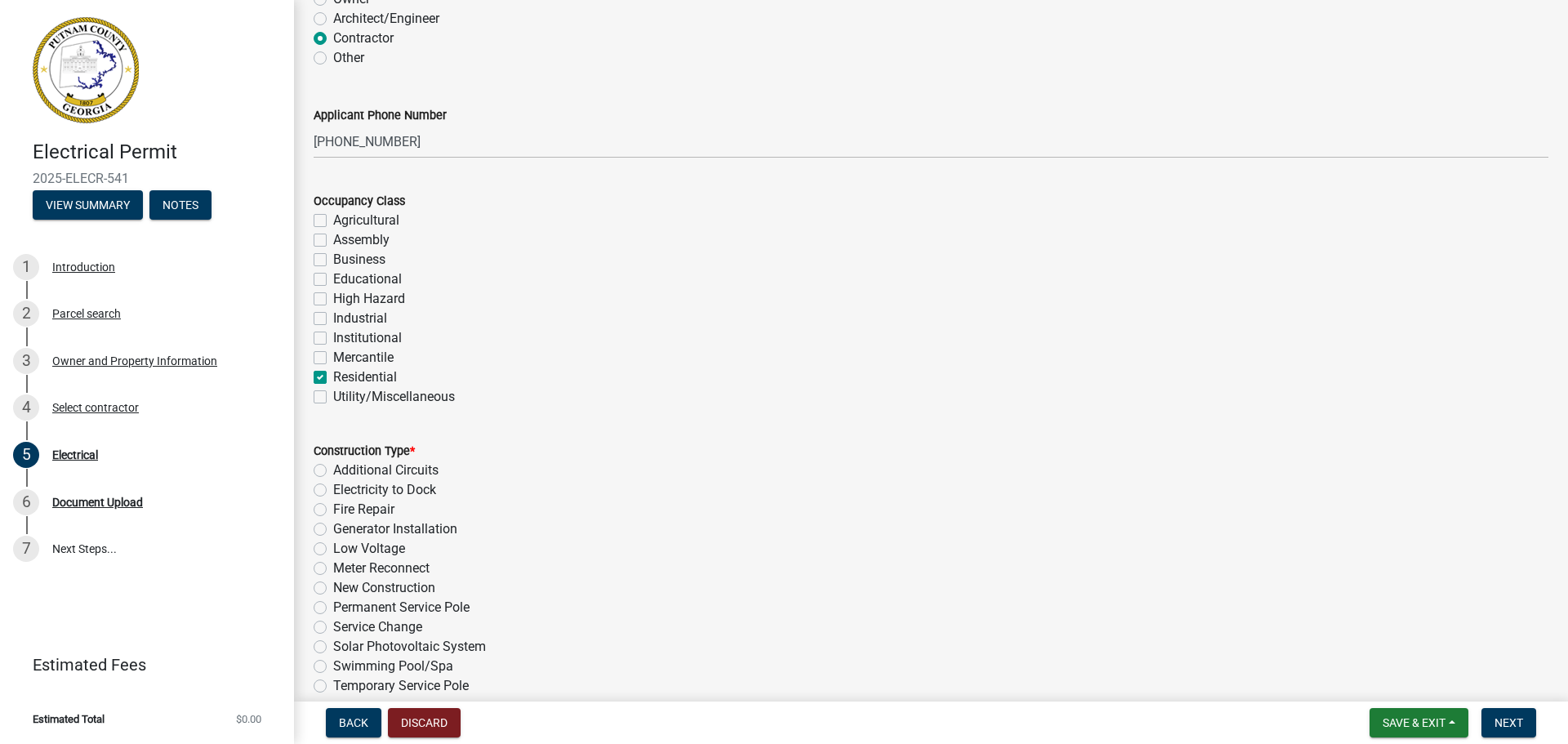
scroll to position [163, 0]
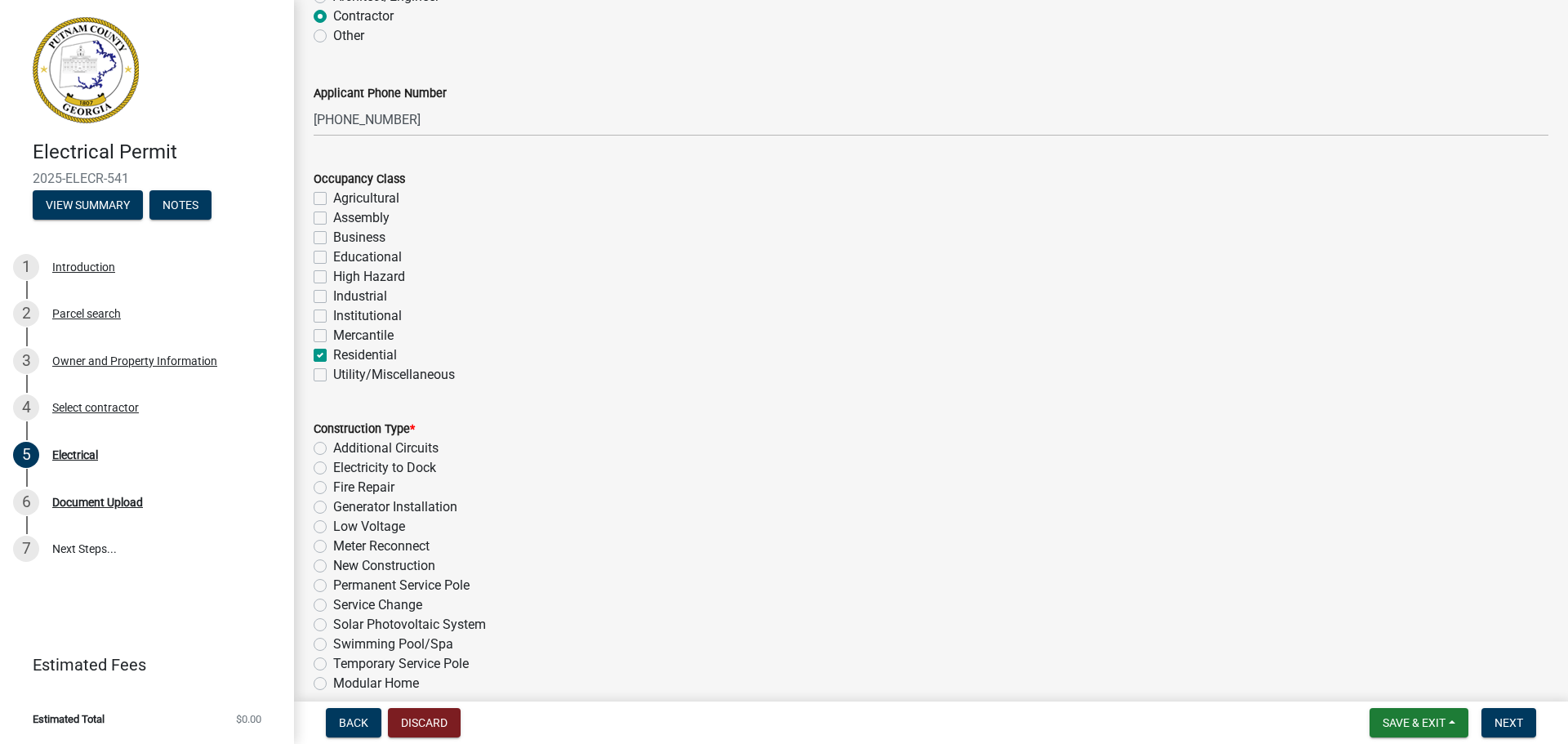
click at [333, 565] on label "New Construction" at bounding box center [384, 566] width 103 height 19
click at [333, 565] on input "New Construction" at bounding box center [339, 561] width 11 height 11
radio input "true"
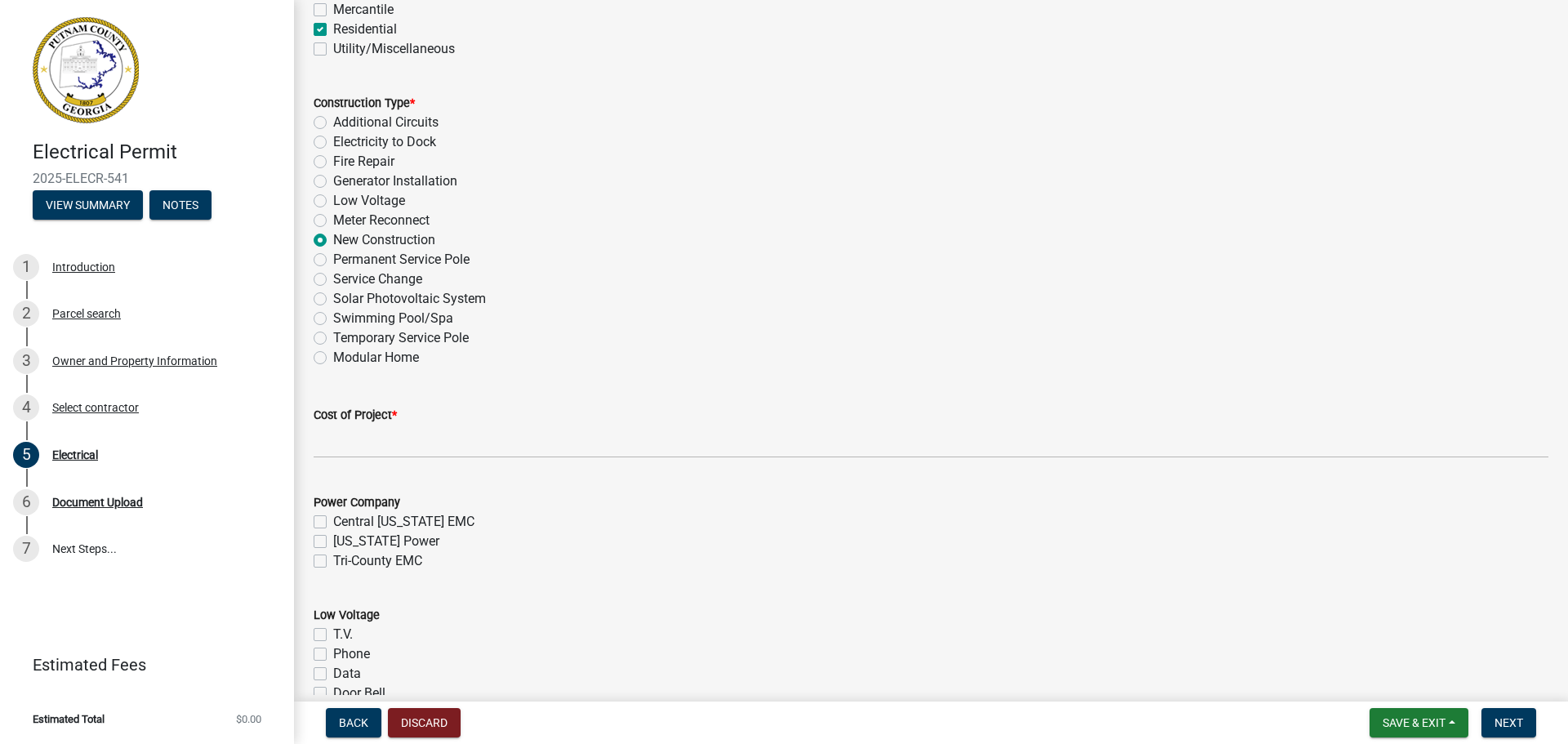
scroll to position [490, 0]
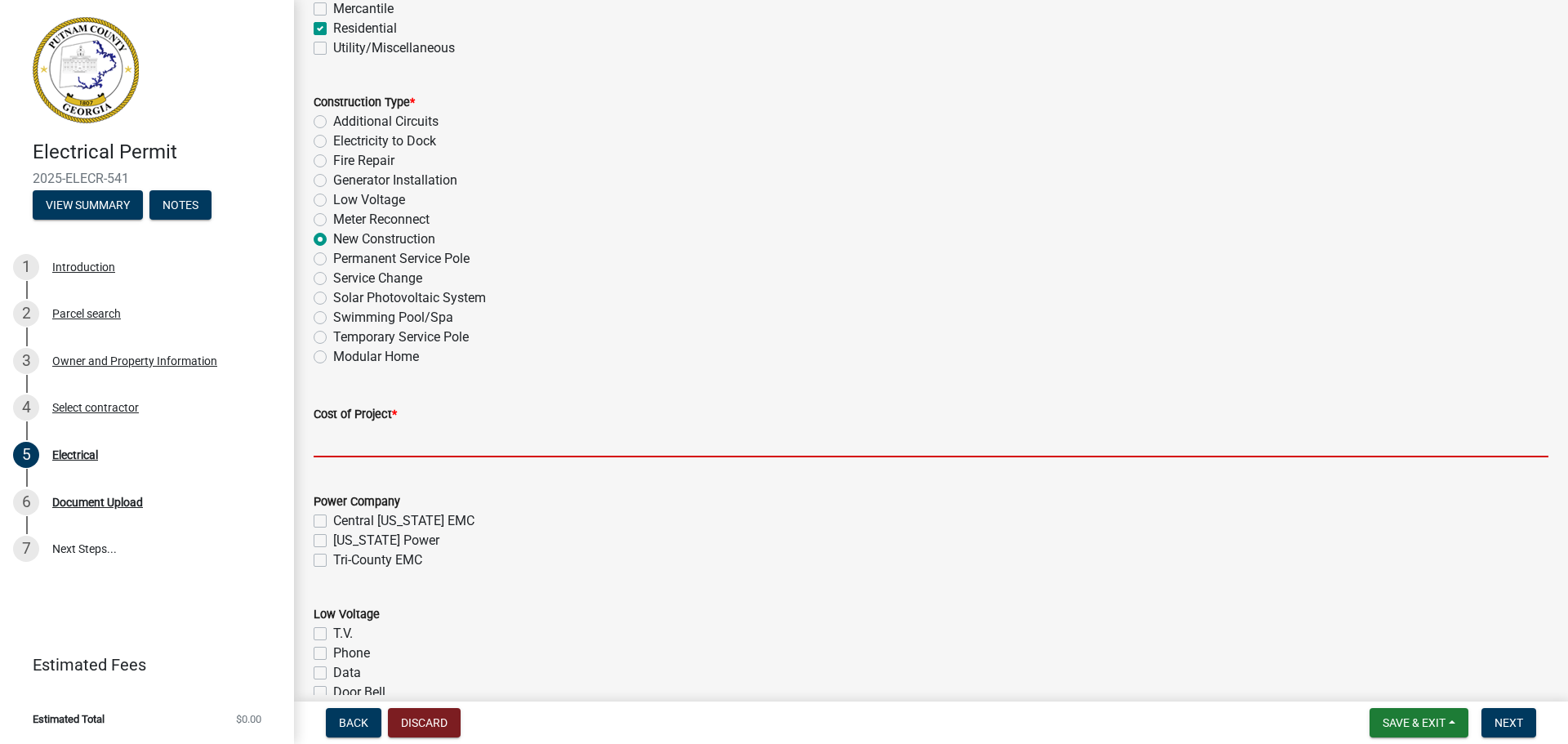
click at [331, 446] on input "text" at bounding box center [931, 441] width 1235 height 34
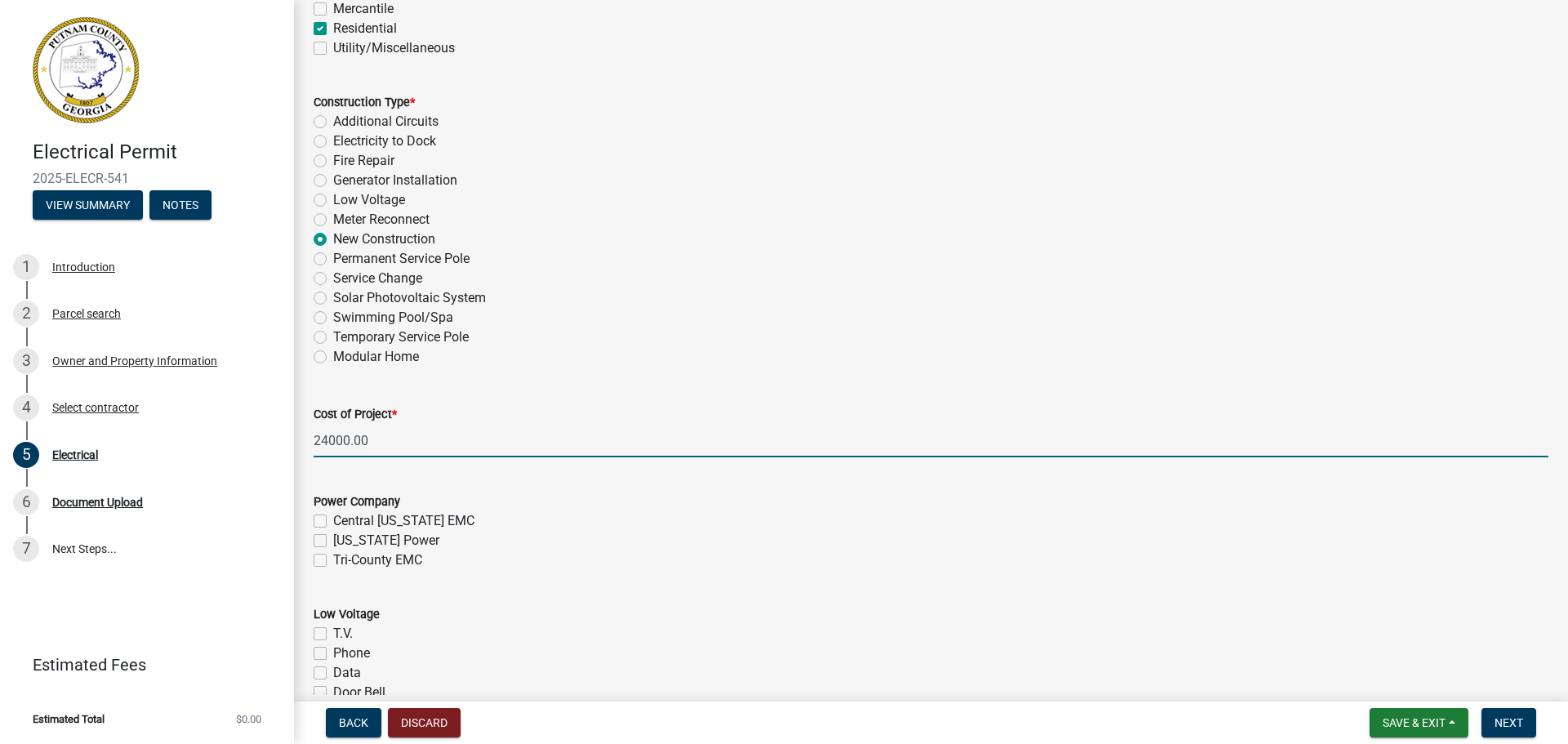
type input "24000"
click at [333, 538] on label "Georgia Power" at bounding box center [386, 541] width 106 height 19
click at [333, 538] on input "Georgia Power" at bounding box center [339, 536] width 11 height 11
checkbox input "true"
checkbox input "false"
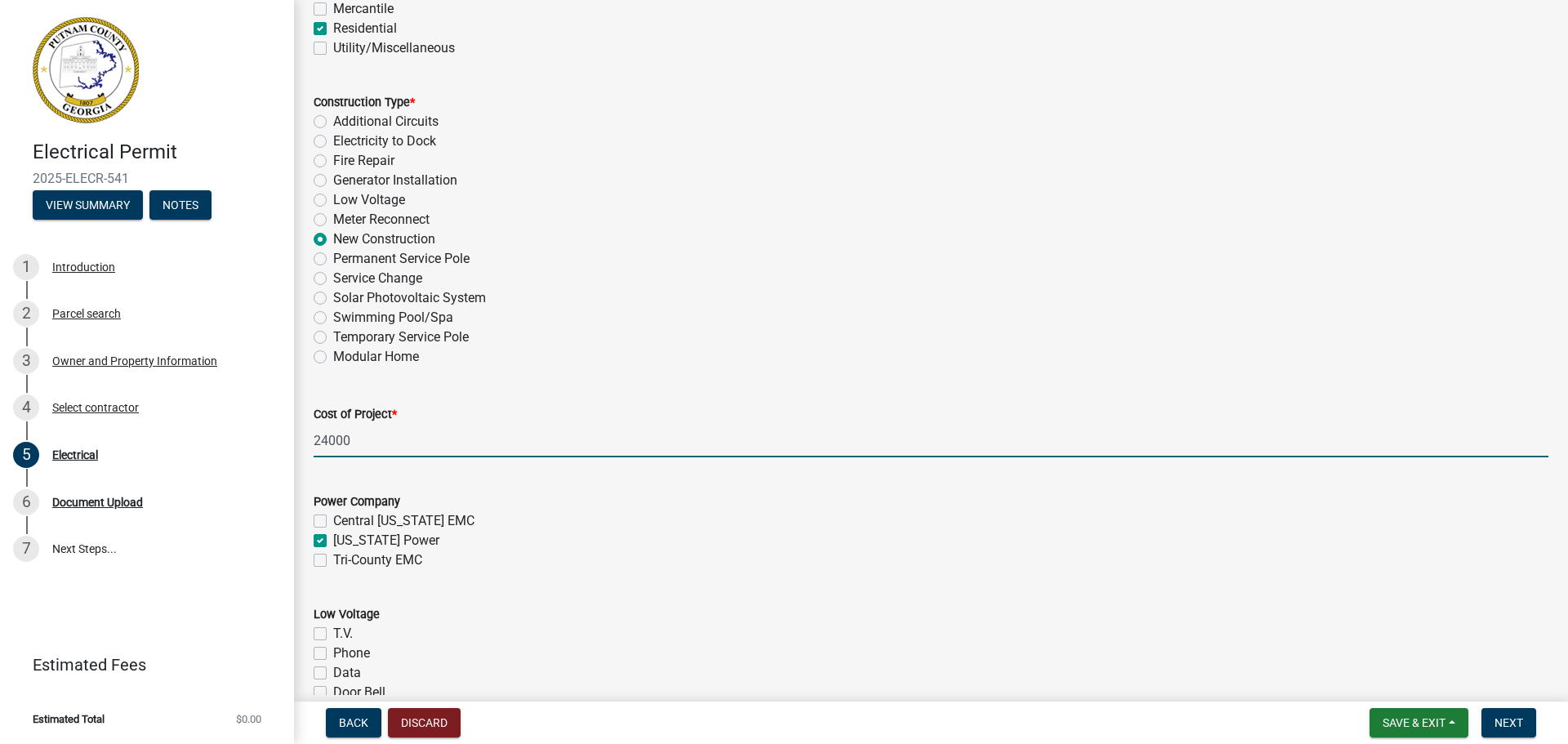
checkbox input "true"
checkbox input "false"
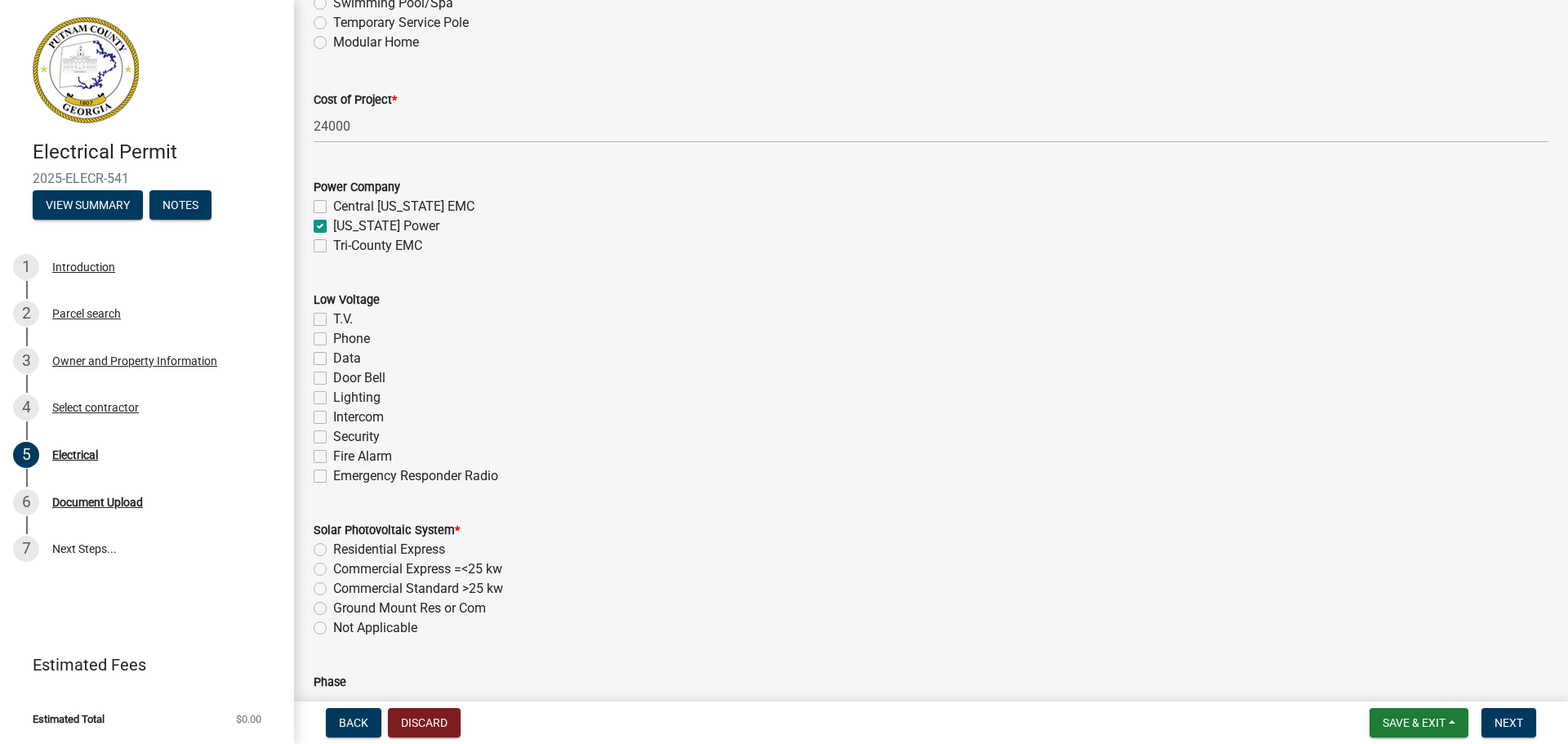
scroll to position [816, 0]
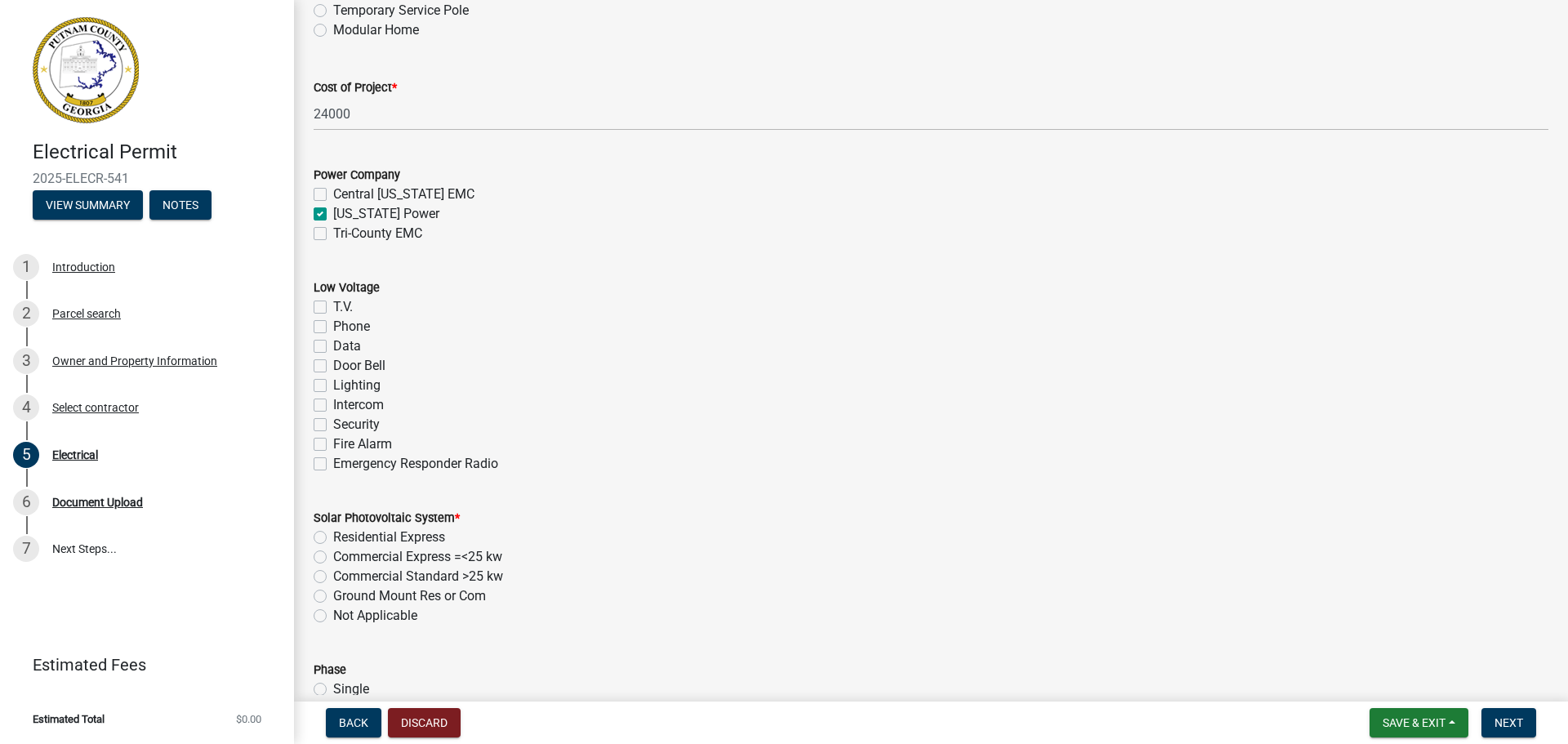
click at [333, 301] on label "T.V." at bounding box center [343, 307] width 19 height 19
click at [333, 301] on input "T.V." at bounding box center [339, 302] width 11 height 11
checkbox input "true"
checkbox input "false"
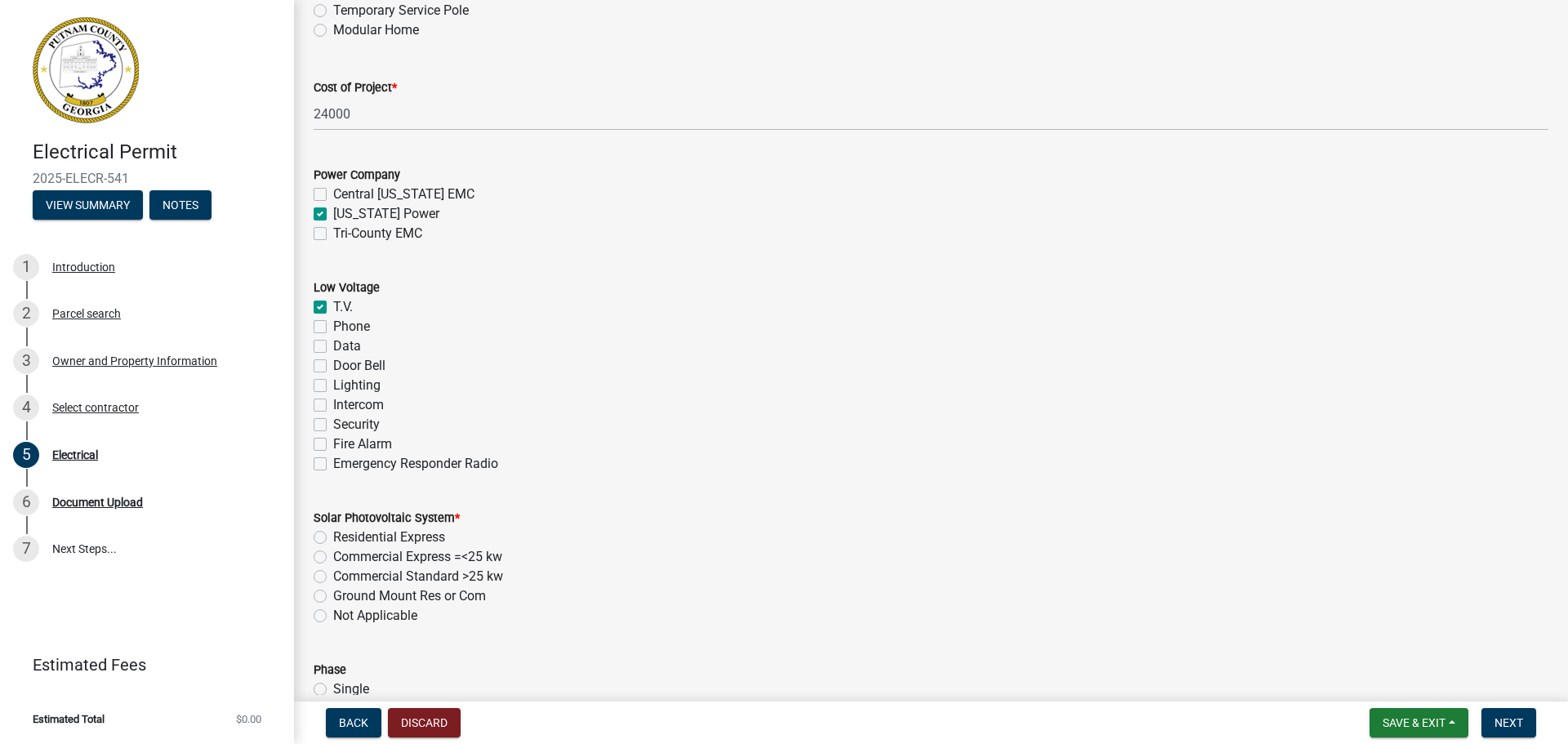
checkbox input "false"
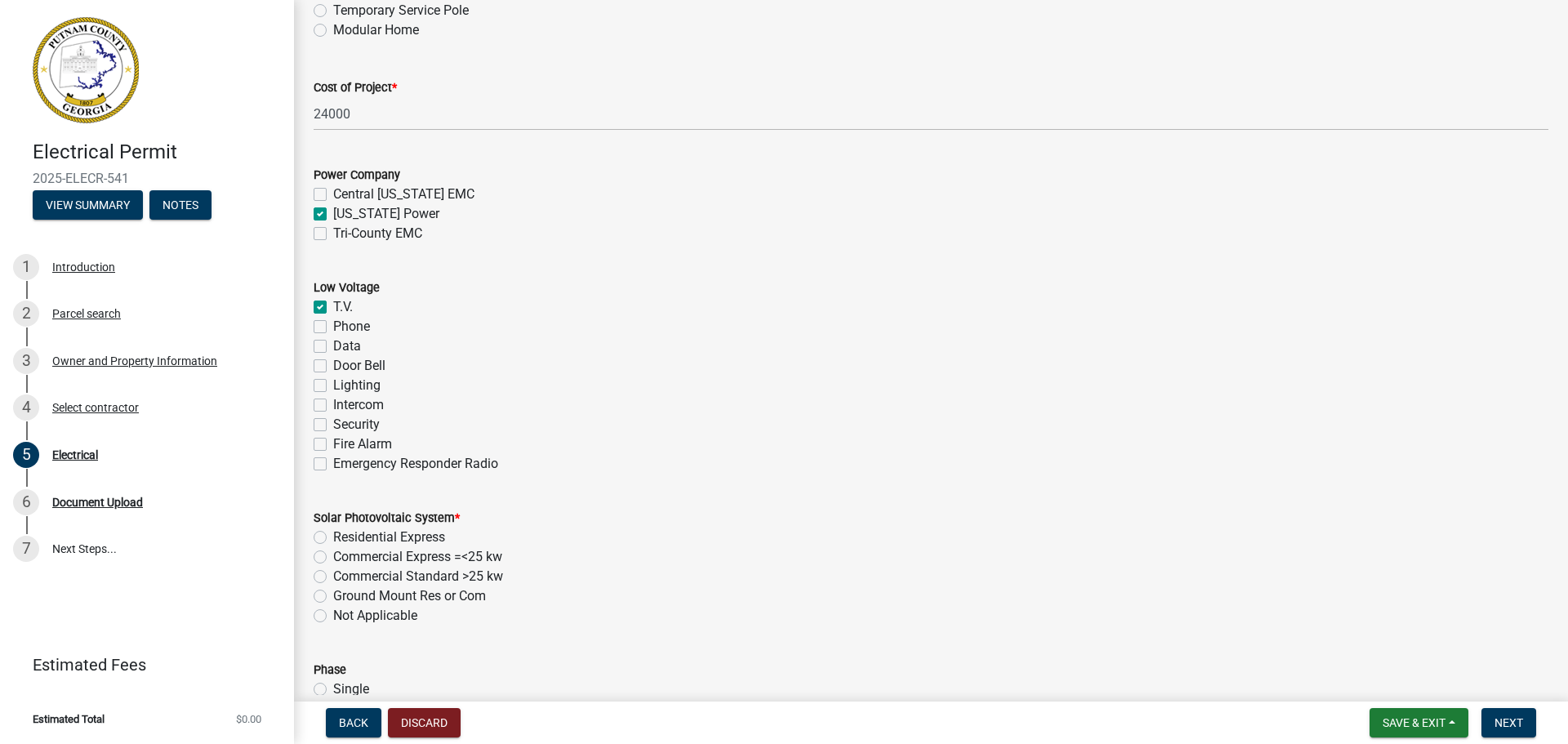
checkbox input "false"
click at [333, 329] on label "Phone" at bounding box center [352, 327] width 37 height 19
click at [333, 328] on input "Phone" at bounding box center [339, 323] width 11 height 11
checkbox input "true"
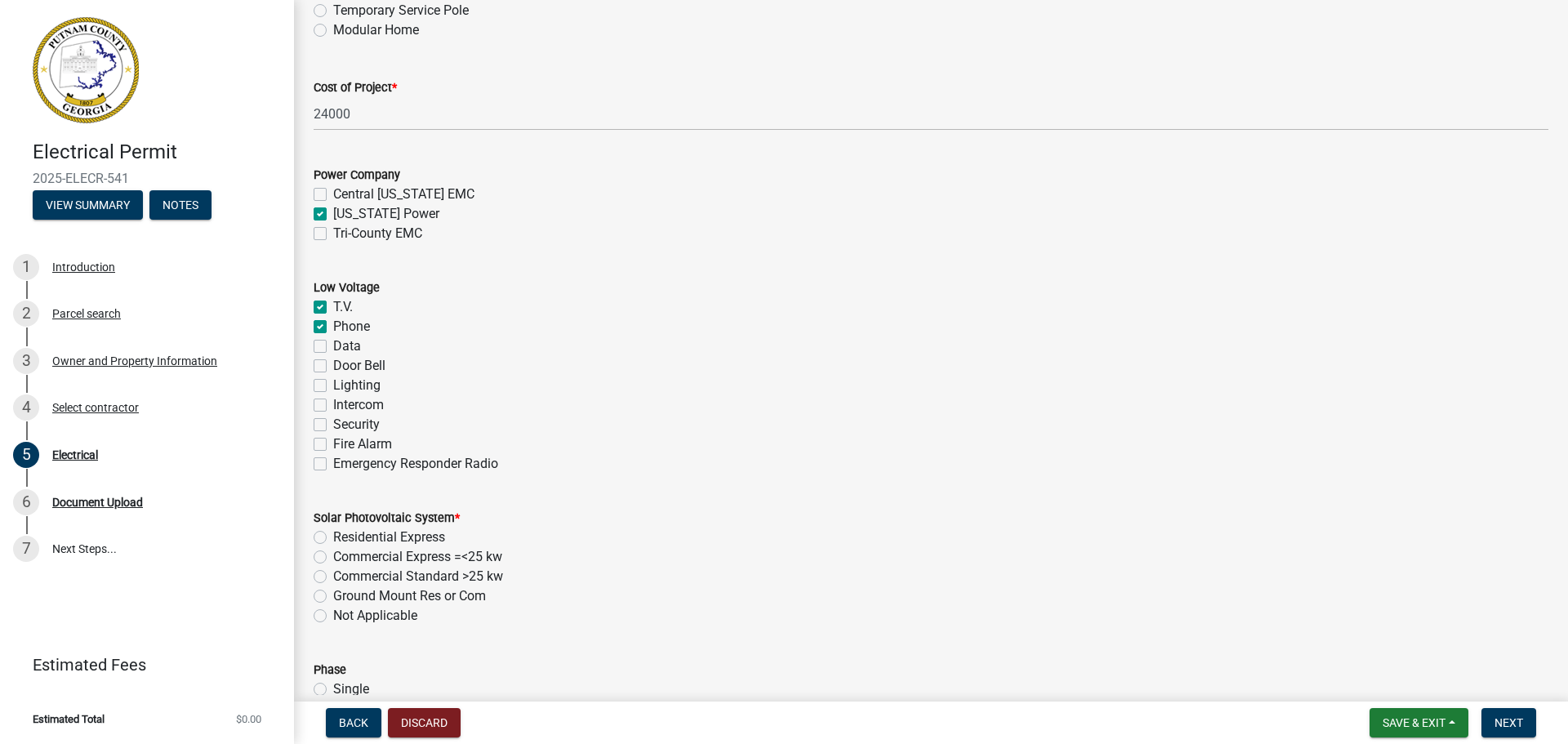
checkbox input "true"
checkbox input "false"
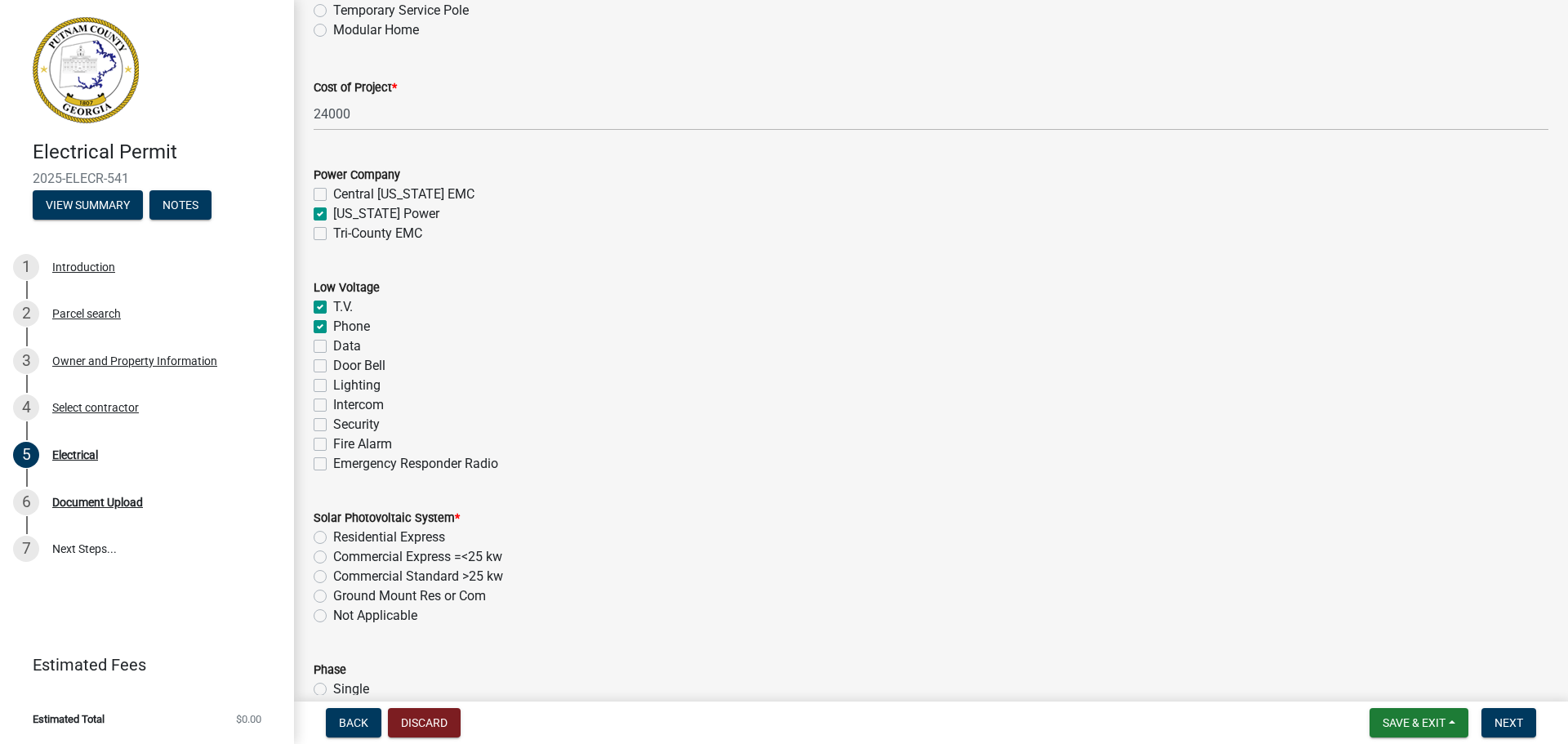
checkbox input "false"
click at [333, 383] on label "Lighting" at bounding box center [357, 385] width 48 height 19
click at [333, 383] on input "Lighting" at bounding box center [339, 381] width 11 height 11
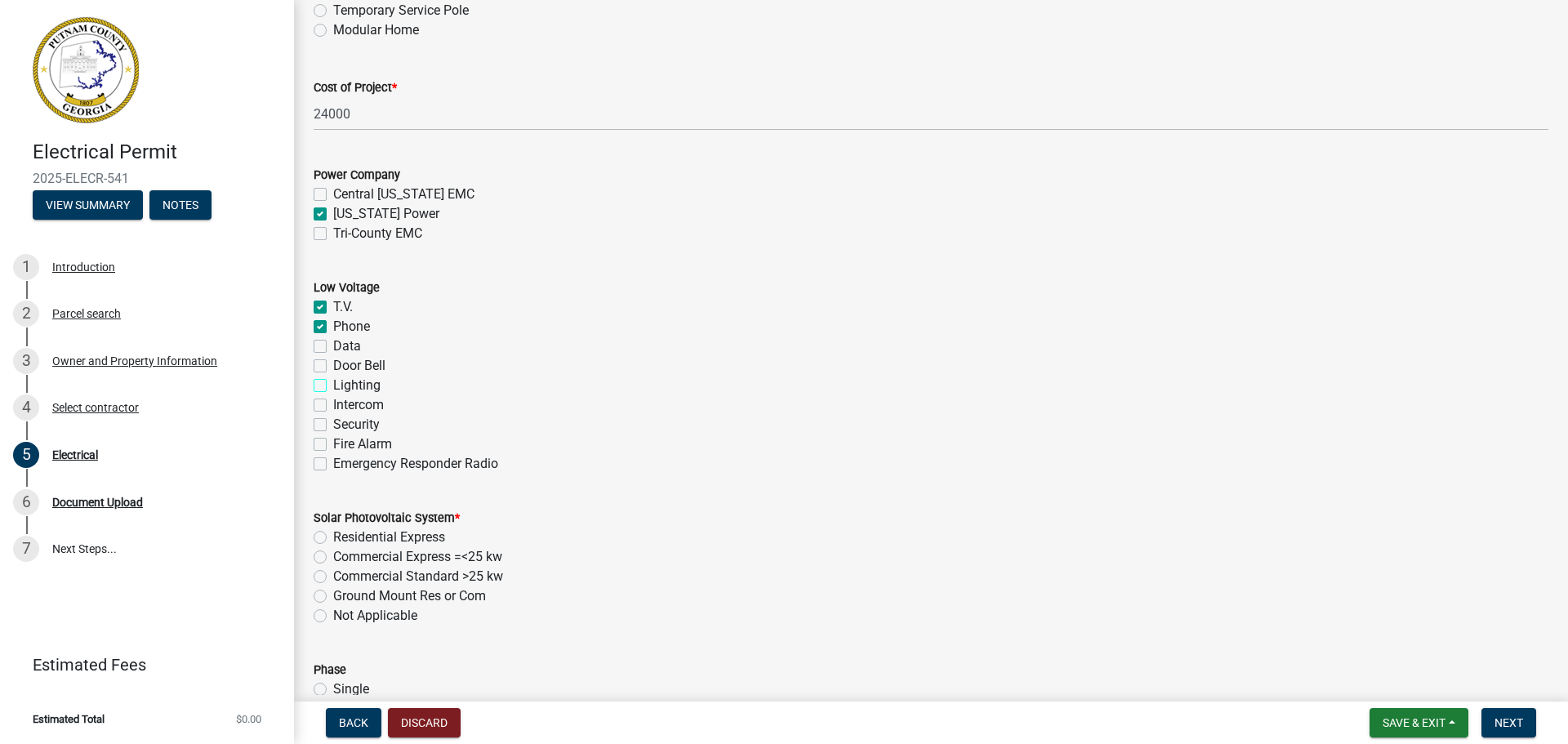
checkbox input "true"
checkbox input "false"
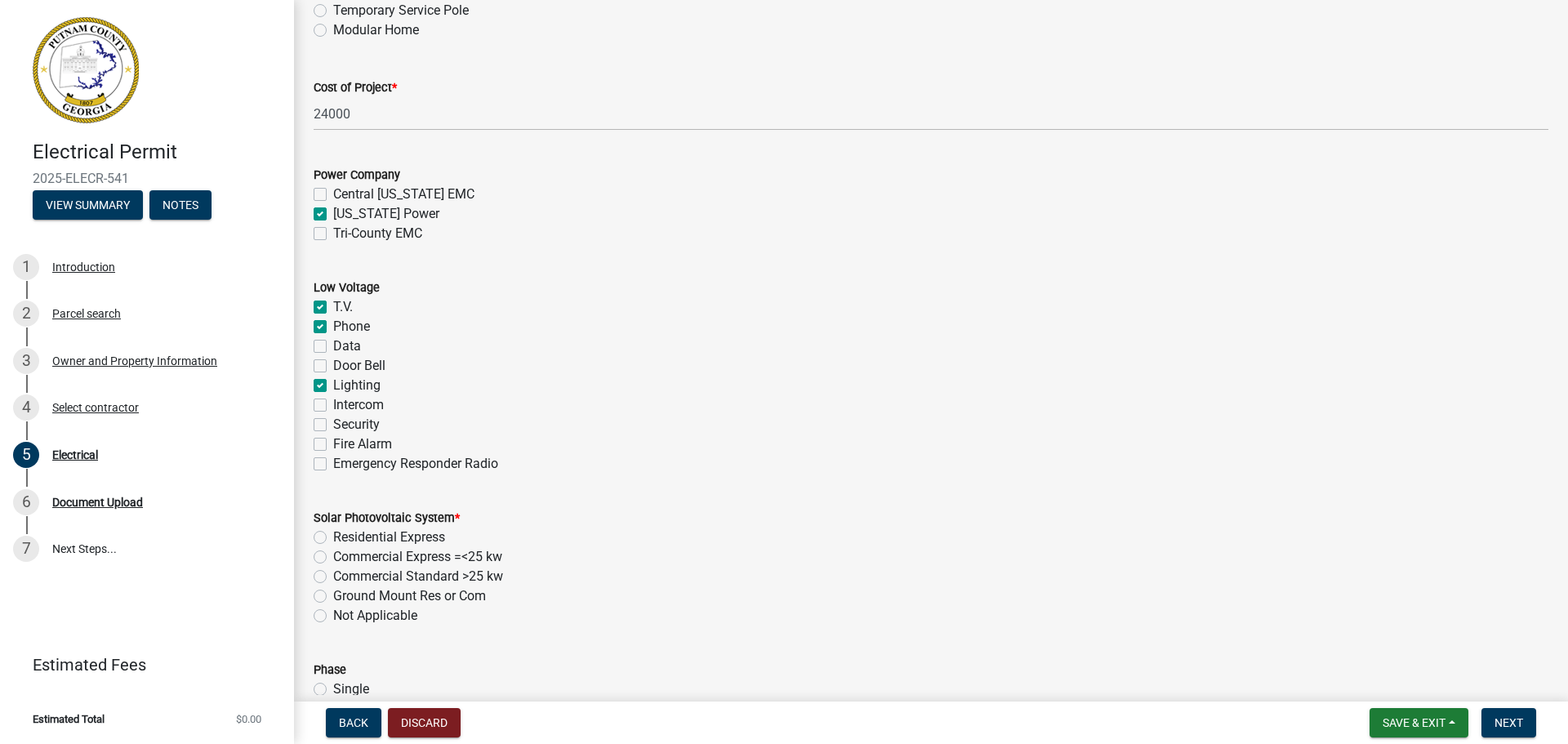
checkbox input "true"
checkbox input "false"
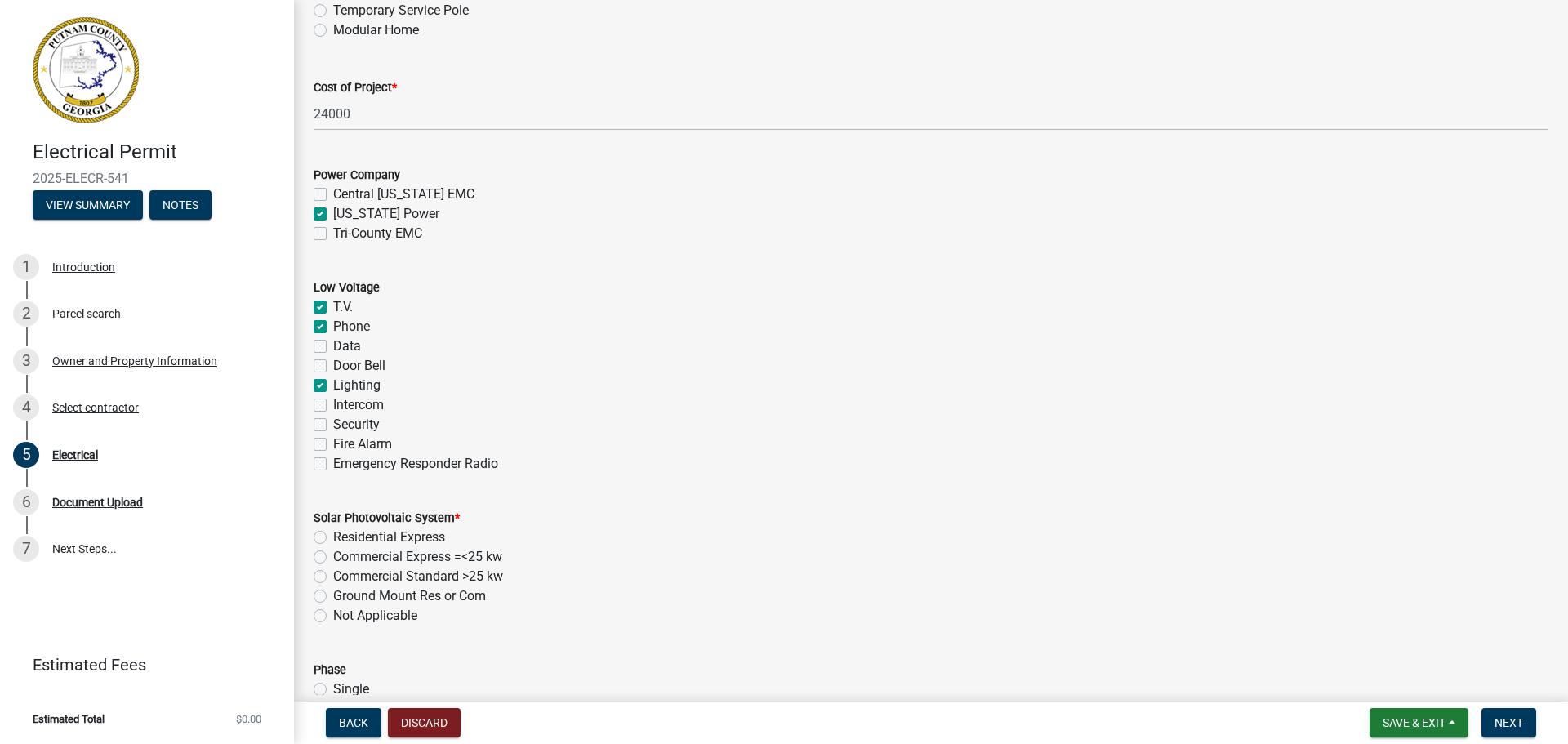
click at [333, 405] on label "Intercom" at bounding box center [358, 405] width 50 height 19
click at [333, 405] on input "Intercom" at bounding box center [339, 400] width 11 height 11
checkbox input "true"
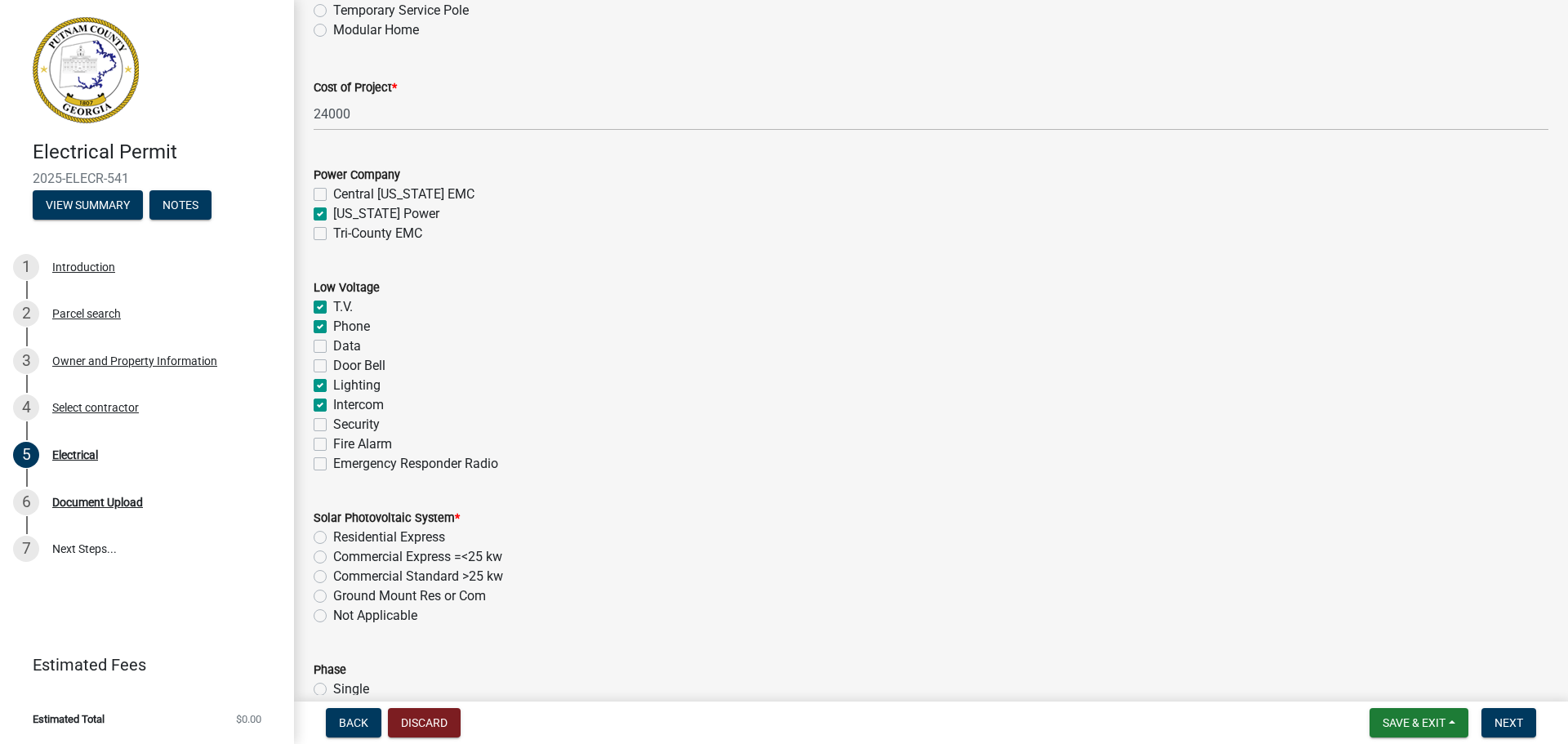
checkbox input "false"
checkbox input "true"
checkbox input "false"
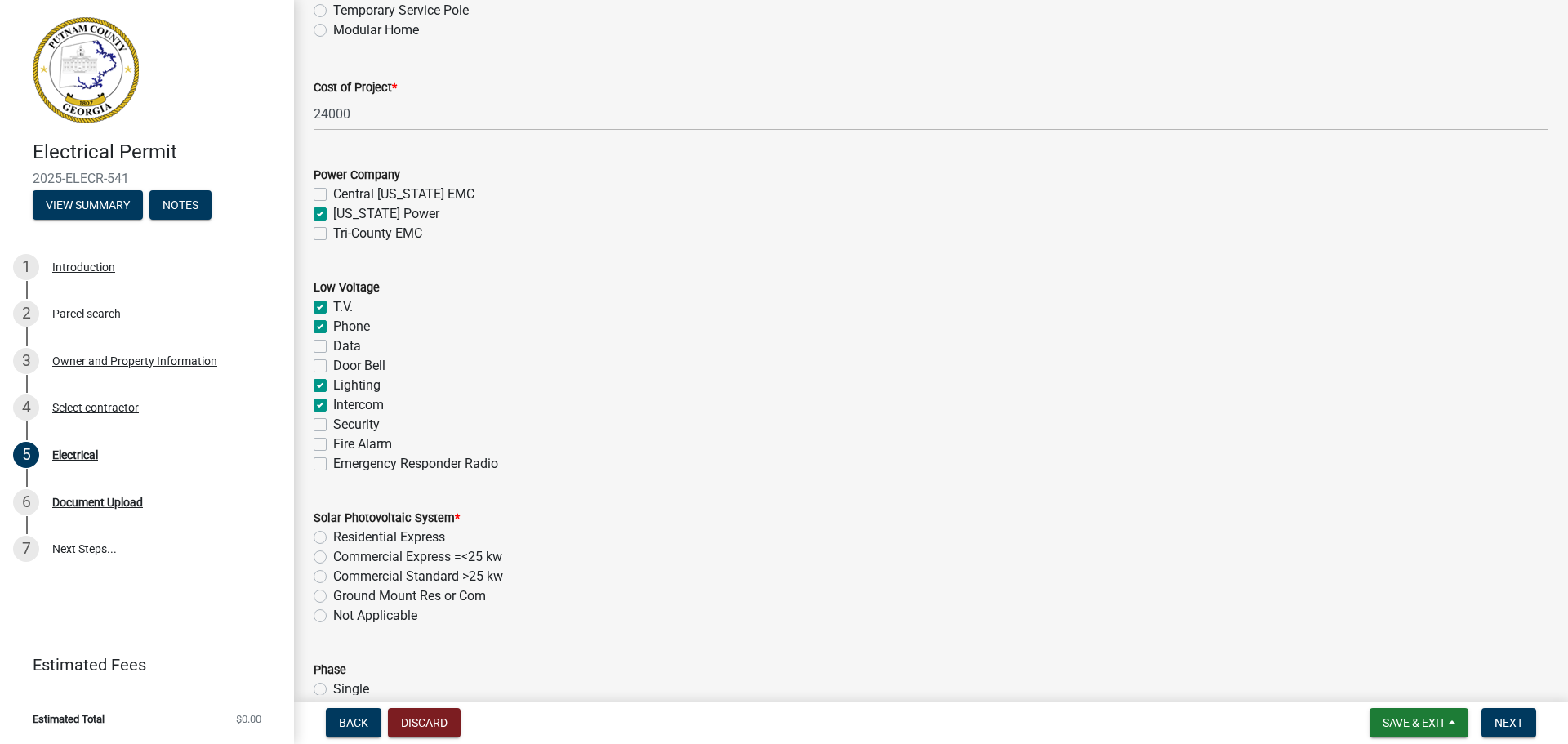
checkbox input "false"
click at [333, 420] on label "Security" at bounding box center [356, 424] width 47 height 19
click at [333, 420] on input "Security" at bounding box center [339, 420] width 11 height 11
checkbox input "true"
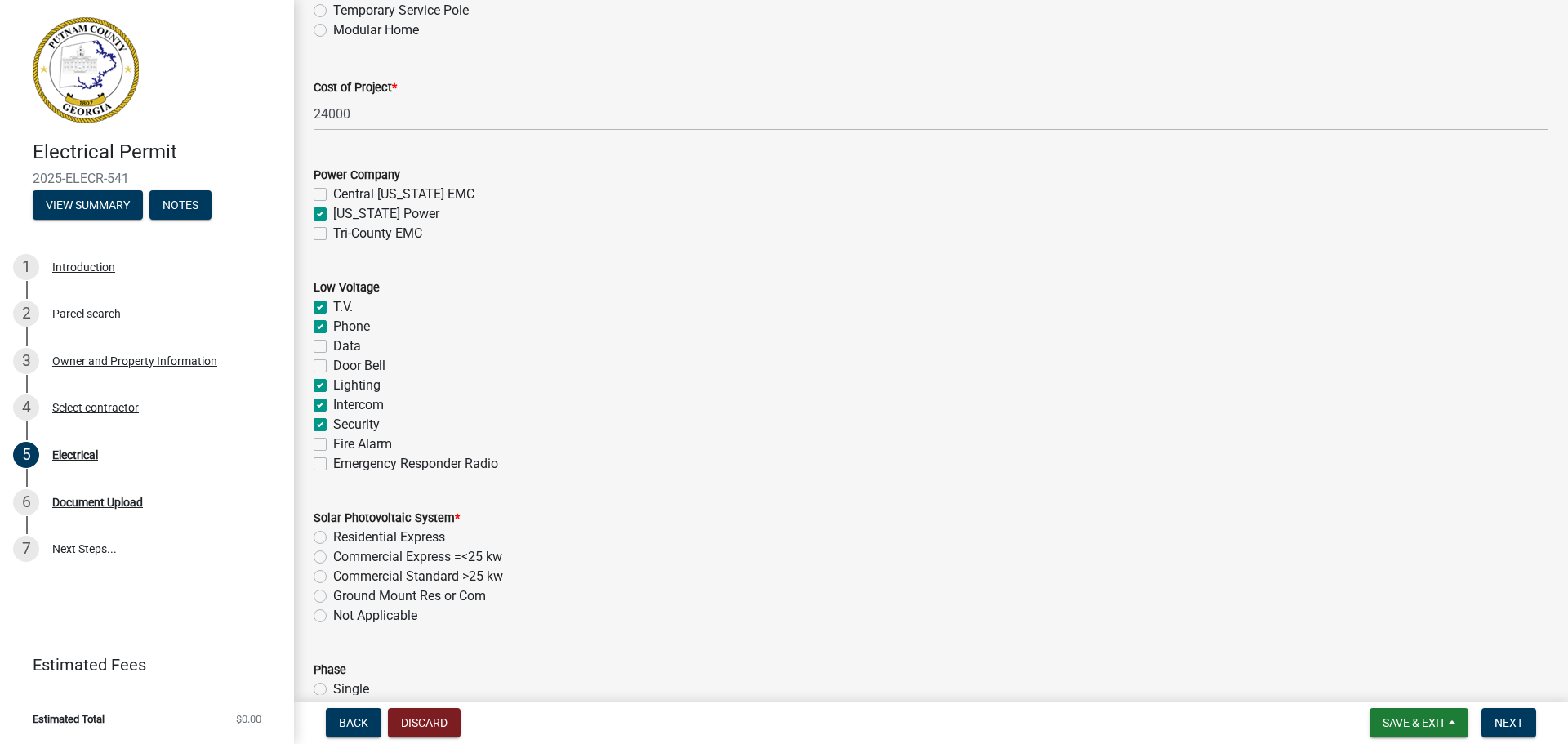
checkbox input "true"
checkbox input "false"
checkbox input "true"
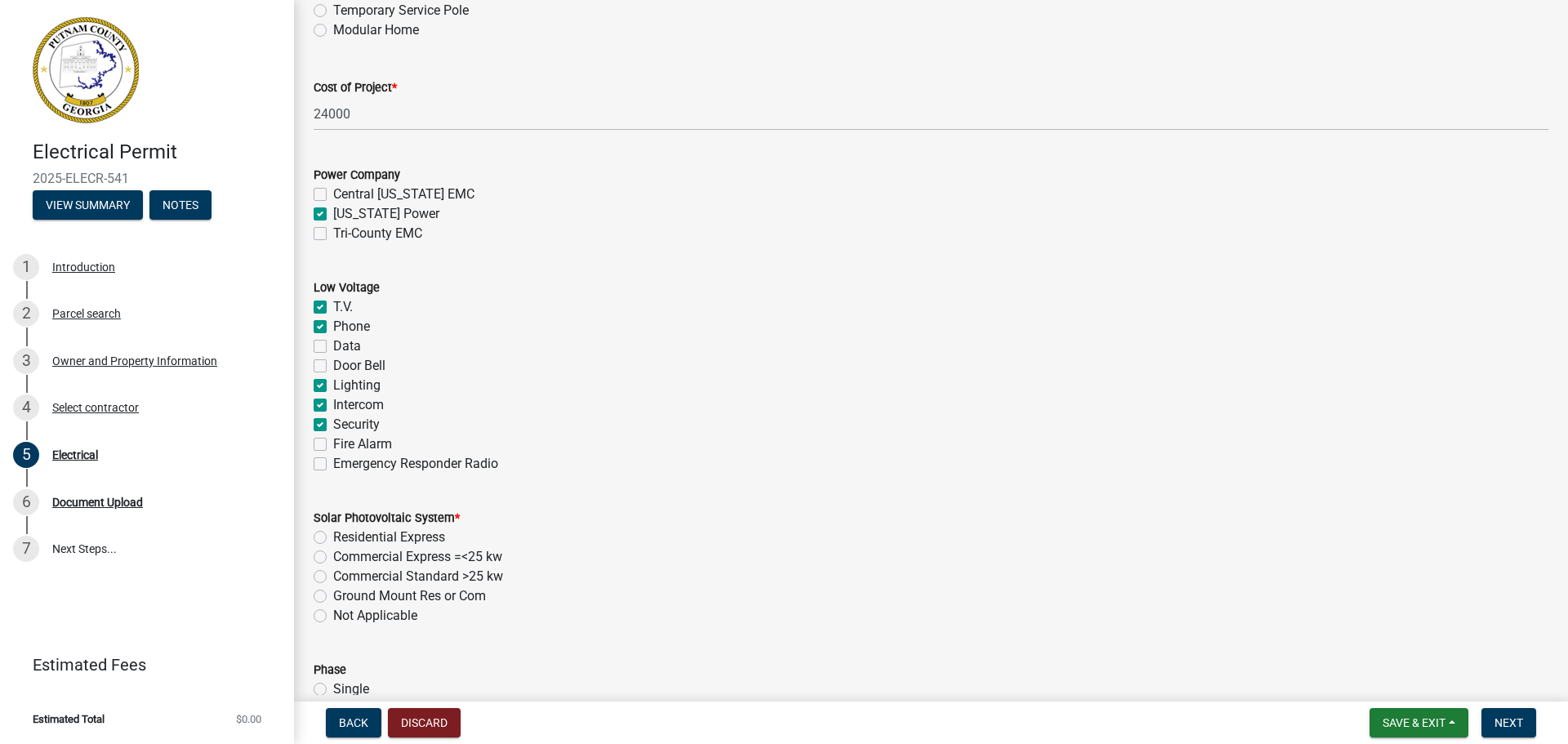
checkbox input "true"
checkbox input "false"
click at [333, 613] on label "Not Applicable" at bounding box center [375, 616] width 84 height 19
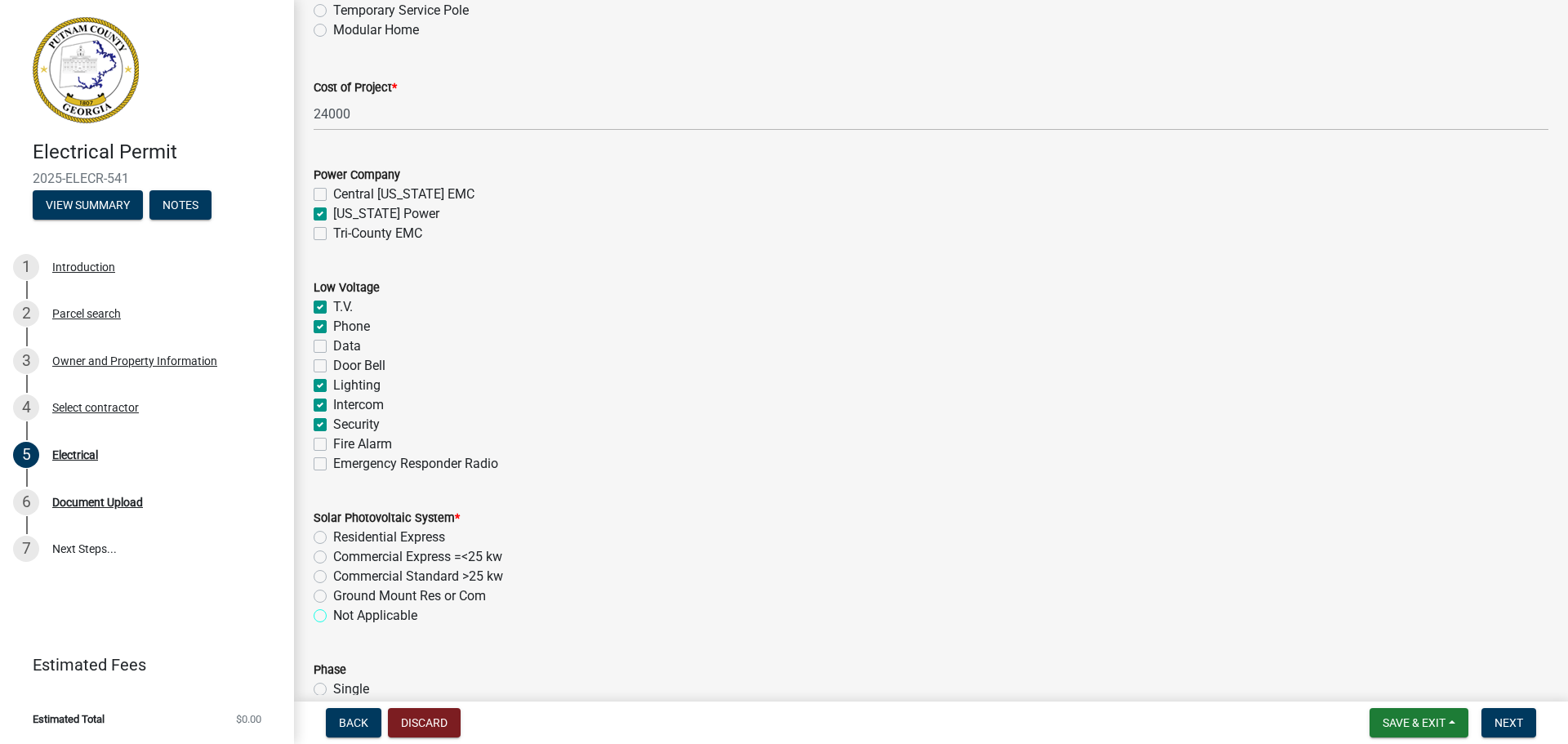
click at [333, 613] on input "Not Applicable" at bounding box center [339, 611] width 11 height 11
radio input "true"
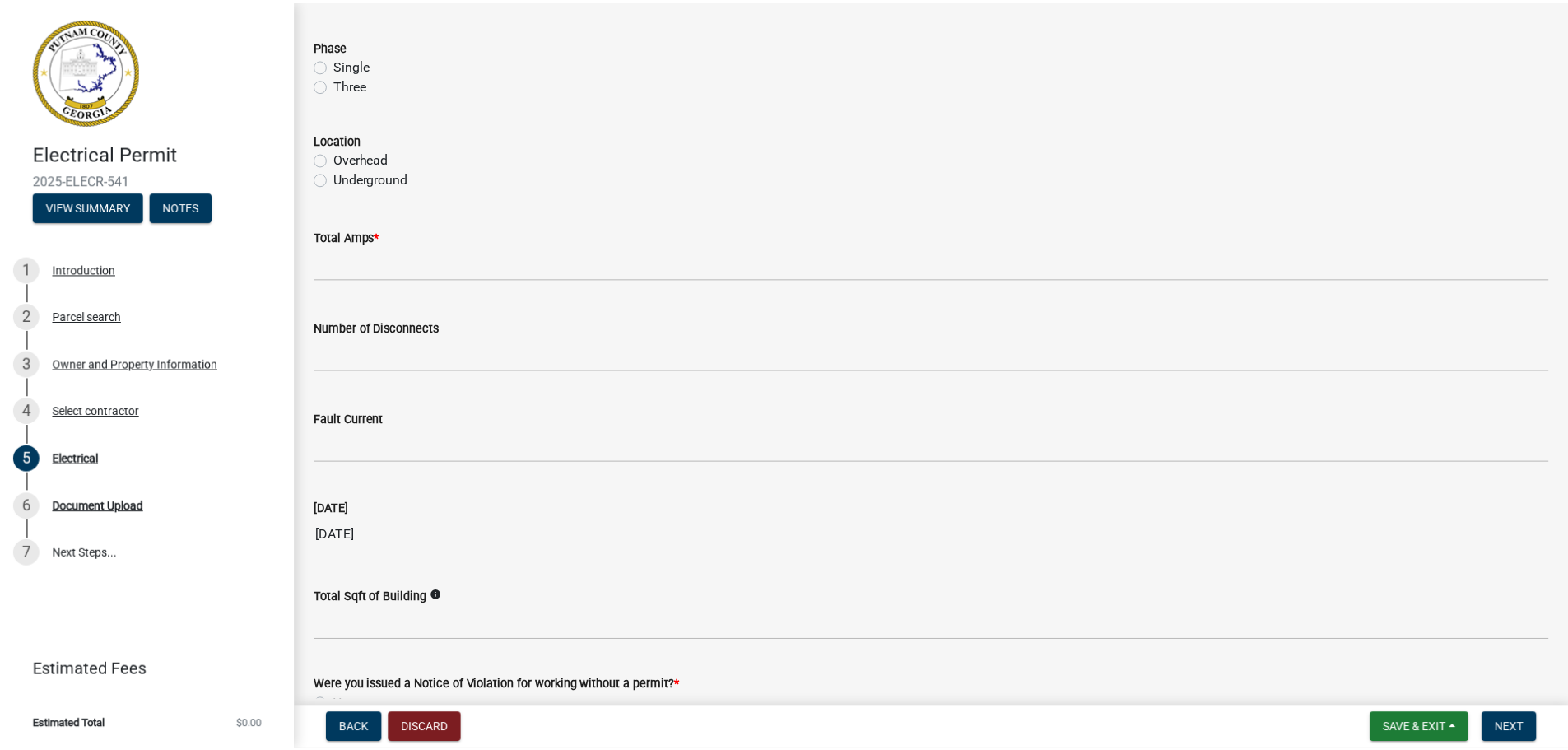
scroll to position [1481, 0]
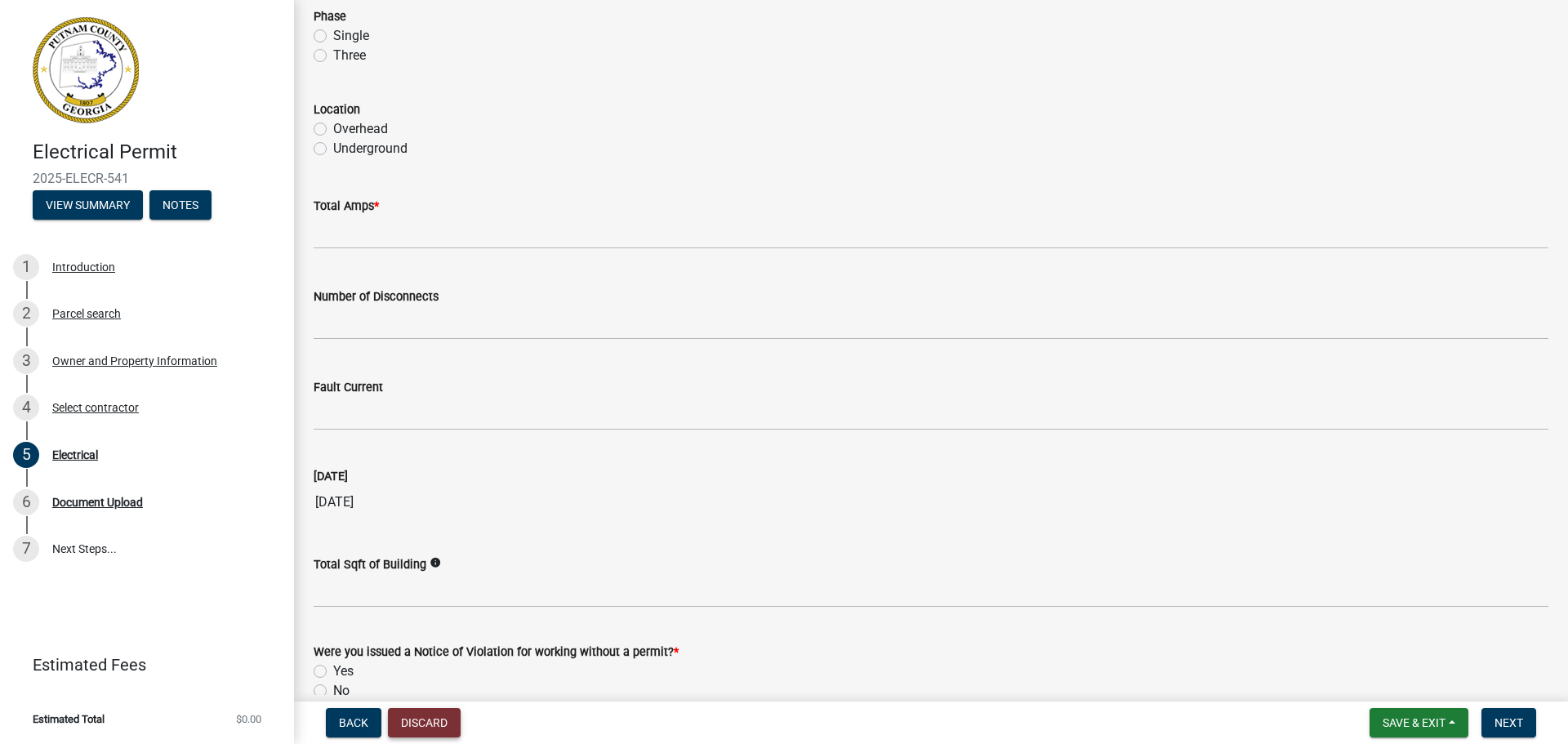
click at [398, 725] on button "Discard" at bounding box center [424, 722] width 72 height 29
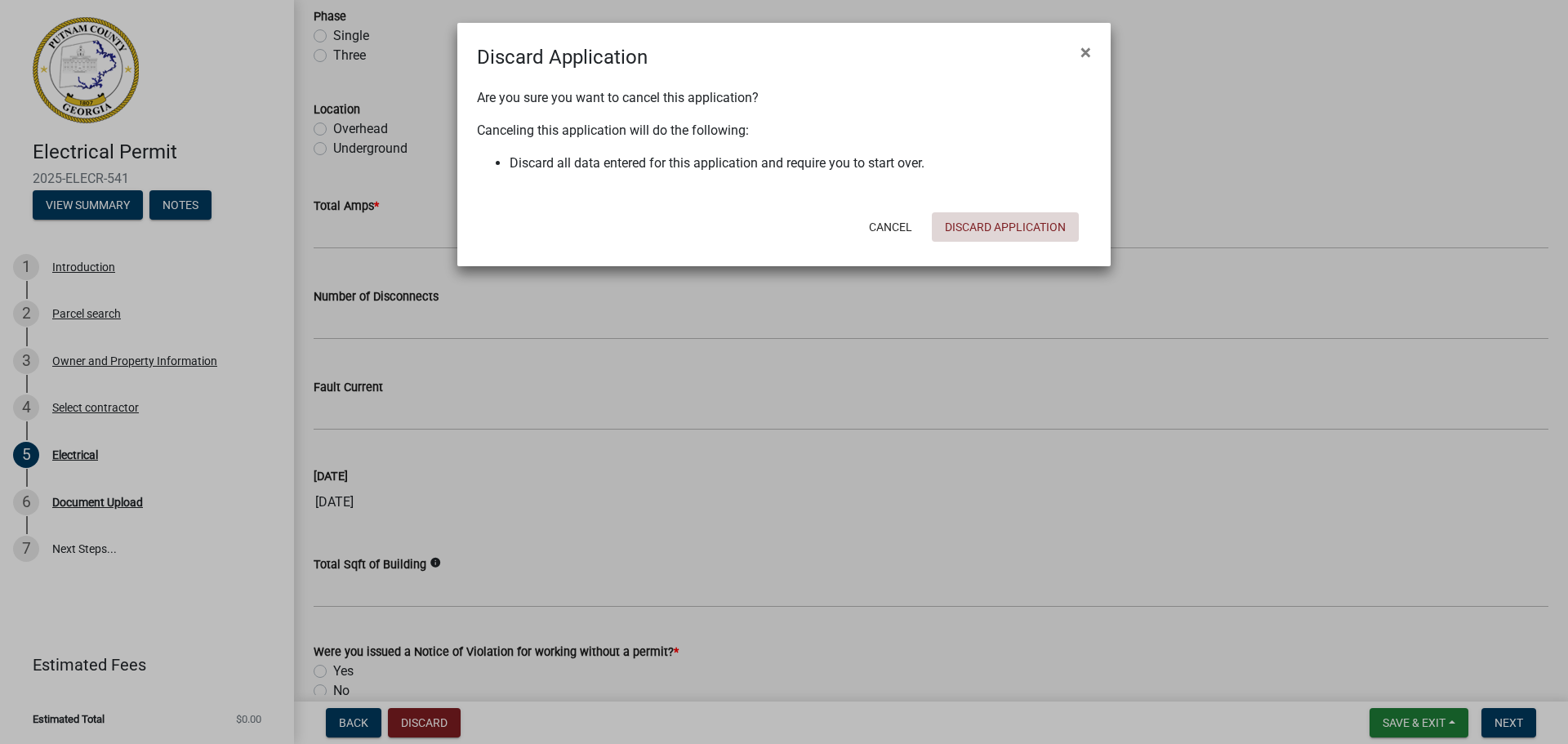
click at [1036, 230] on button "Discard Application" at bounding box center [1005, 226] width 147 height 29
